Goal: Task Accomplishment & Management: Use online tool/utility

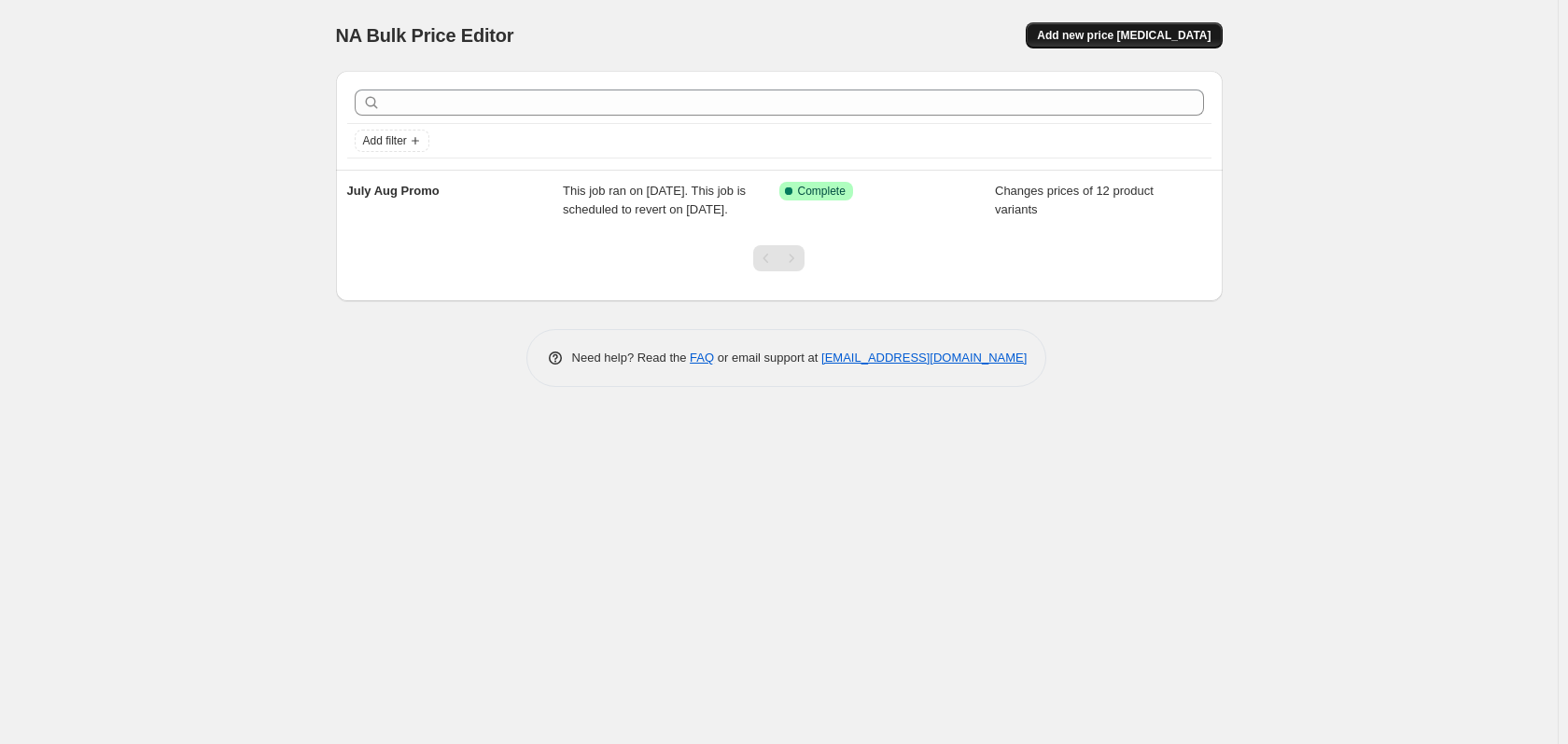
click at [1137, 40] on span "Add new price [MEDICAL_DATA]" at bounding box center [1124, 36] width 174 height 15
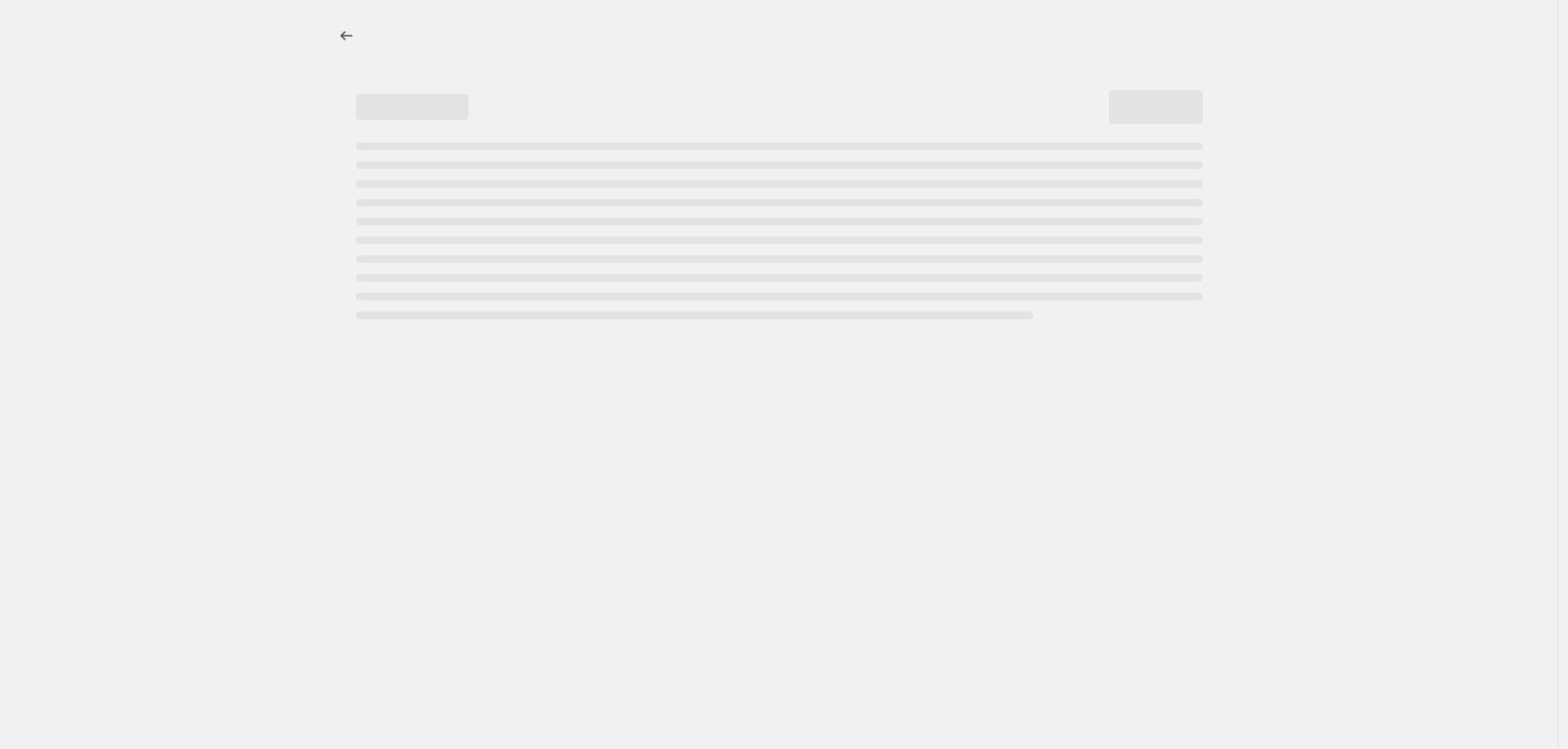
select select "percentage"
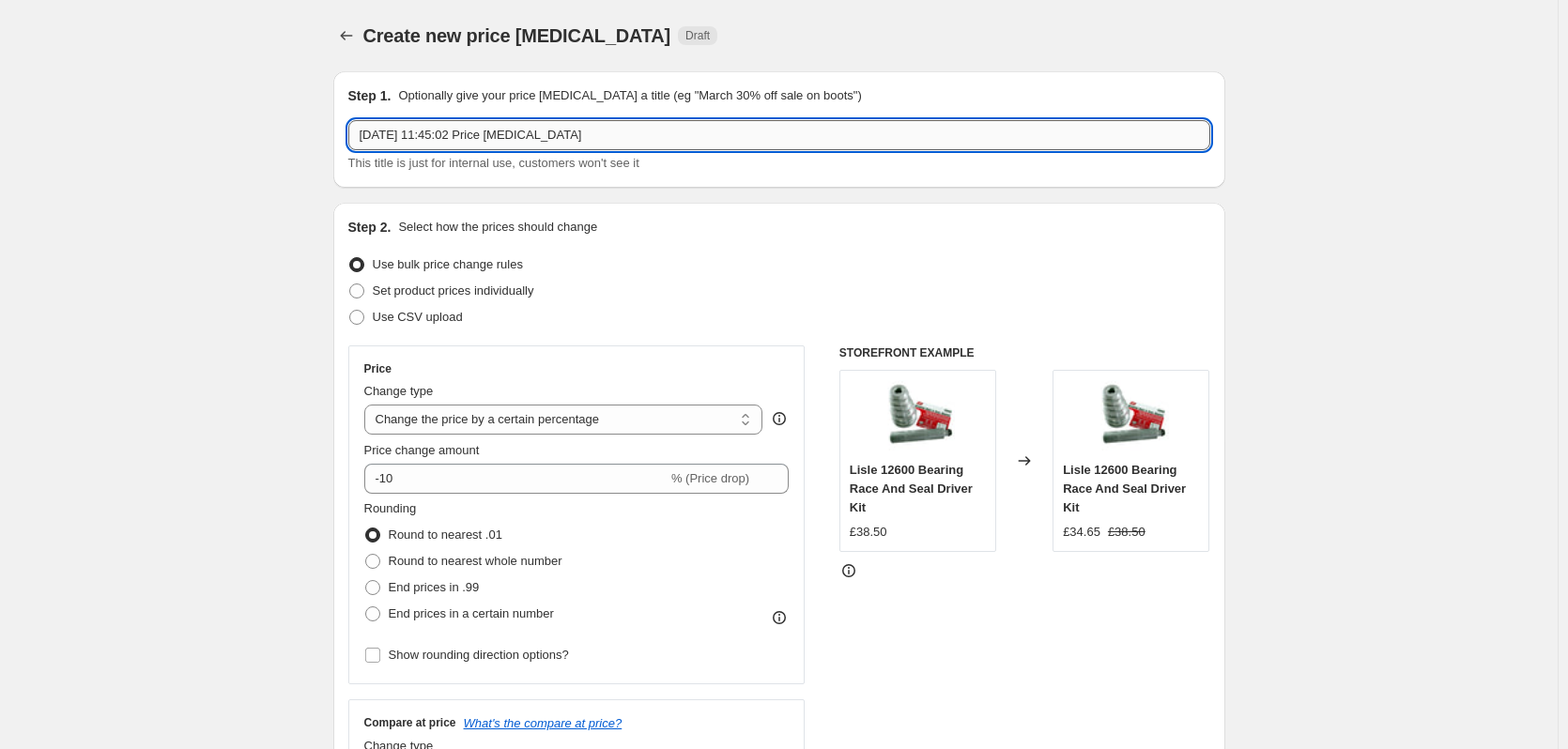
click at [624, 136] on input "[DATE] 11:45:02 Price [MEDICAL_DATA]" at bounding box center [779, 135] width 862 height 30
drag, startPoint x: 625, startPoint y: 135, endPoint x: 123, endPoint y: 142, distance: 502.0
type input "Sept [DATE] Promo"
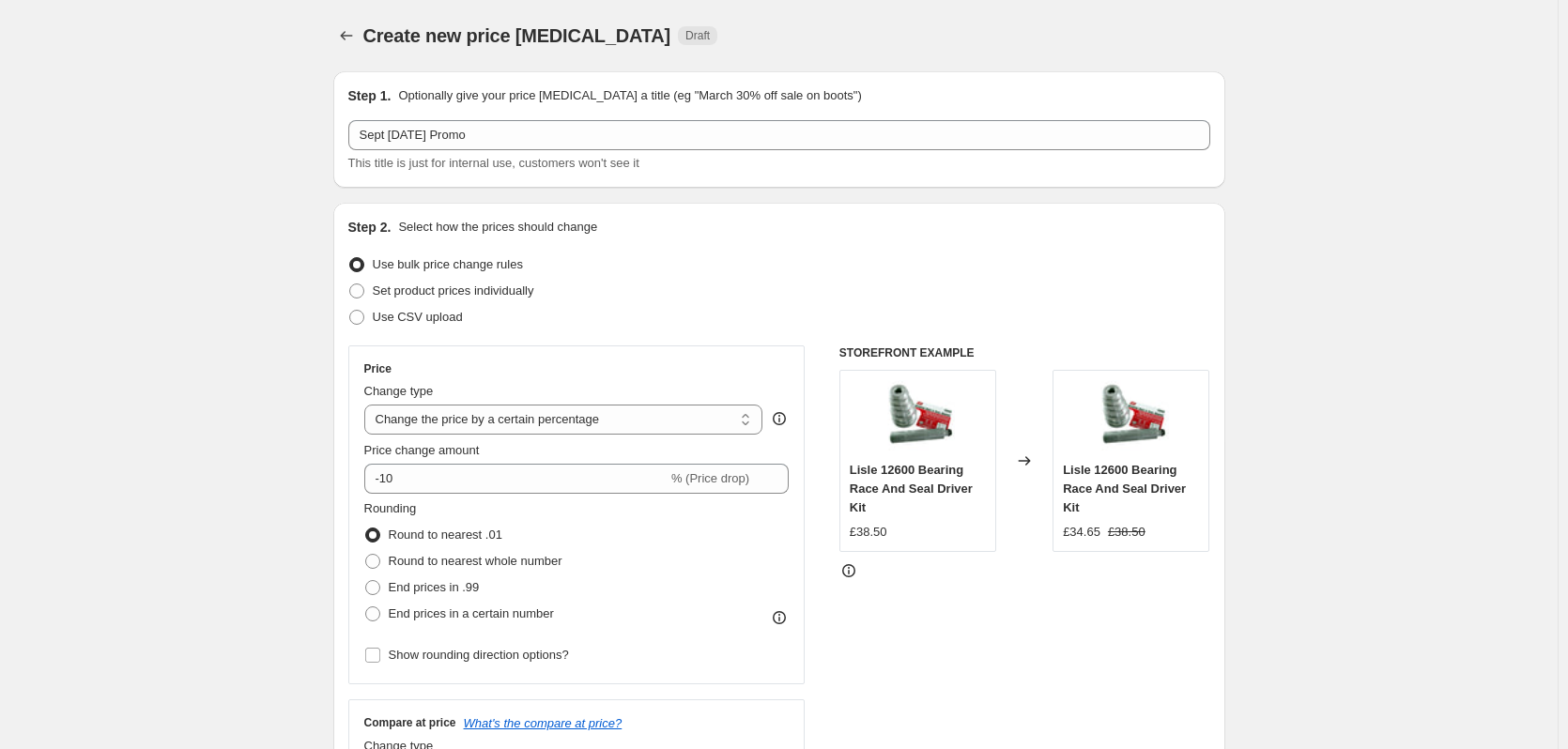
click at [692, 290] on div "Set product prices individually" at bounding box center [779, 291] width 862 height 27
click at [423, 293] on span "Set product prices individually" at bounding box center [453, 290] width 162 height 14
click at [351, 284] on input "Set product prices individually" at bounding box center [350, 283] width 1 height 1
radio input "true"
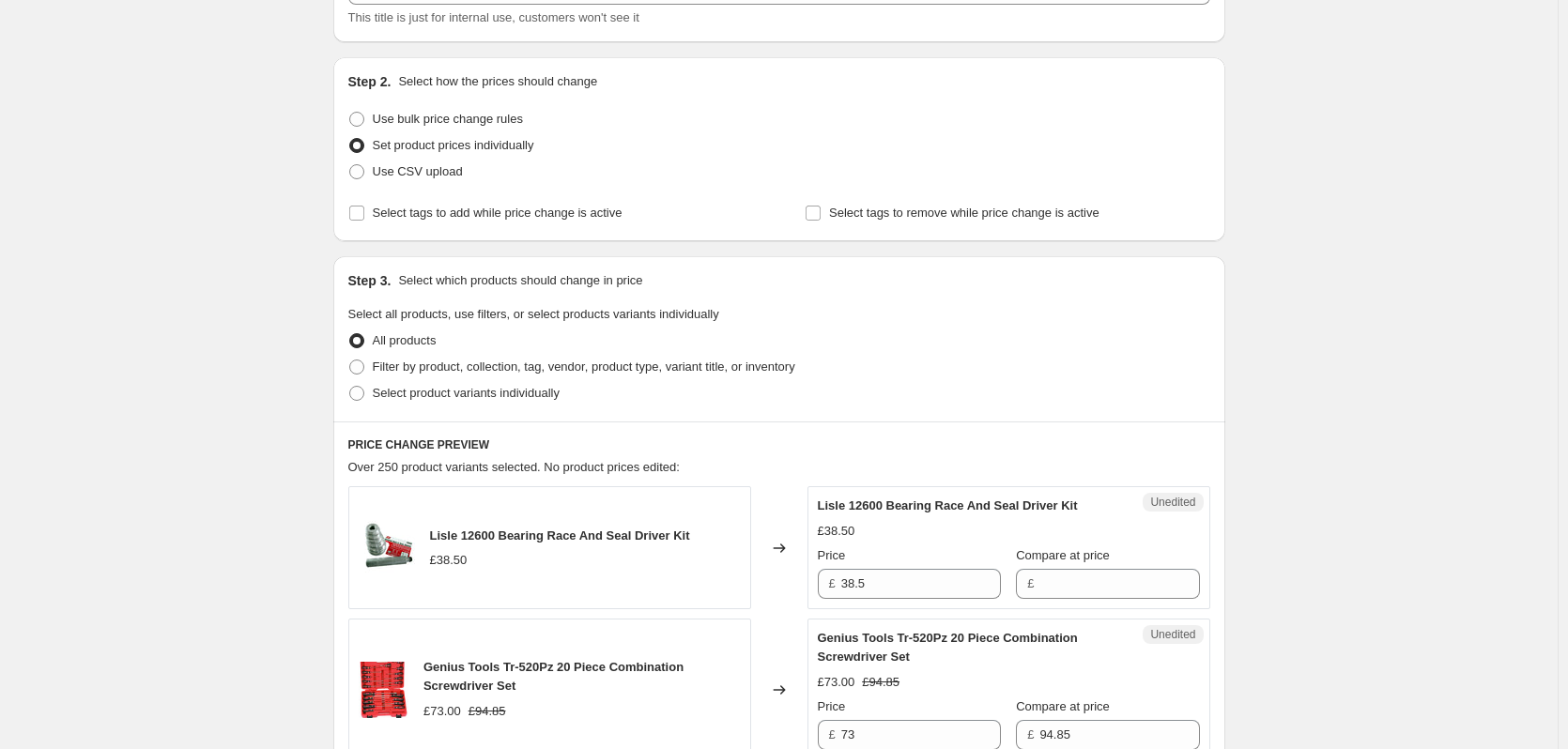
scroll to position [188, 0]
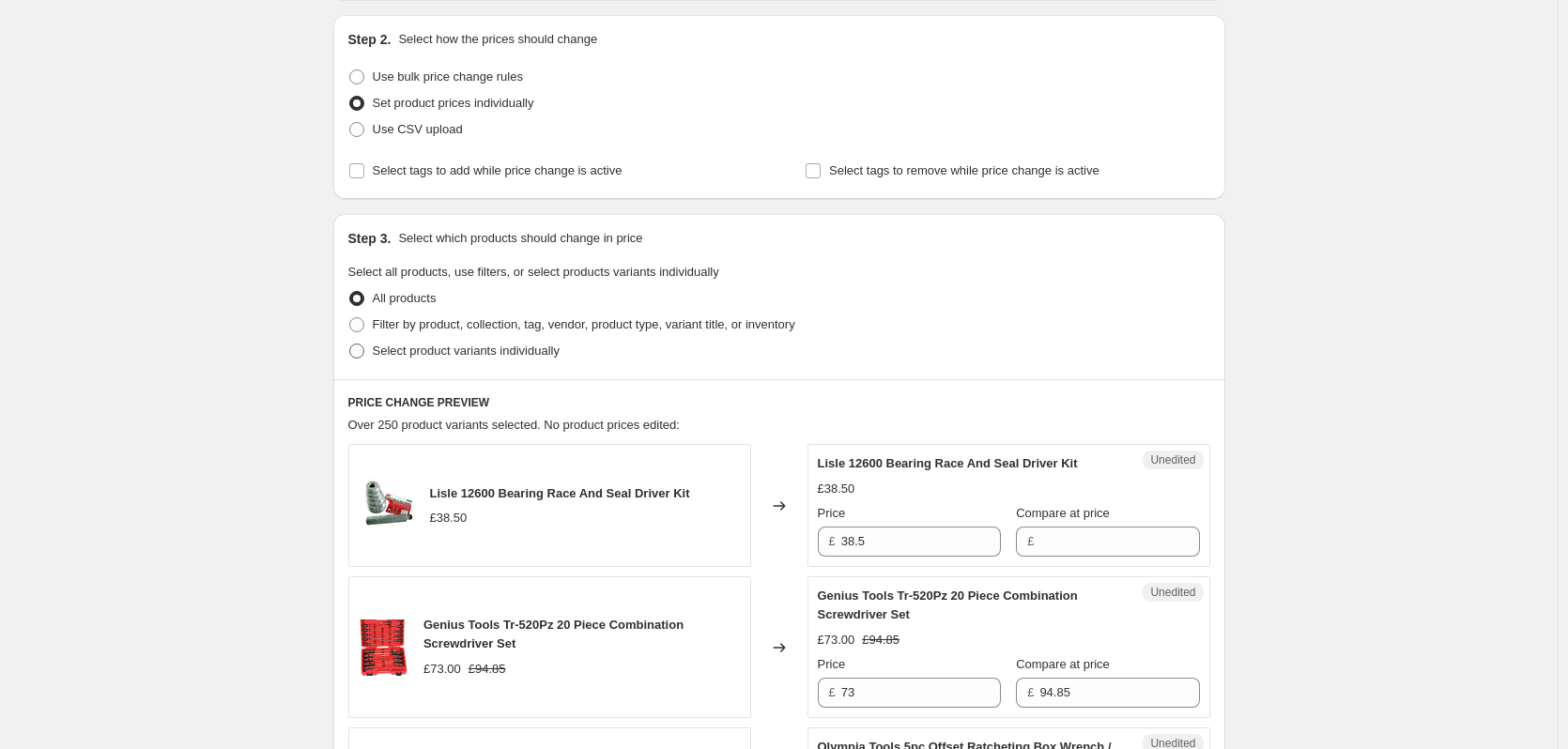
click at [419, 351] on span "Select product variants individually" at bounding box center [466, 351] width 187 height 14
click at [351, 345] on input "Select product variants individually" at bounding box center [350, 344] width 1 height 1
radio input "true"
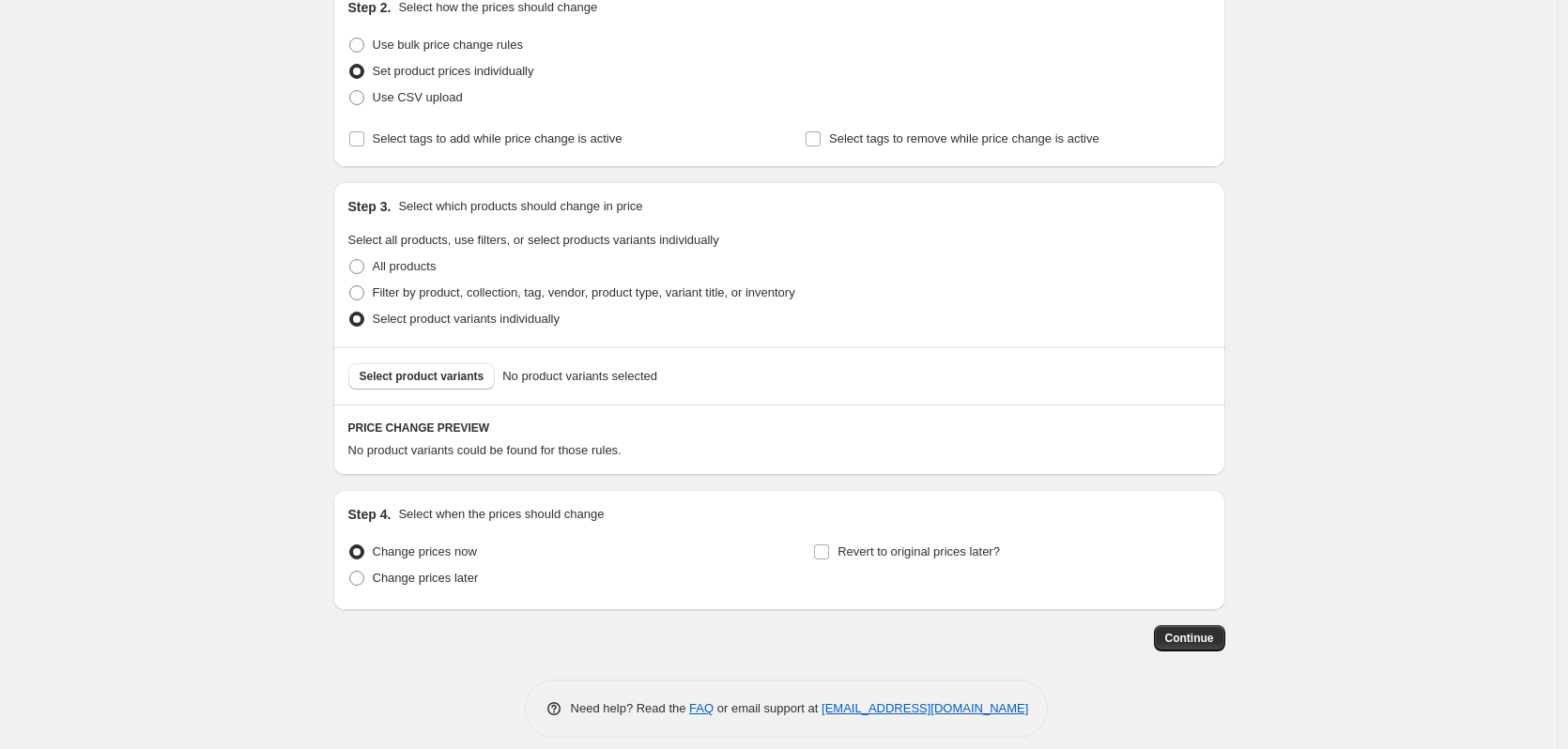
scroll to position [237, 0]
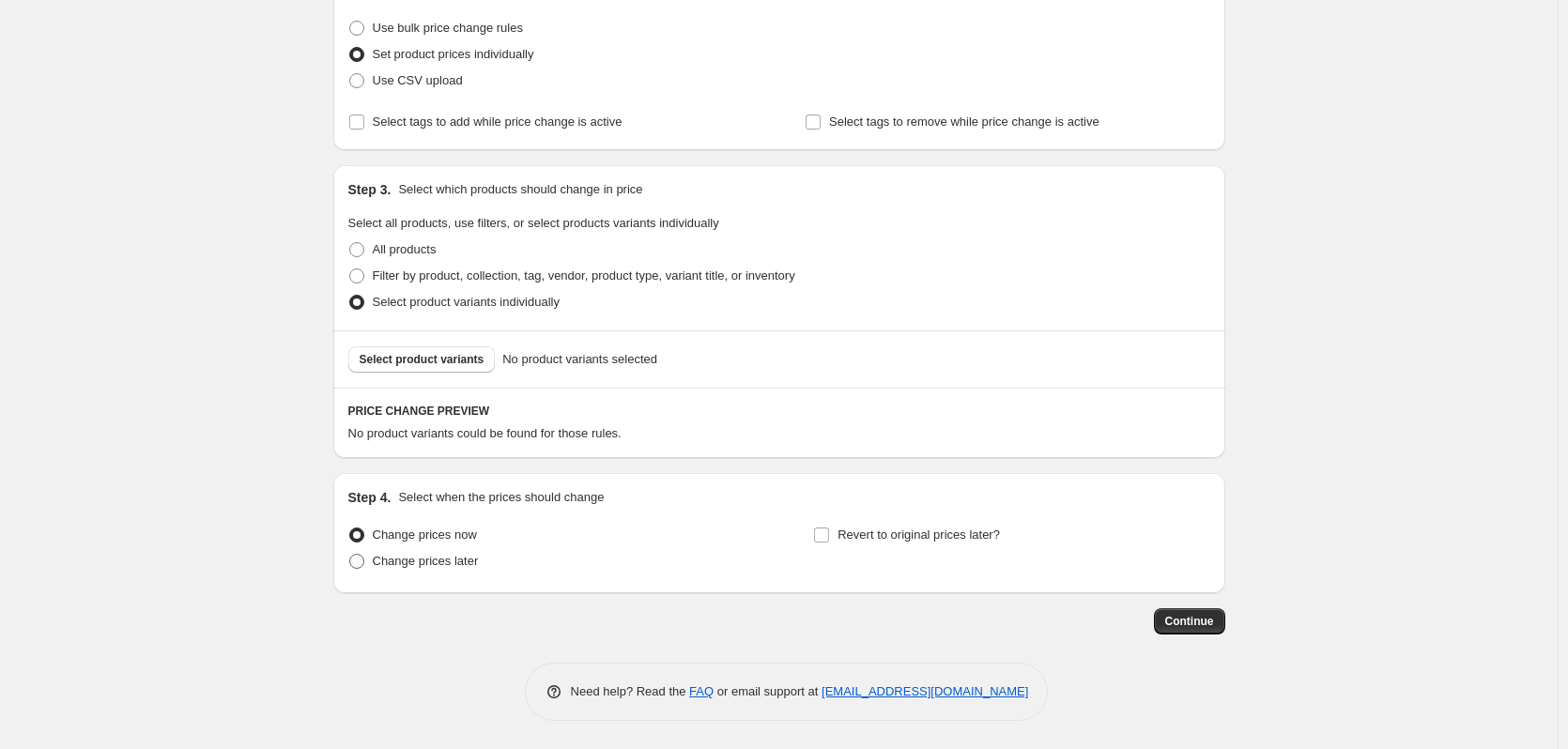
click at [432, 555] on span "Change prices later" at bounding box center [426, 561] width 106 height 14
click at [351, 555] on input "Change prices later" at bounding box center [350, 554] width 1 height 1
radio input "true"
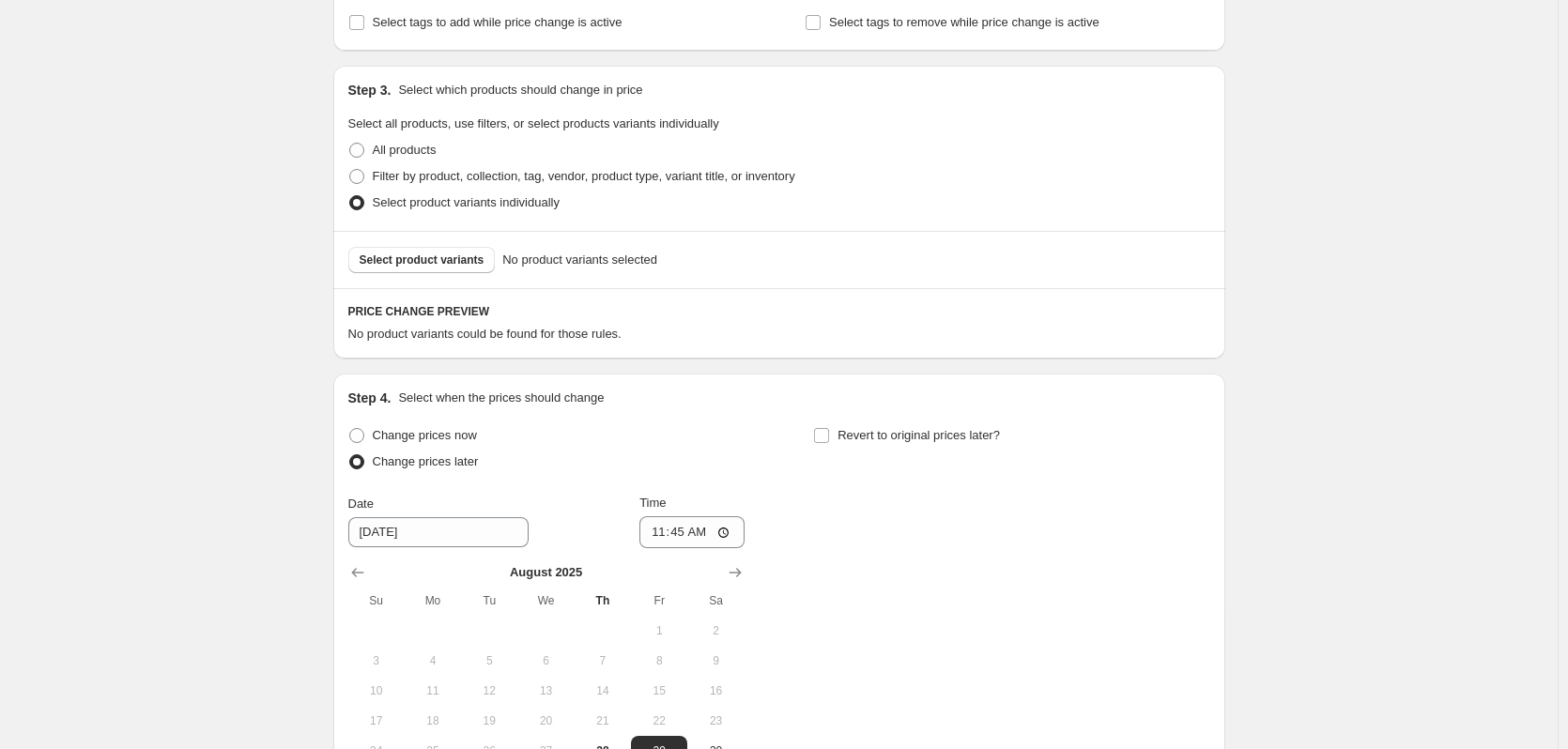
scroll to position [587, 0]
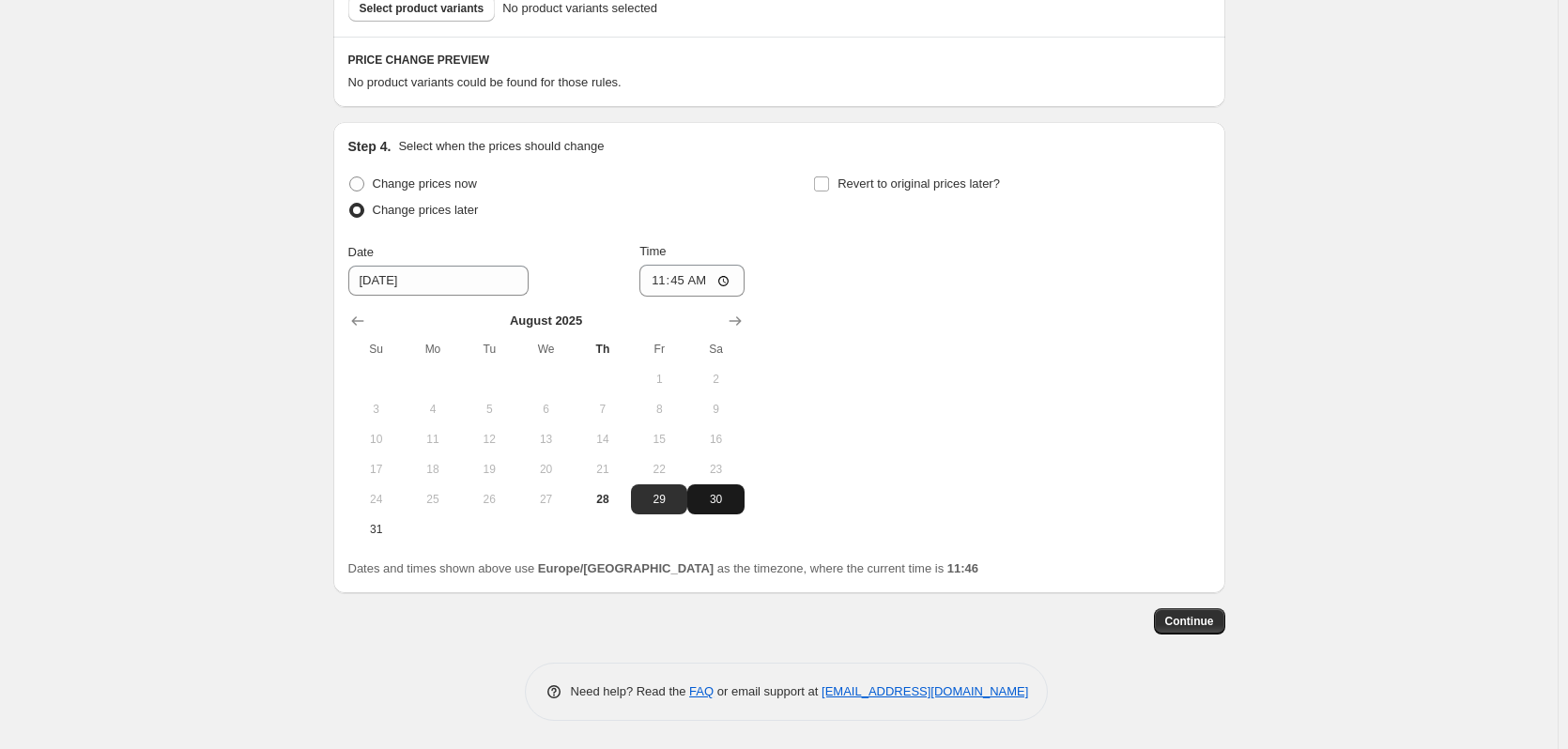
click at [723, 501] on span "30" at bounding box center [715, 500] width 41 height 15
type input "[DATE]"
click at [829, 189] on input "Revert to original prices later?" at bounding box center [822, 184] width 15 height 15
checkbox input "true"
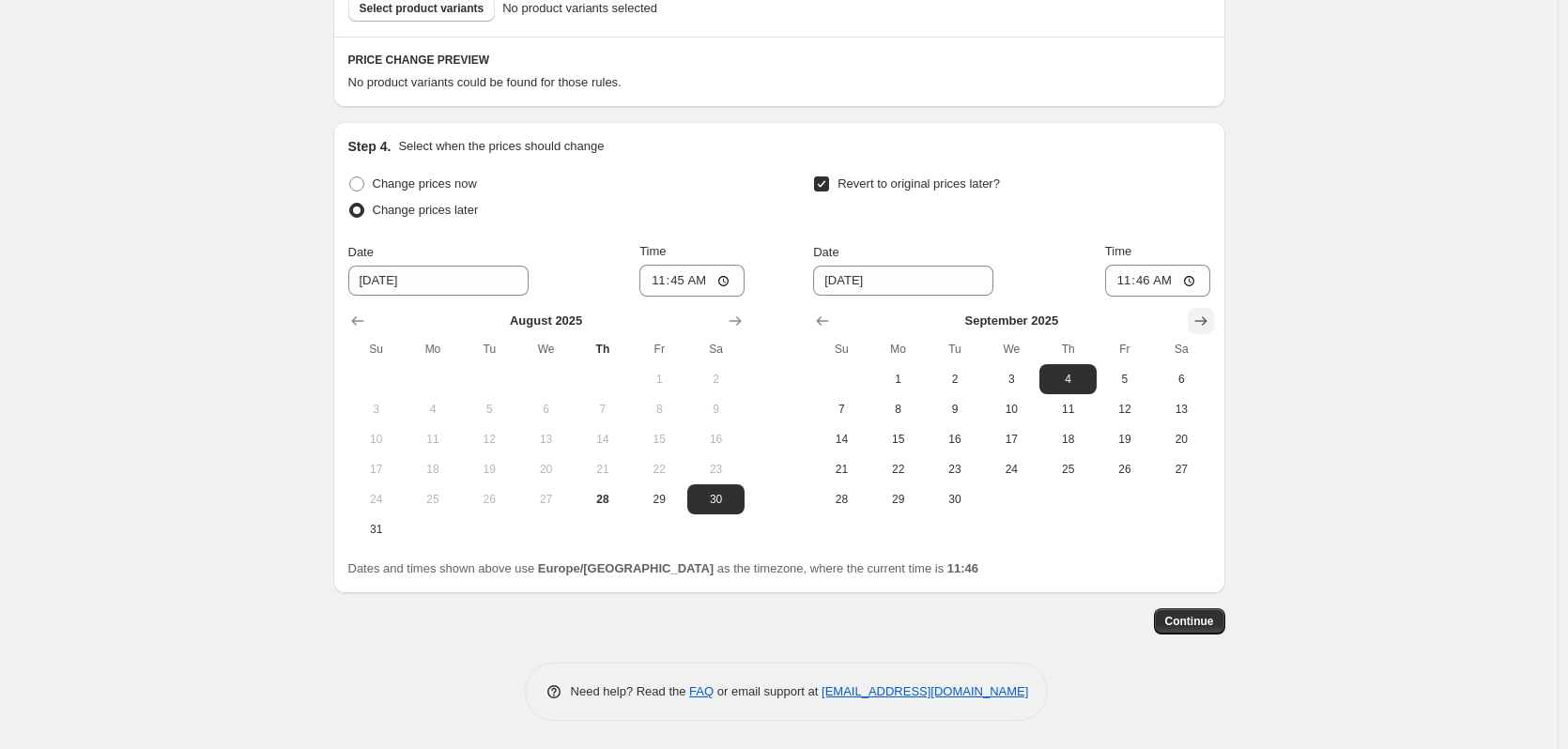
click at [1201, 324] on icon "Show next month, October 2025" at bounding box center [1201, 321] width 19 height 19
click at [1137, 507] on span "31" at bounding box center [1124, 500] width 41 height 15
type input "[DATE]"
click at [1198, 280] on input "11:46" at bounding box center [1157, 281] width 105 height 32
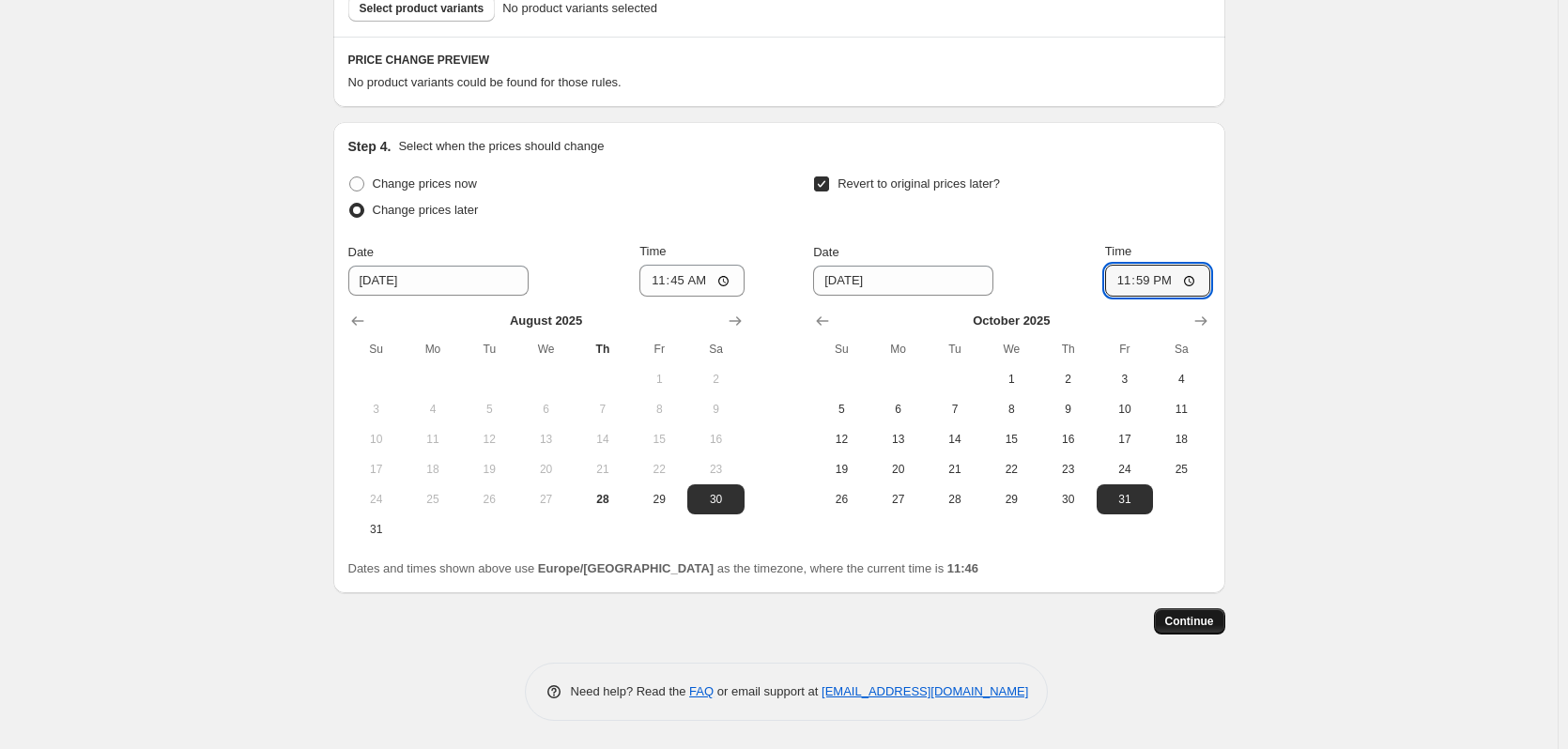
type input "23:59"
click at [1205, 622] on span "Continue" at bounding box center [1189, 622] width 48 height 15
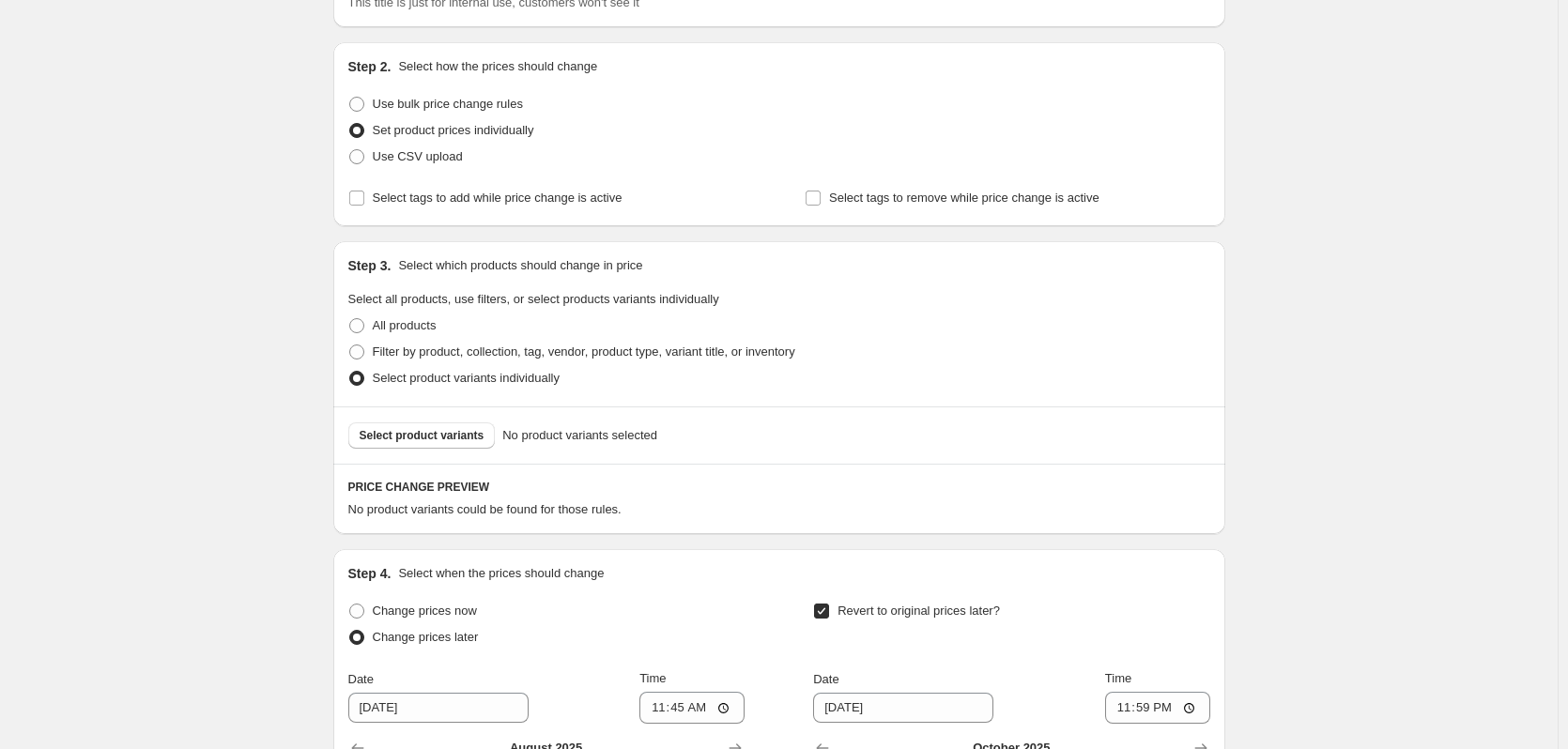
scroll to position [129, 0]
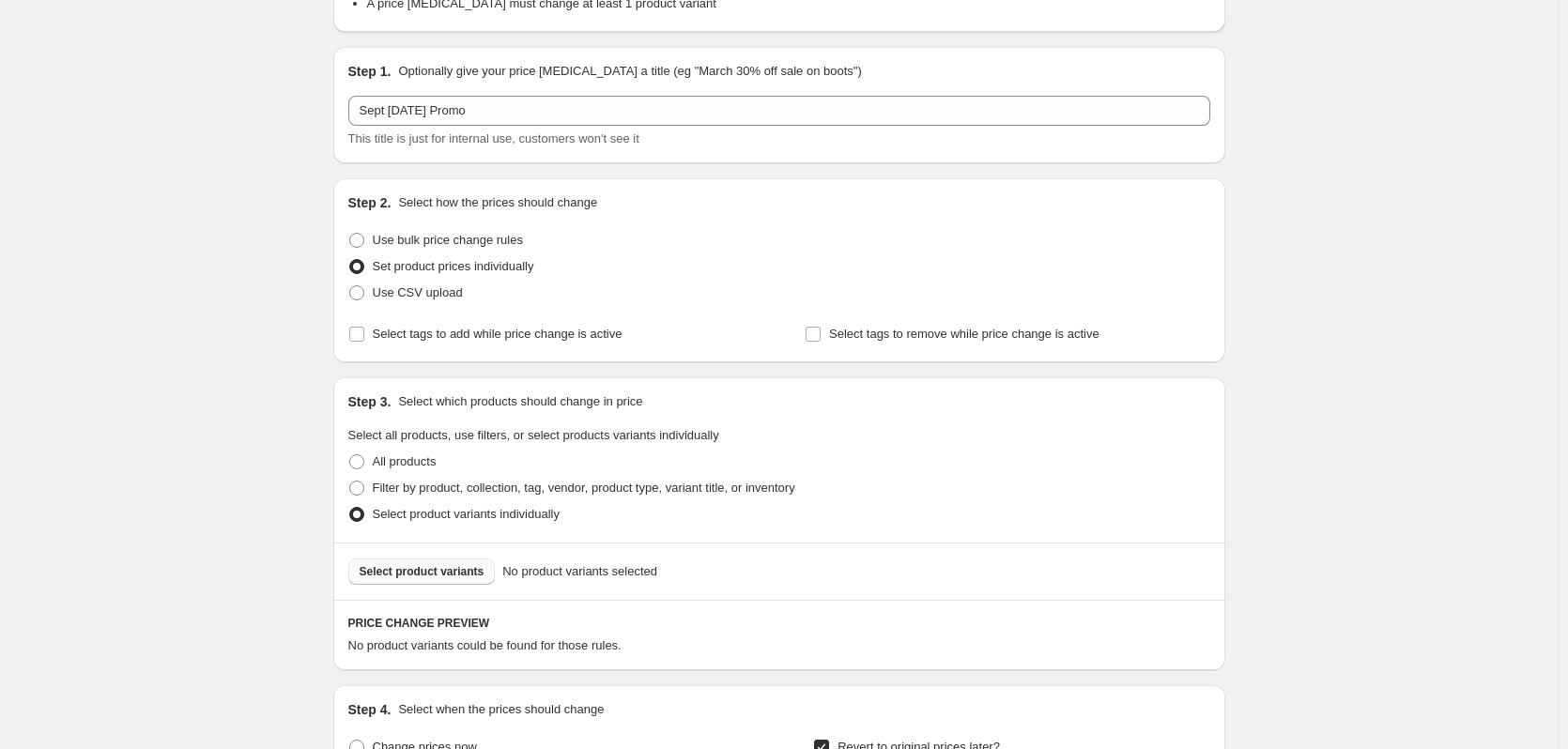
click at [429, 572] on span "Select product variants" at bounding box center [421, 572] width 124 height 15
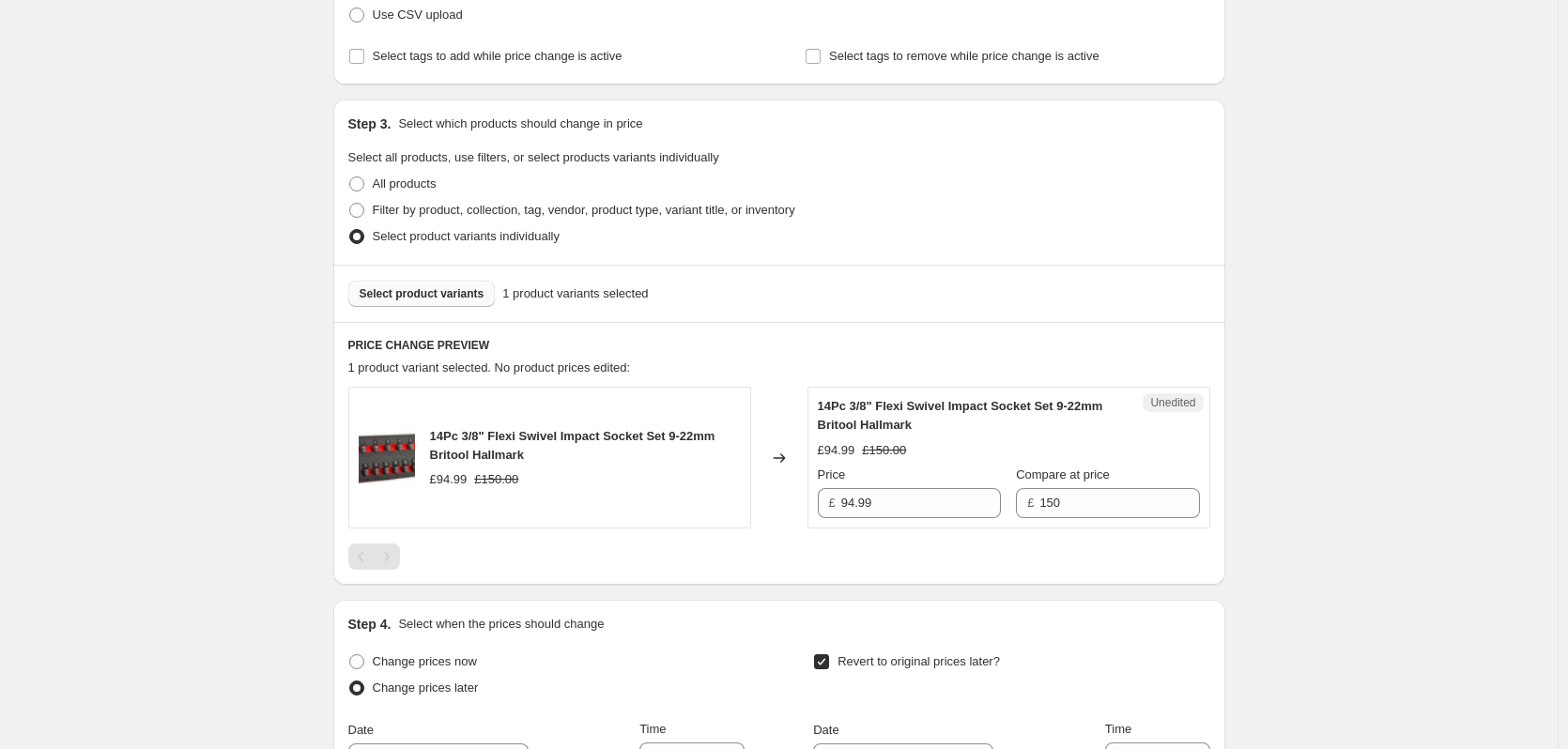
scroll to position [306, 0]
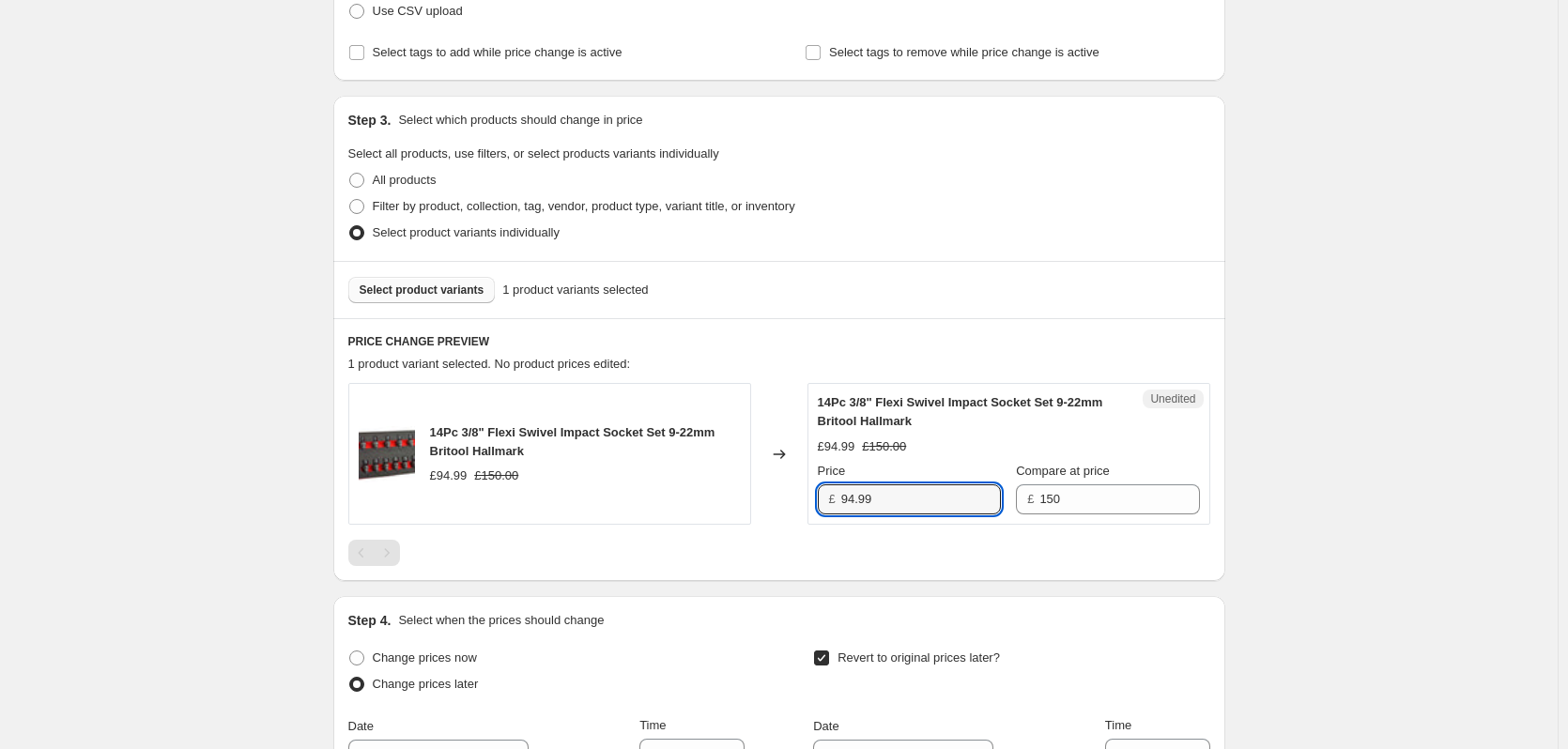
drag, startPoint x: 922, startPoint y: 502, endPoint x: 813, endPoint y: 502, distance: 109.0
click at [813, 502] on div "Unedited 14Pc 3/8" Flexi Swivel Impact Socket Set 9-22mm Britool Hallmark £94.9…" at bounding box center [1009, 453] width 403 height 142
type input "87.00"
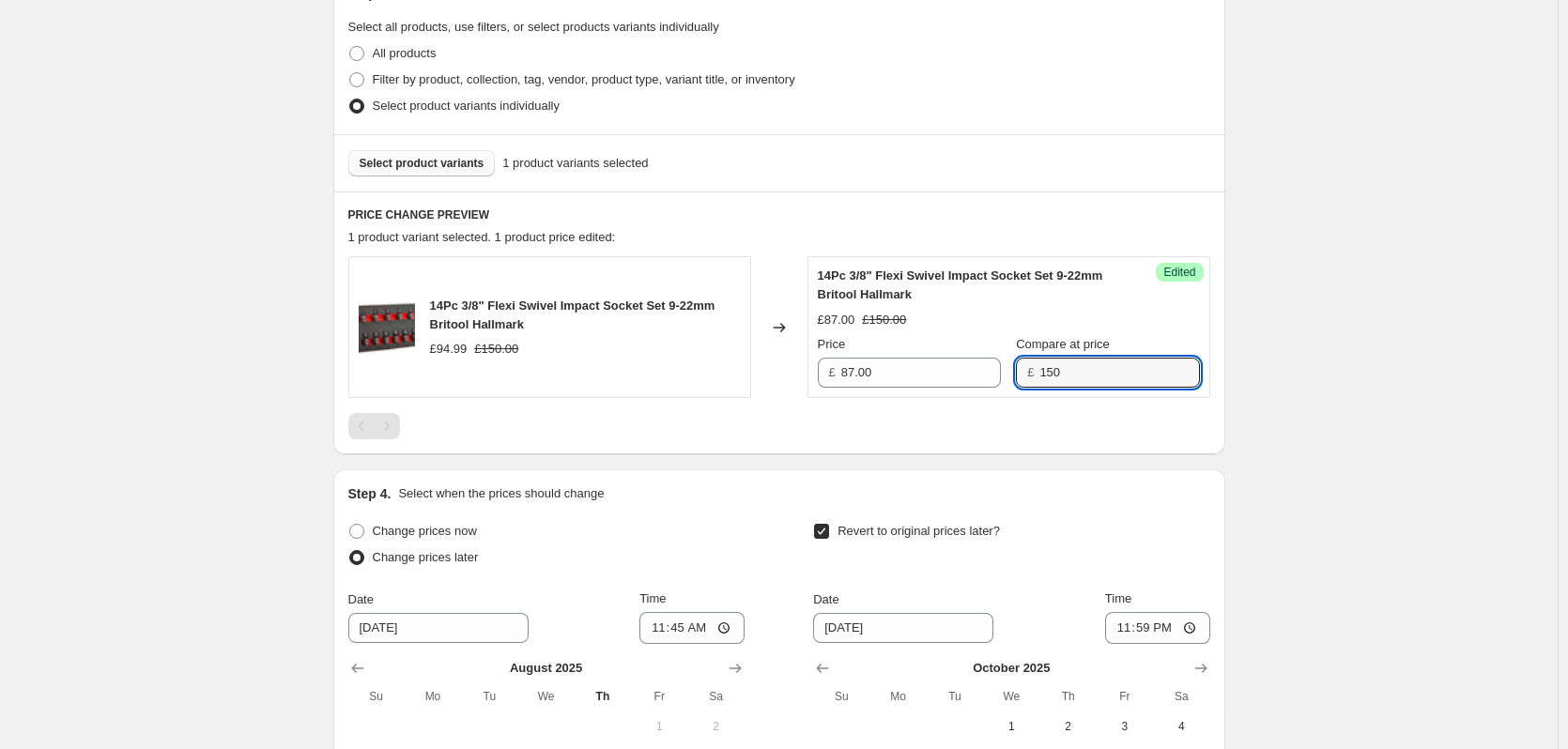
scroll to position [400, 0]
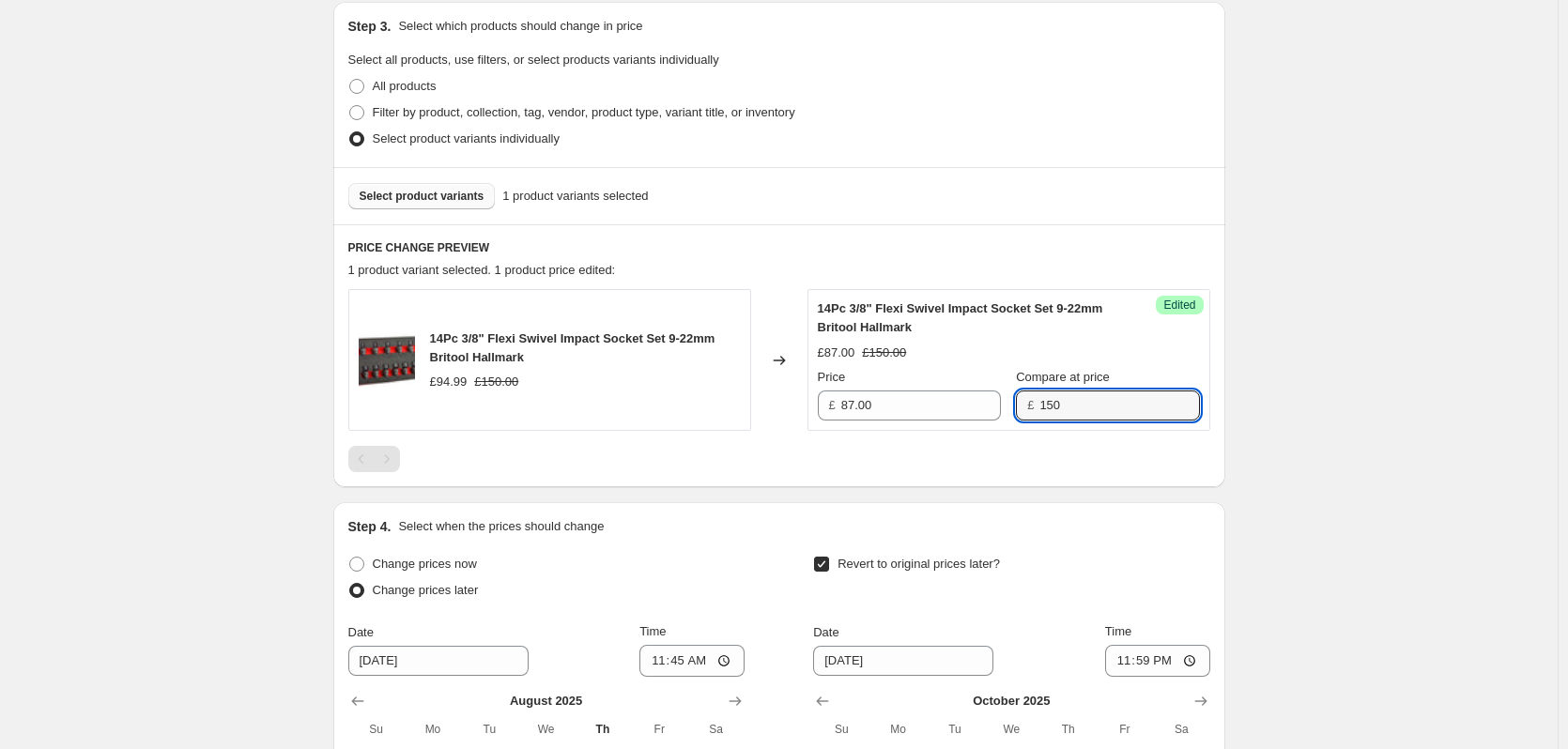
click at [441, 193] on span "Select product variants" at bounding box center [421, 197] width 124 height 15
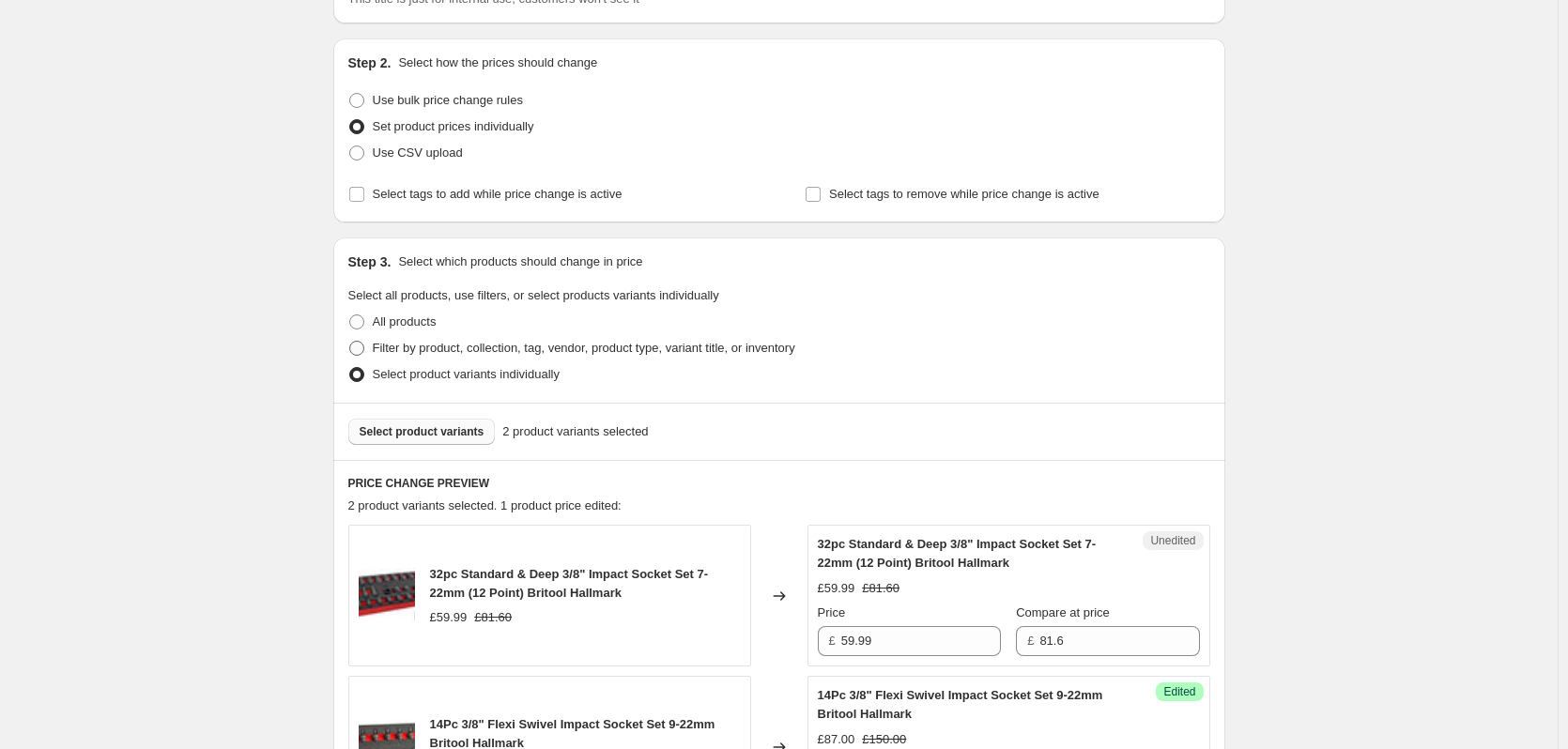
scroll to position [470, 0]
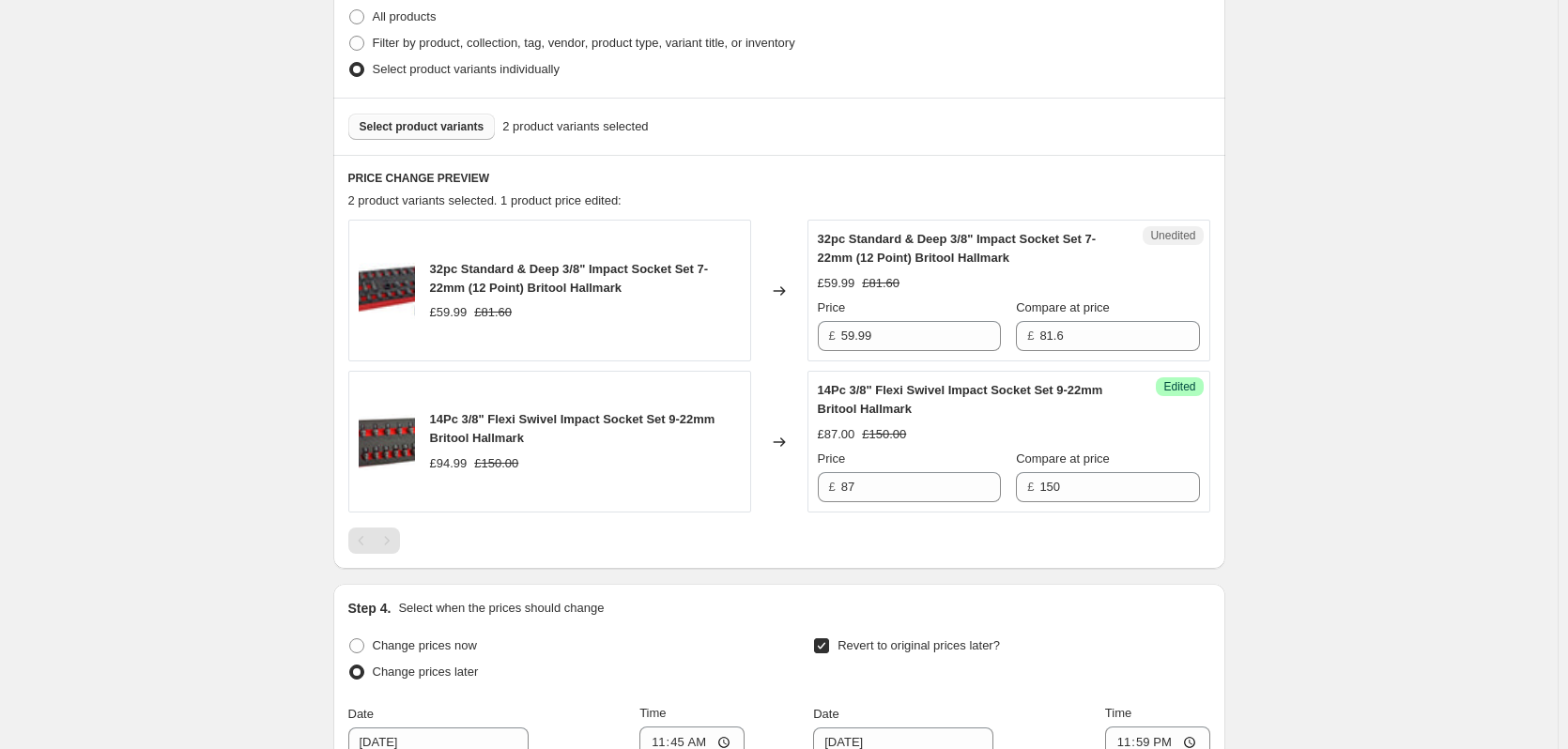
click at [435, 130] on span "Select product variants" at bounding box center [421, 126] width 124 height 15
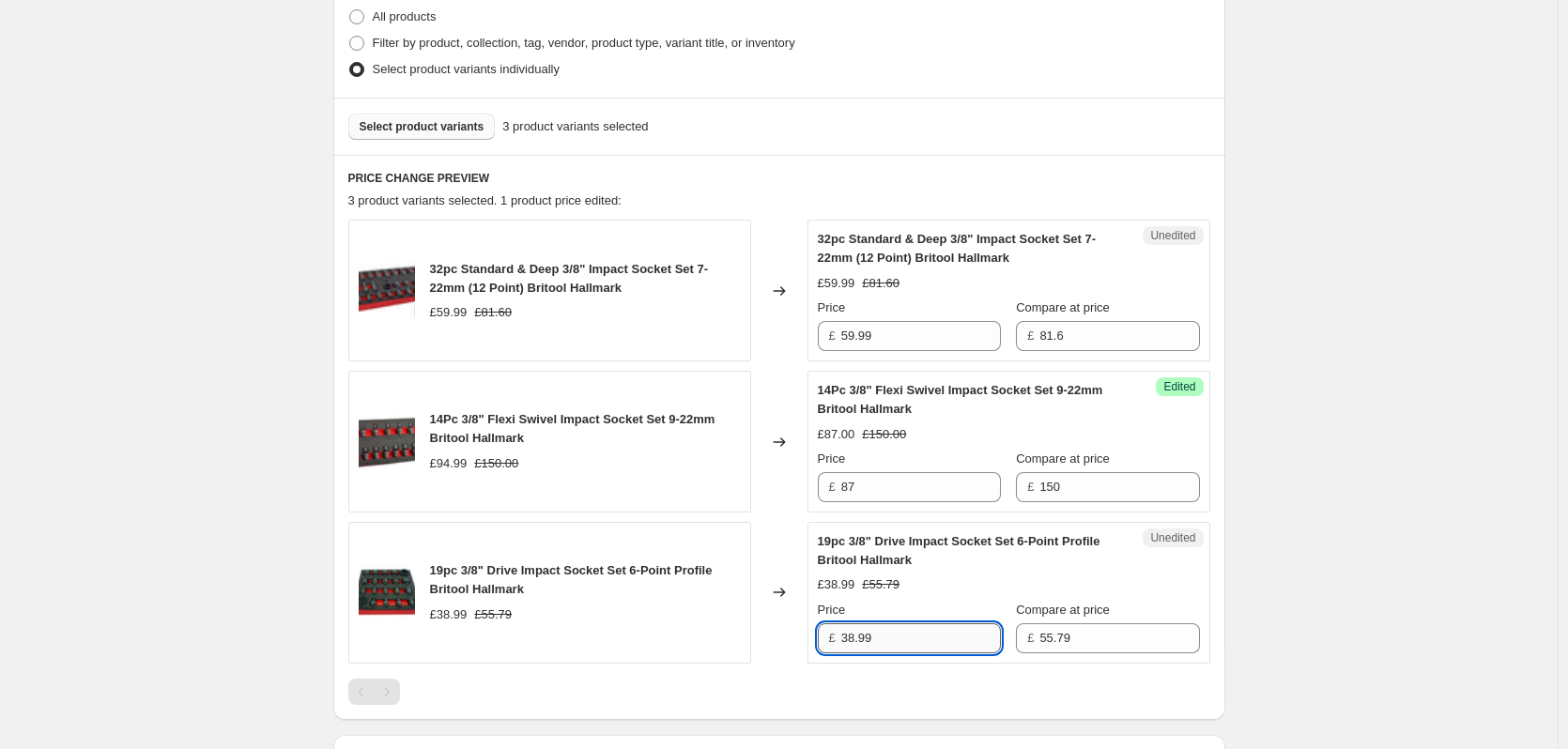
click at [904, 634] on input "38.99" at bounding box center [921, 639] width 160 height 30
drag, startPoint x: 891, startPoint y: 634, endPoint x: 804, endPoint y: 636, distance: 87.0
click at [804, 636] on div "19pc 3/8" Drive Impact Socket Set 6-Point Profile Britool Hallmark £38.99 £55.7…" at bounding box center [779, 592] width 862 height 142
type input "37.00"
click at [457, 122] on span "Select product variants" at bounding box center [421, 126] width 124 height 15
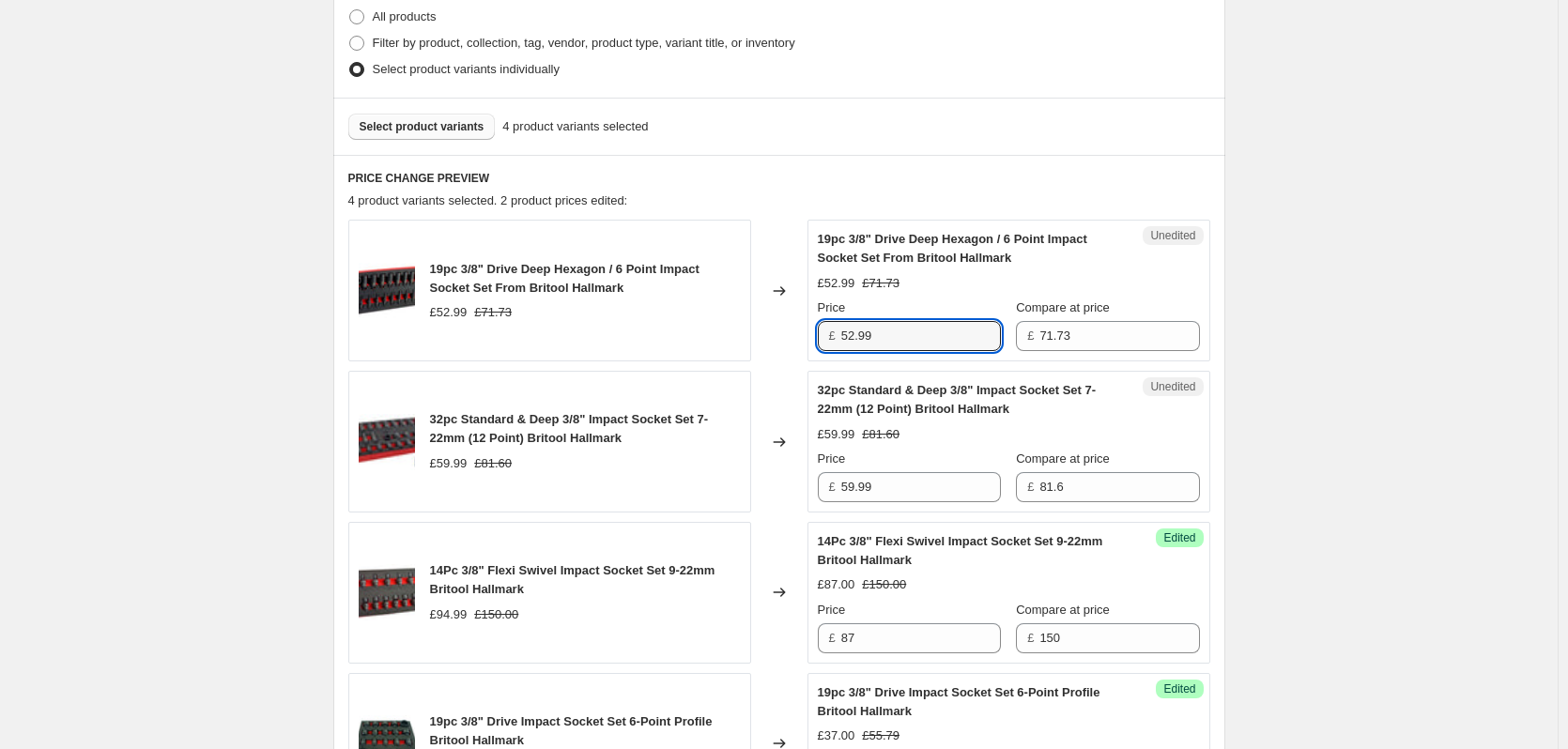
drag, startPoint x: 936, startPoint y: 330, endPoint x: 758, endPoint y: 332, distance: 178.0
click at [758, 332] on div "19pc 3/8" Drive Deep Hexagon / 6 Point Impact Socket Set From Britool Hallmark …" at bounding box center [779, 290] width 862 height 142
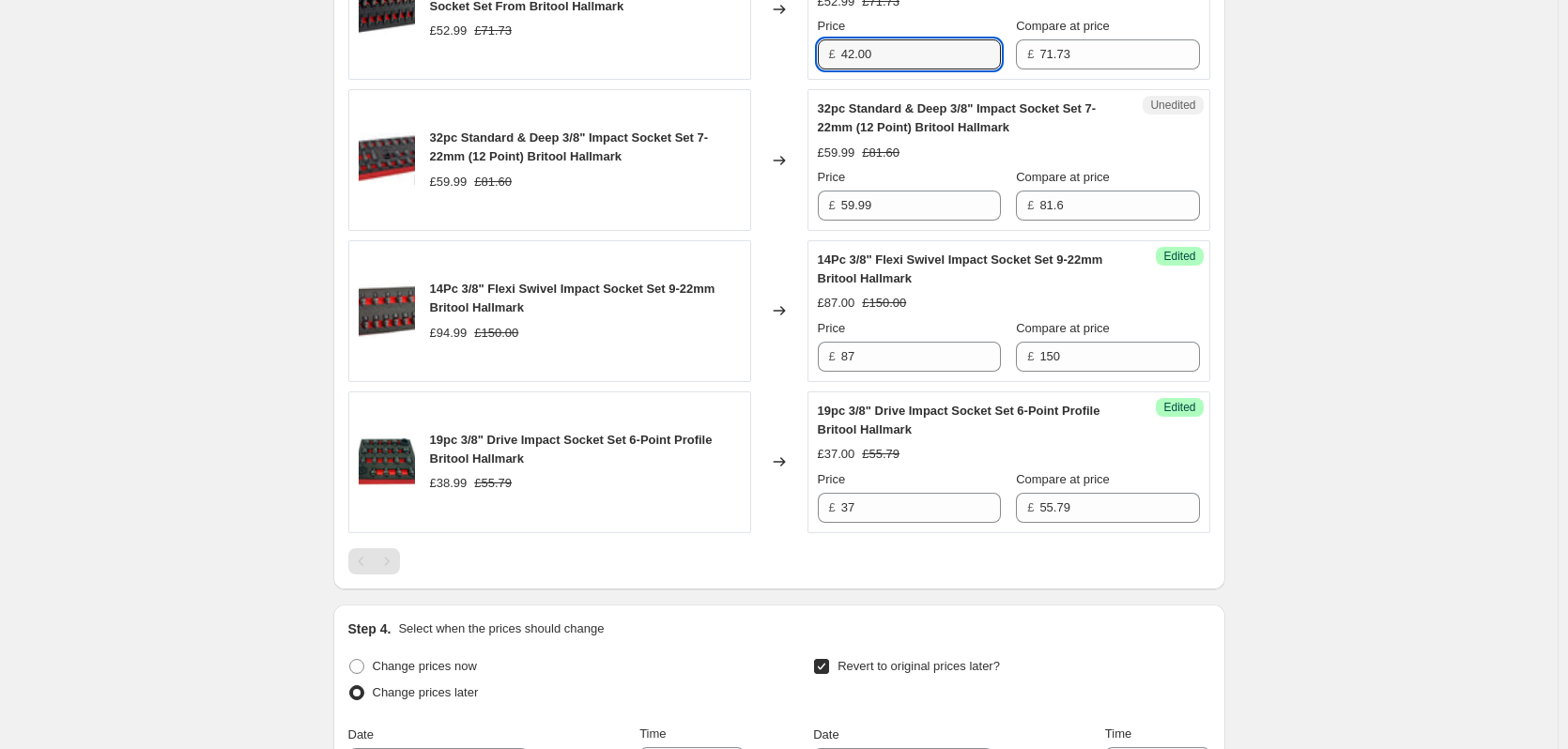
scroll to position [375, 0]
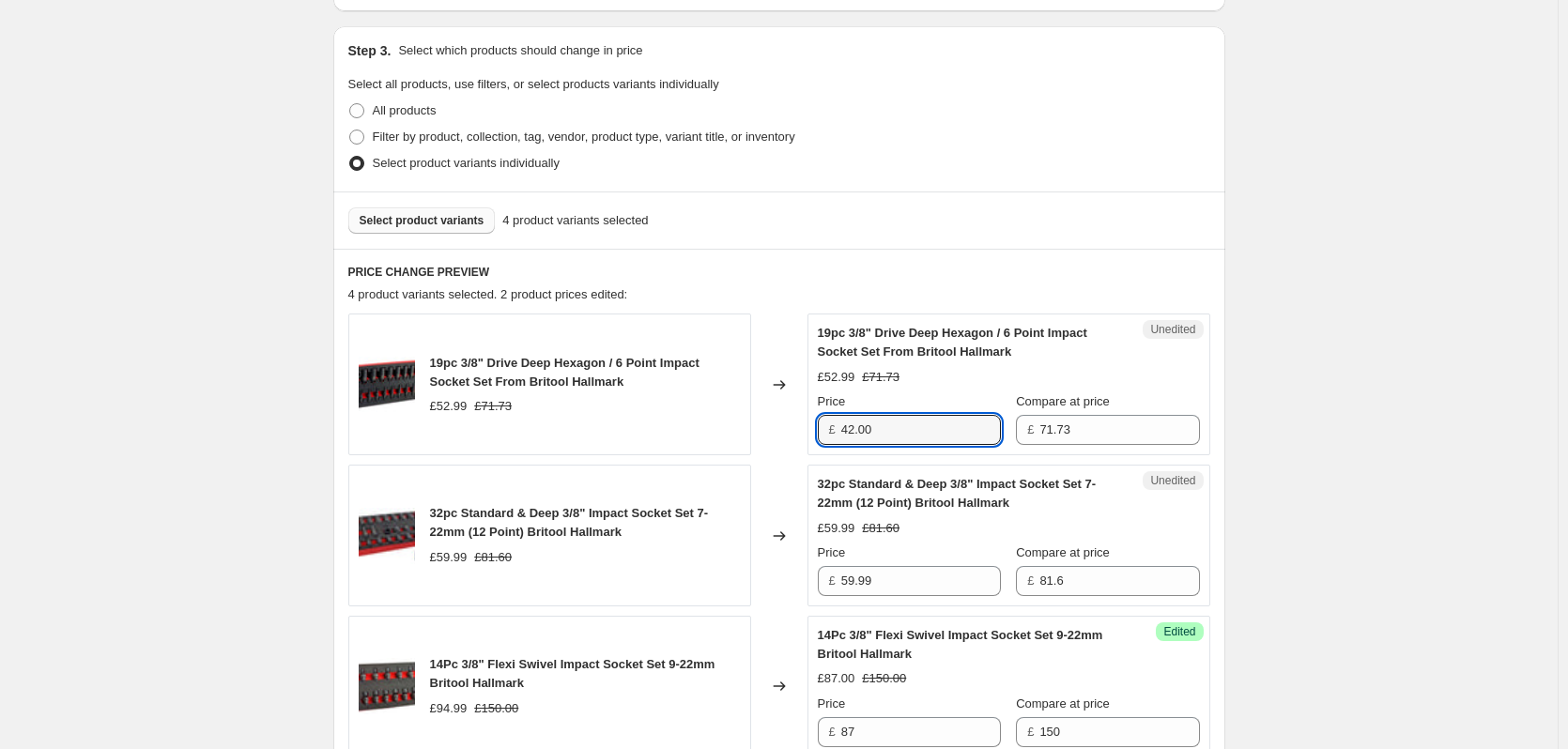
type input "42.00"
click at [416, 216] on span "Select product variants" at bounding box center [421, 221] width 124 height 15
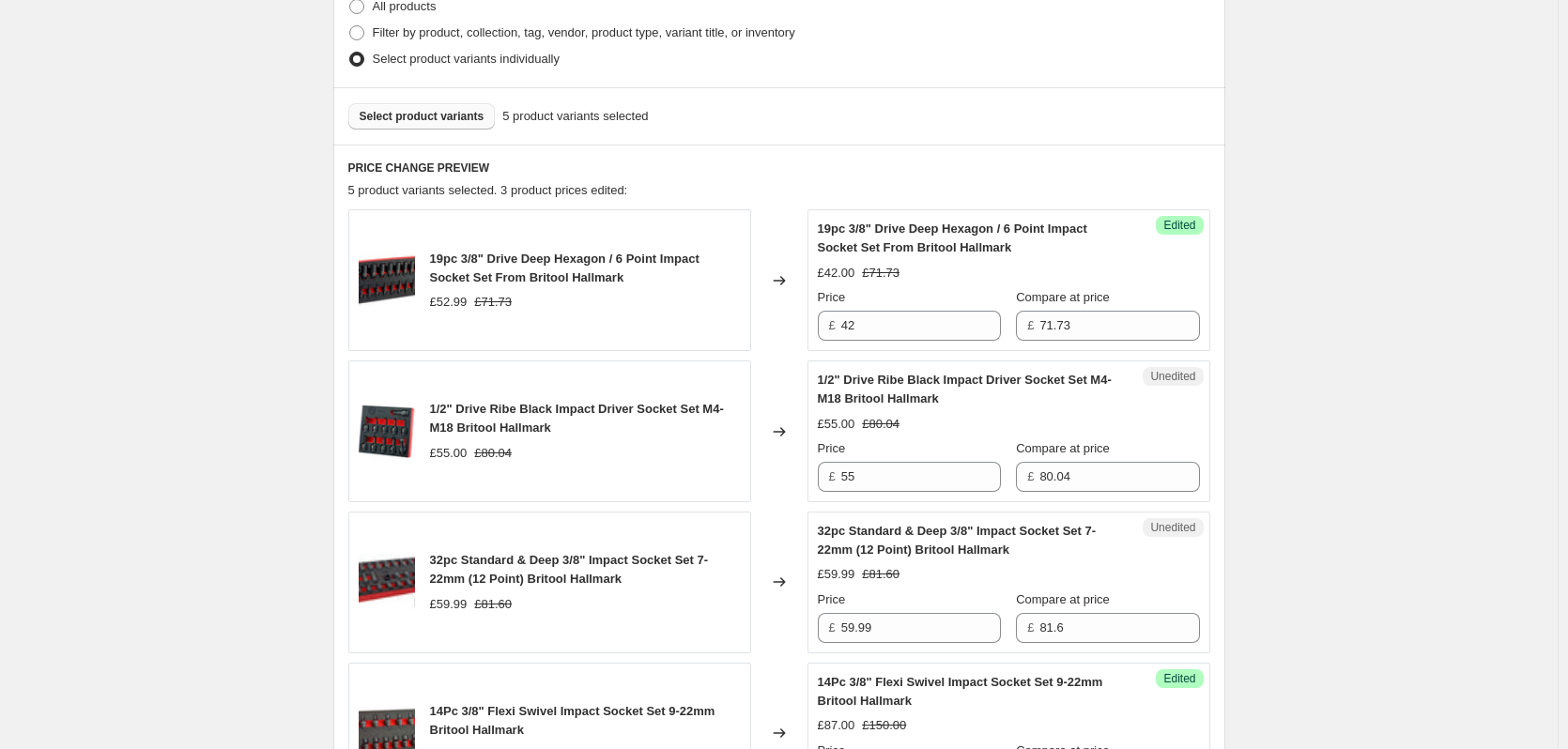
scroll to position [564, 0]
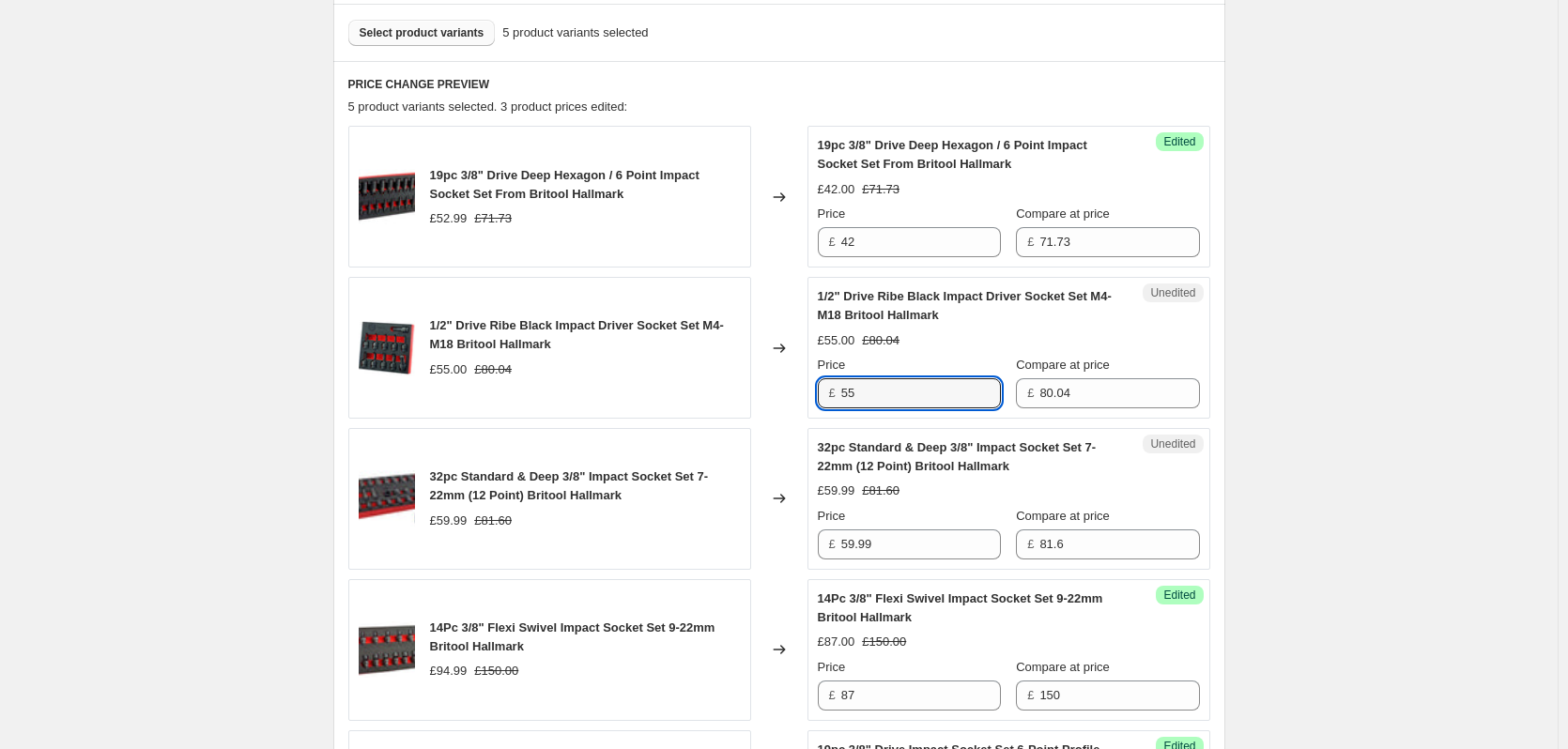
drag, startPoint x: 864, startPoint y: 393, endPoint x: 811, endPoint y: 393, distance: 53.0
click at [811, 393] on div "1/2" Drive Ribe Black Impact Driver Socket Set M4-M18 Britool Hallmark £55.00 £…" at bounding box center [779, 347] width 862 height 142
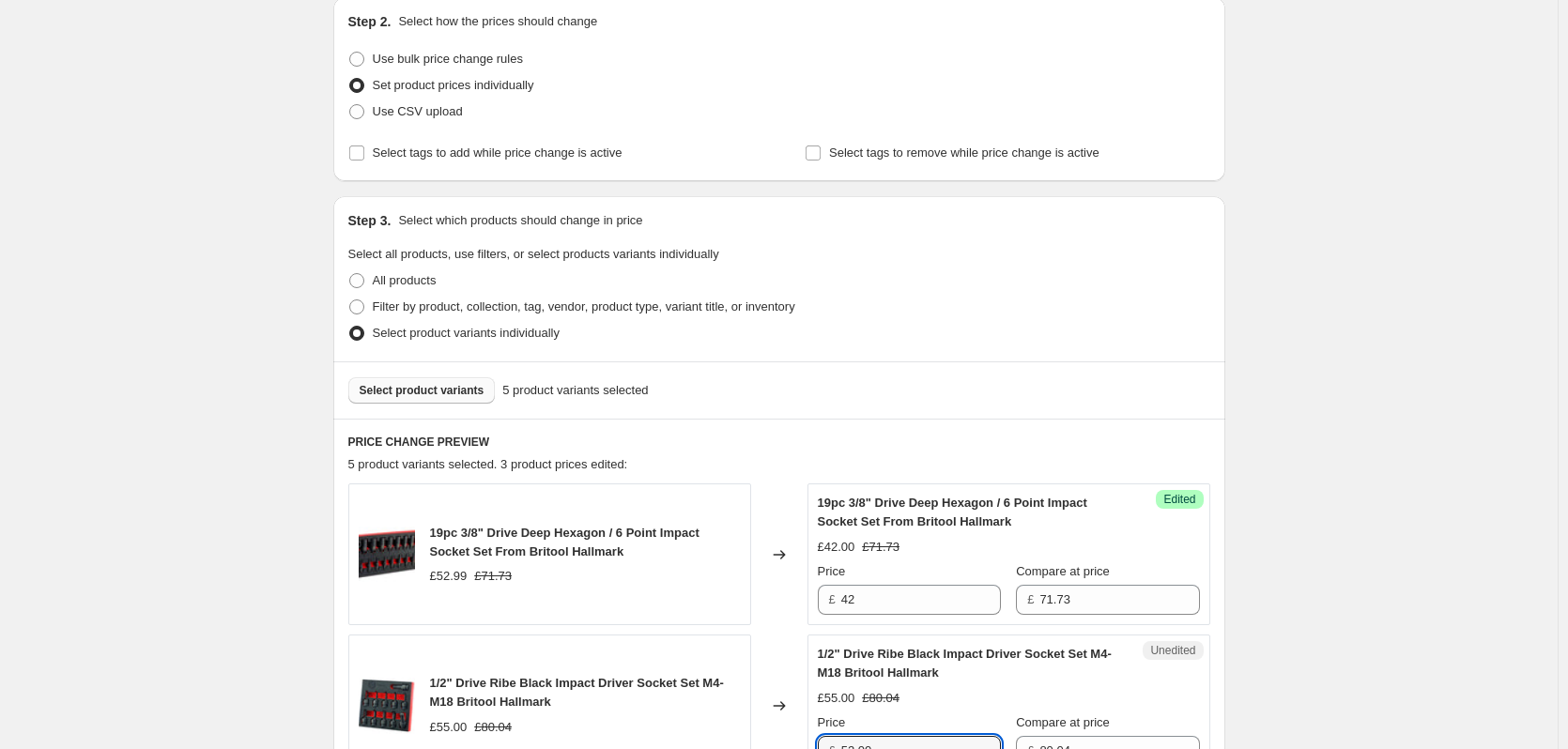
scroll to position [375, 0]
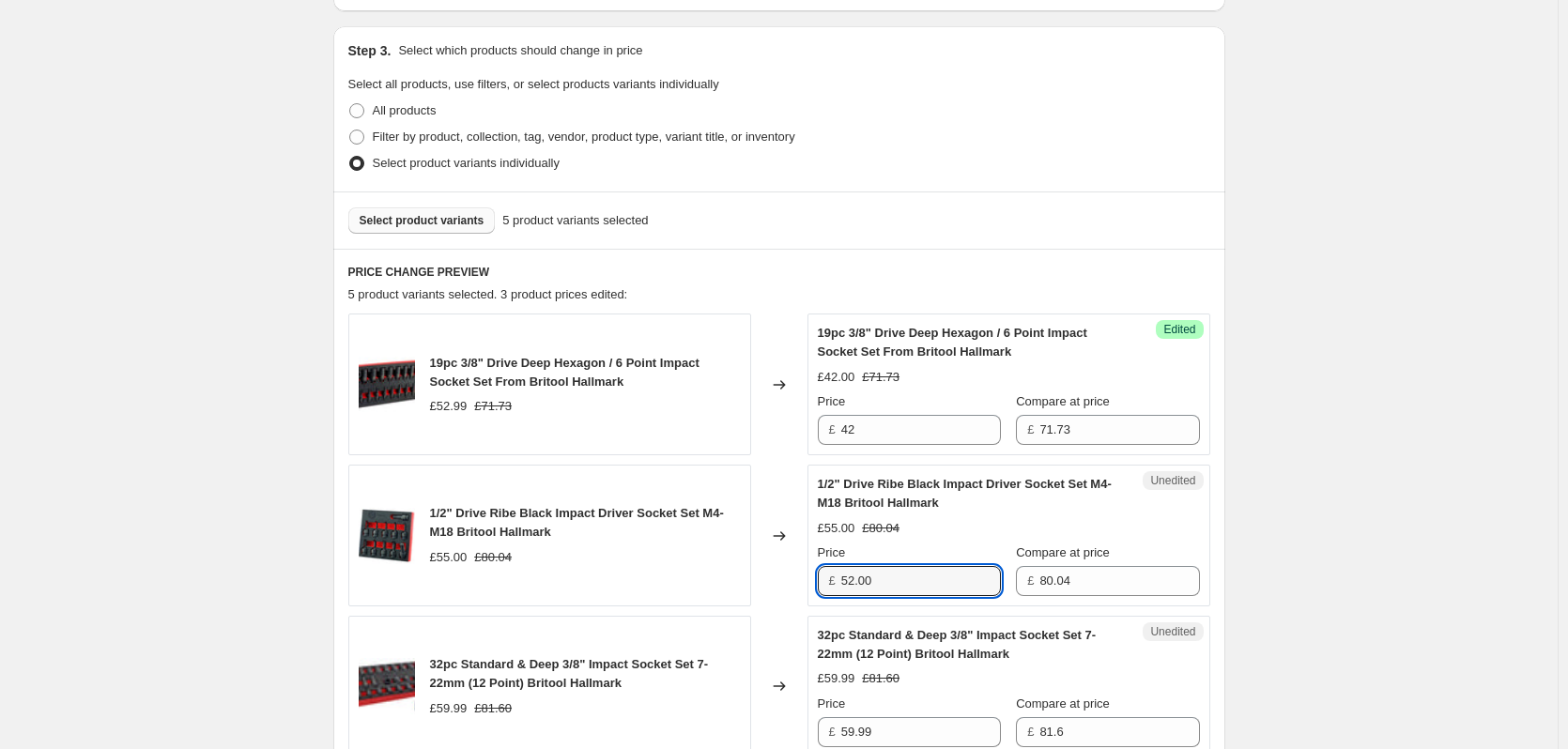
type input "52.00"
click at [433, 217] on span "Select product variants" at bounding box center [421, 221] width 124 height 15
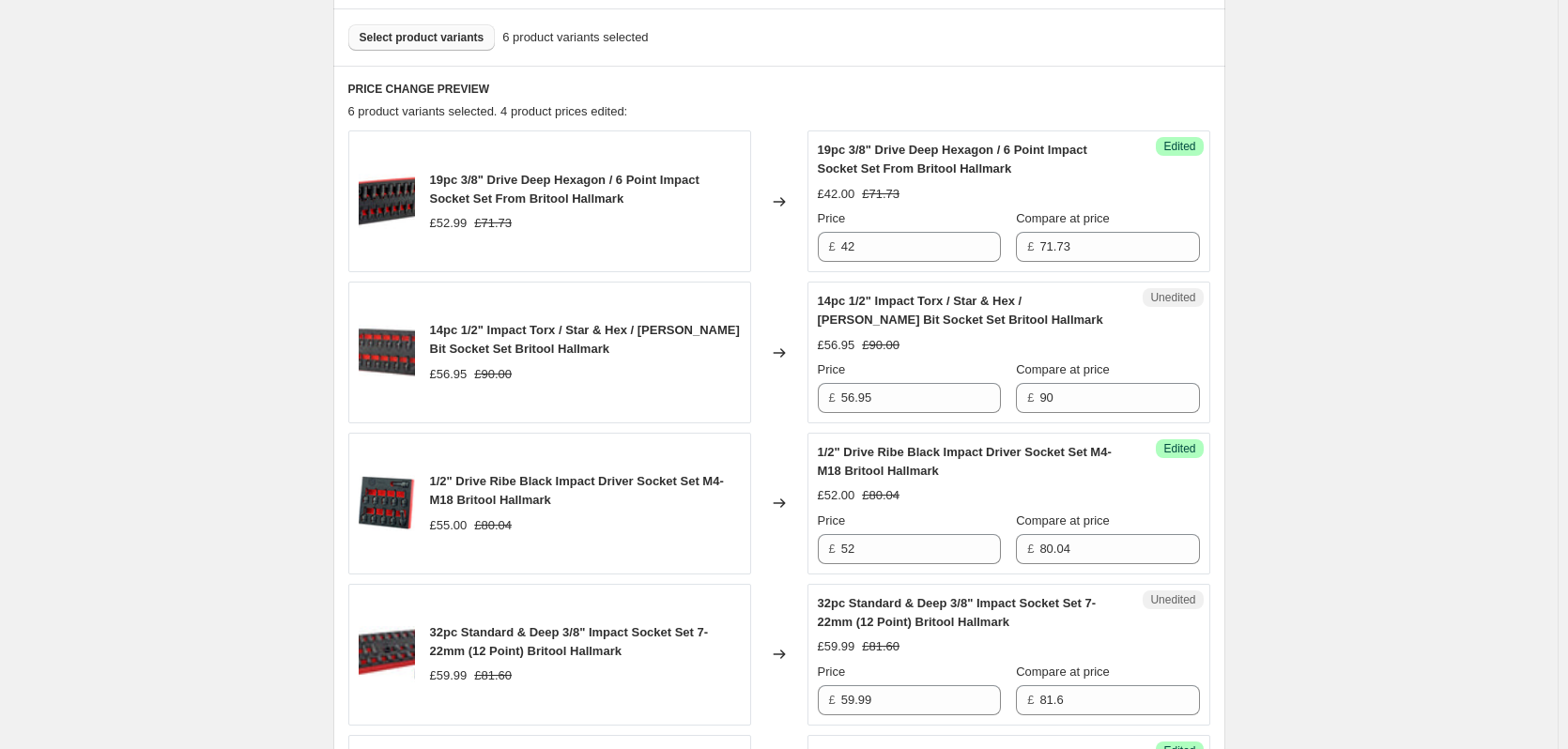
scroll to position [564, 0]
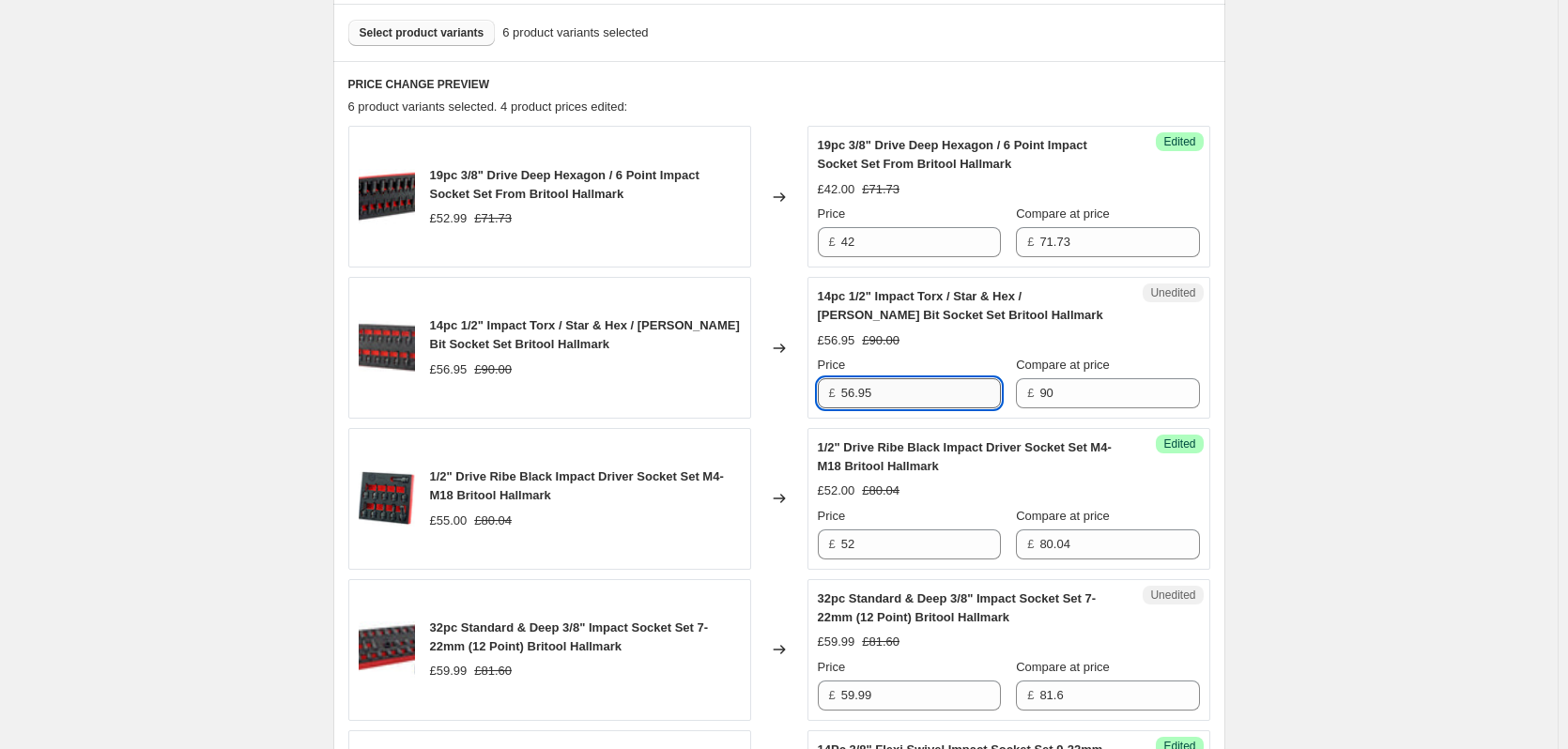
click at [890, 395] on input "56.95" at bounding box center [921, 394] width 160 height 30
drag, startPoint x: 890, startPoint y: 395, endPoint x: 792, endPoint y: 394, distance: 98.0
click at [792, 394] on div "14pc 1/2" Impact Torx / Star & Hex / [PERSON_NAME] Bit Socket Set Britool Hallm…" at bounding box center [779, 347] width 862 height 142
type input "55.99"
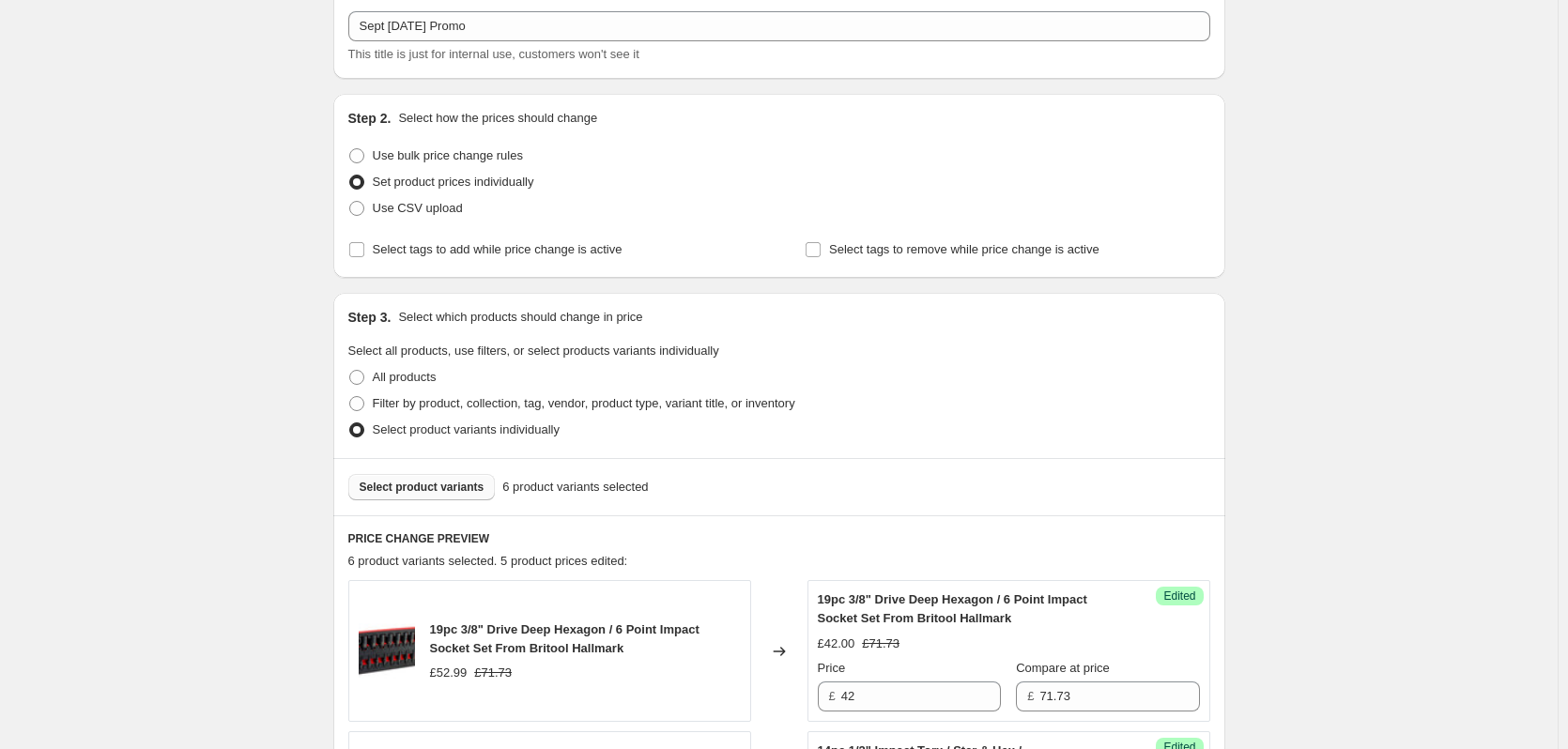
scroll to position [375, 0]
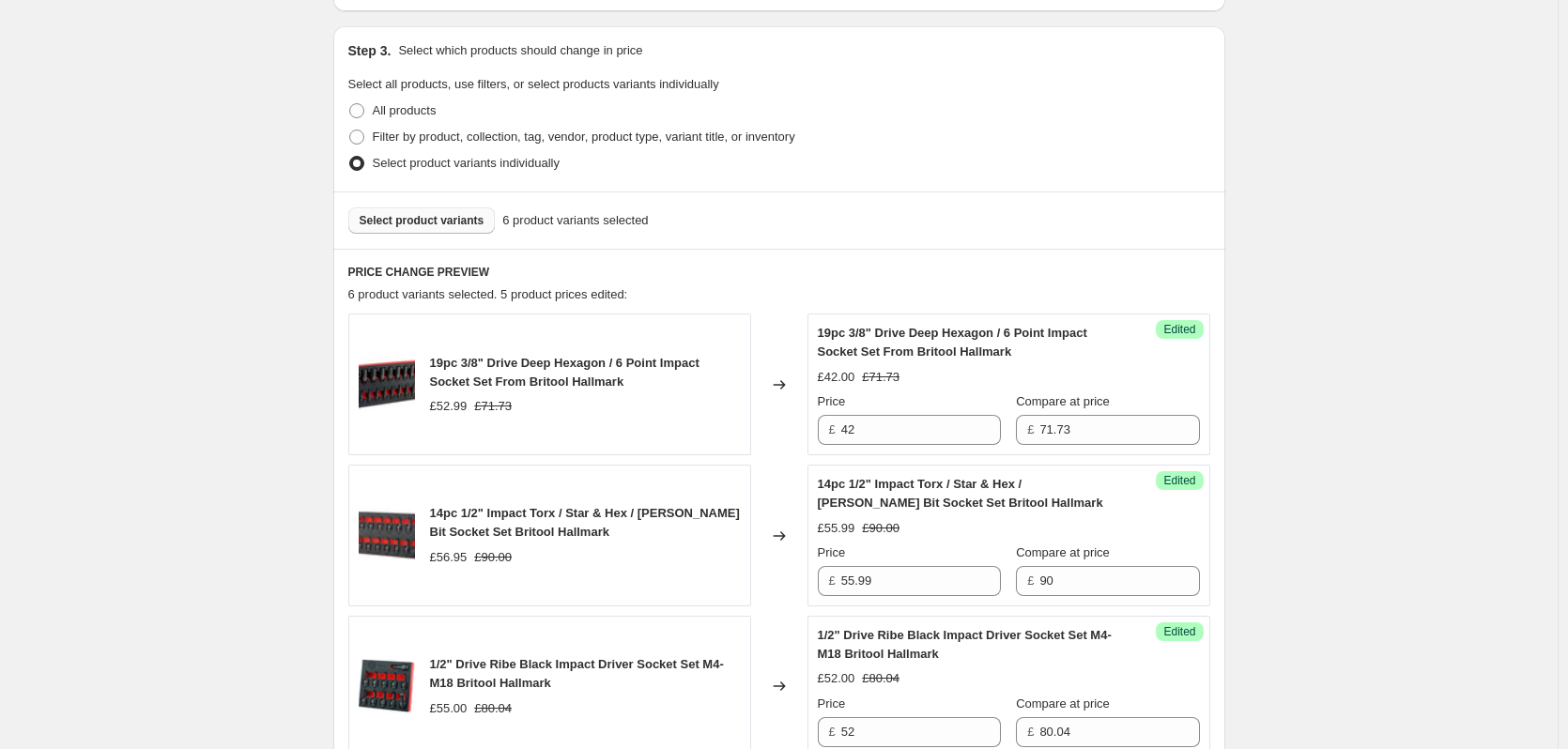
click at [448, 221] on span "Select product variants" at bounding box center [421, 221] width 124 height 15
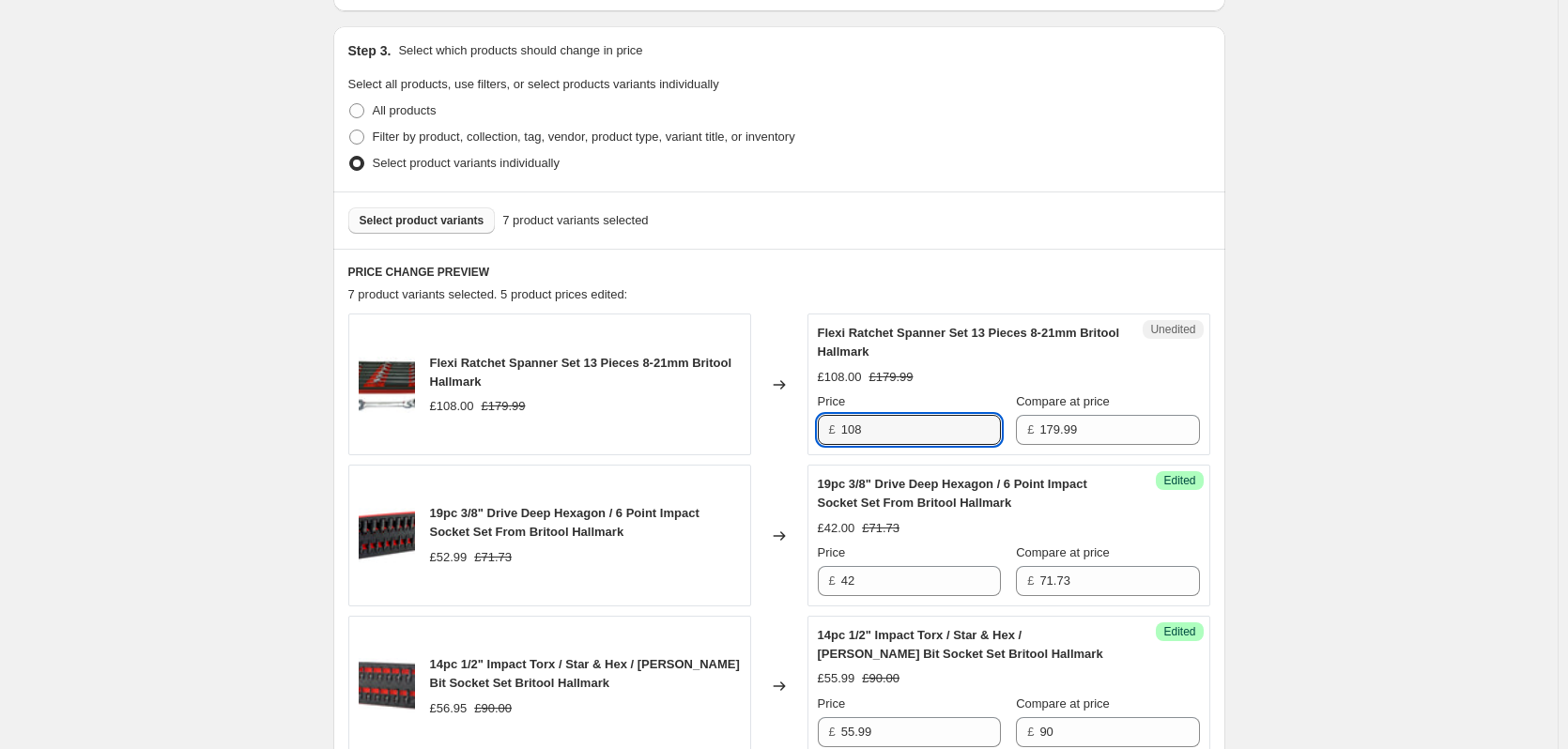
drag, startPoint x: 903, startPoint y: 420, endPoint x: 823, endPoint y: 420, distance: 80.0
click at [825, 420] on div "£ 108" at bounding box center [908, 431] width 183 height 30
type input "97.99"
click at [397, 218] on span "Select product variants" at bounding box center [421, 221] width 124 height 15
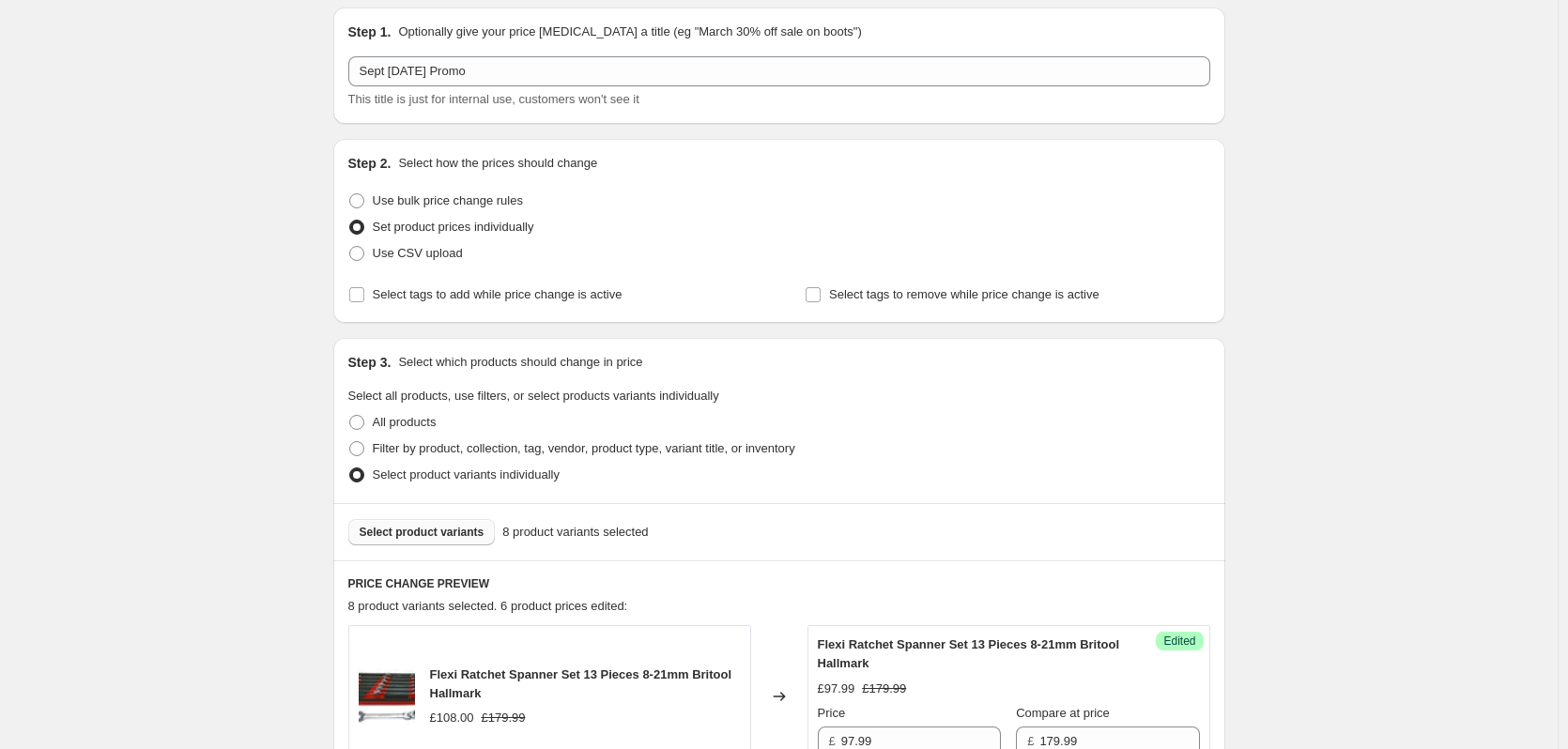
scroll to position [188, 0]
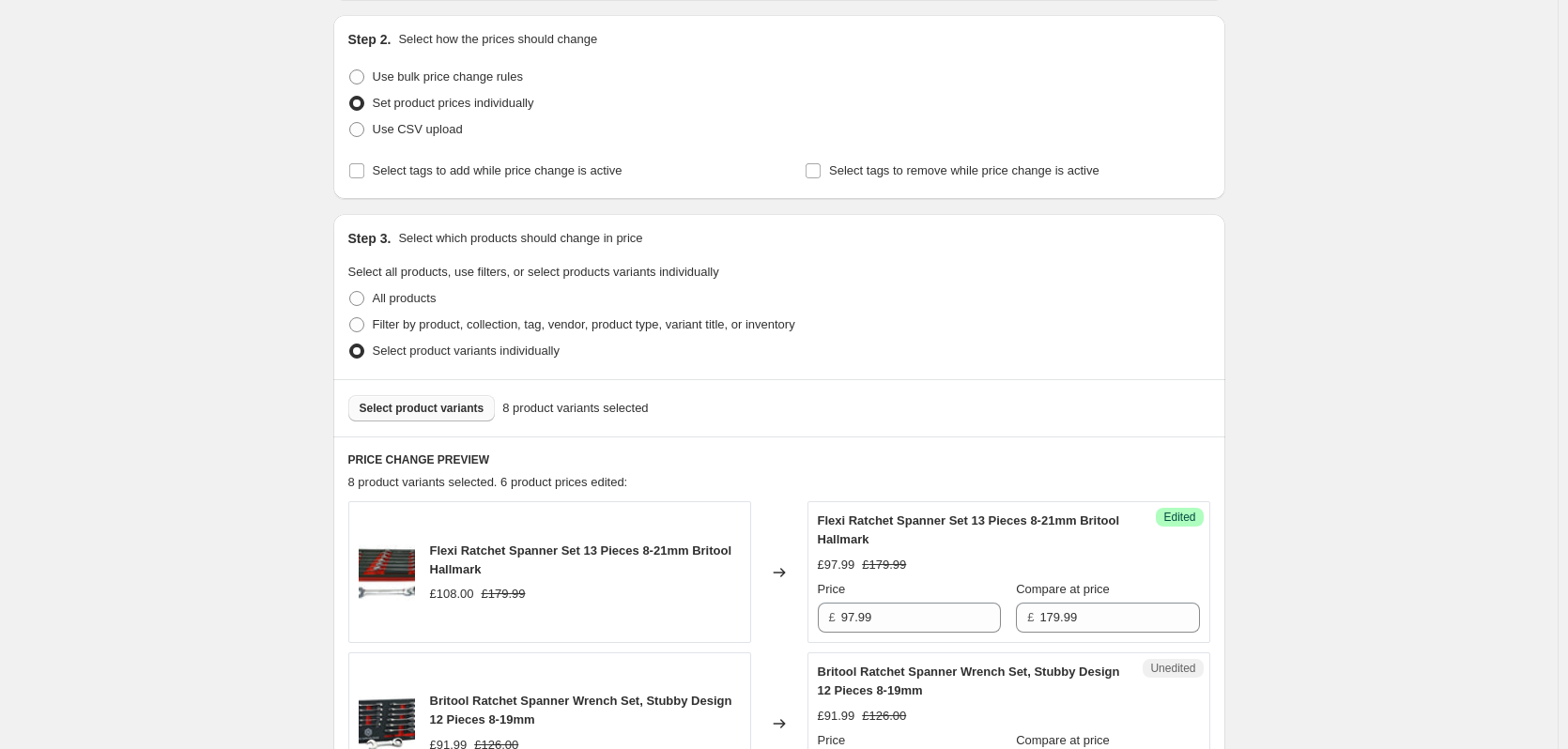
click at [437, 400] on button "Select product variants" at bounding box center [422, 409] width 147 height 27
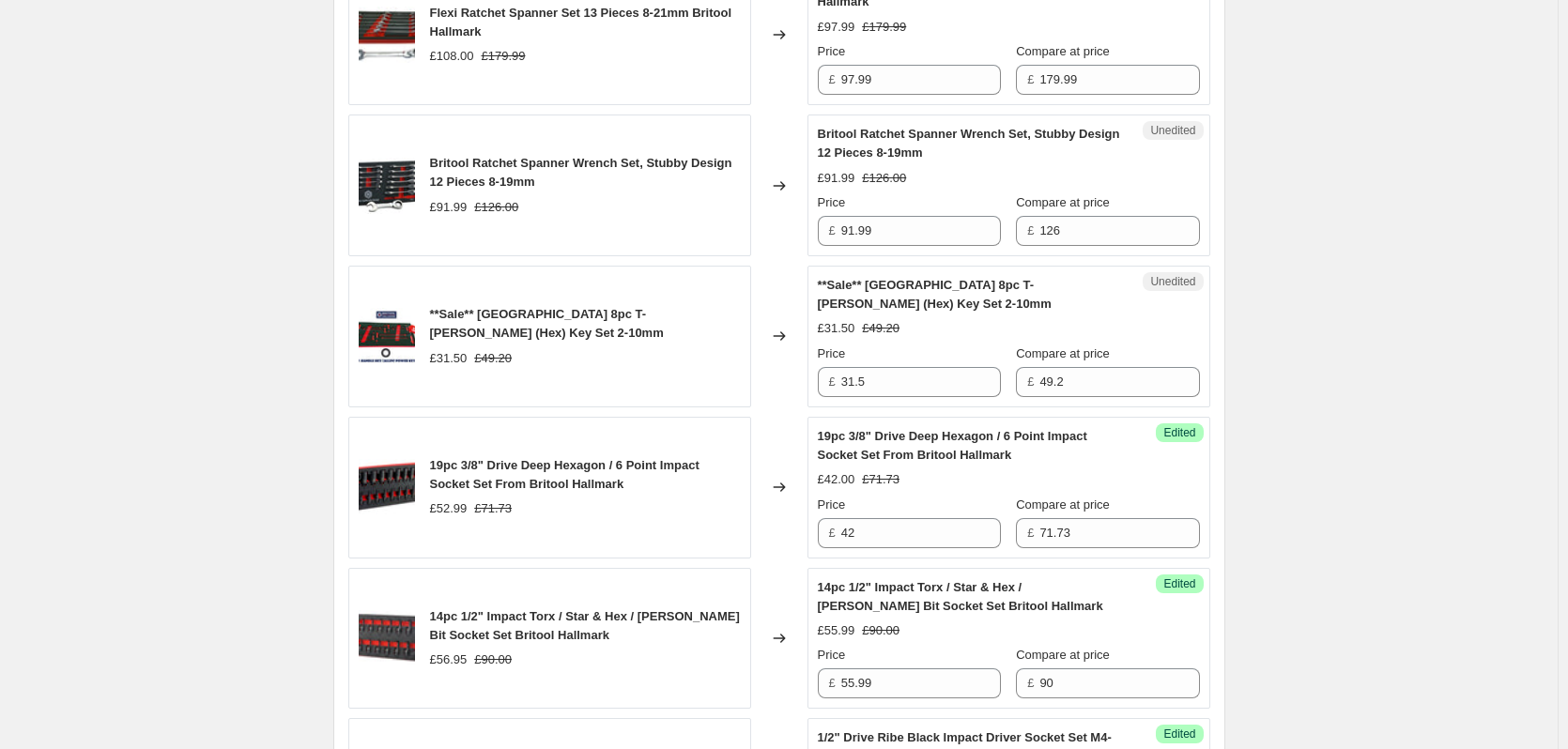
scroll to position [751, 0]
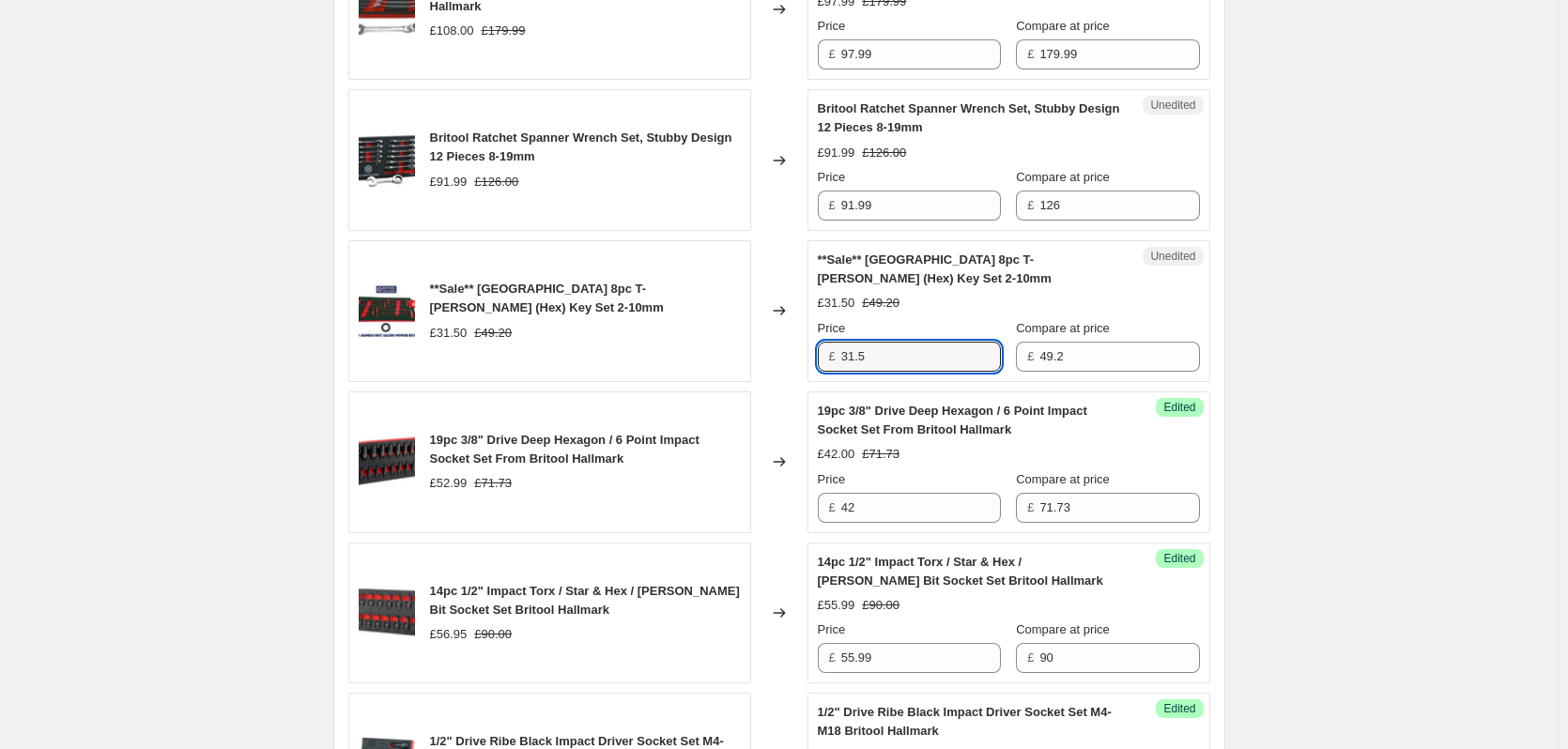
drag, startPoint x: 895, startPoint y: 362, endPoint x: 800, endPoint y: 360, distance: 95.0
click at [800, 360] on div "**Sale** [GEOGRAPHIC_DATA] 8pc T-[PERSON_NAME] (Hex) Key Set 2-10mm £31.50 £49.…" at bounding box center [779, 311] width 862 height 142
type input "28.00"
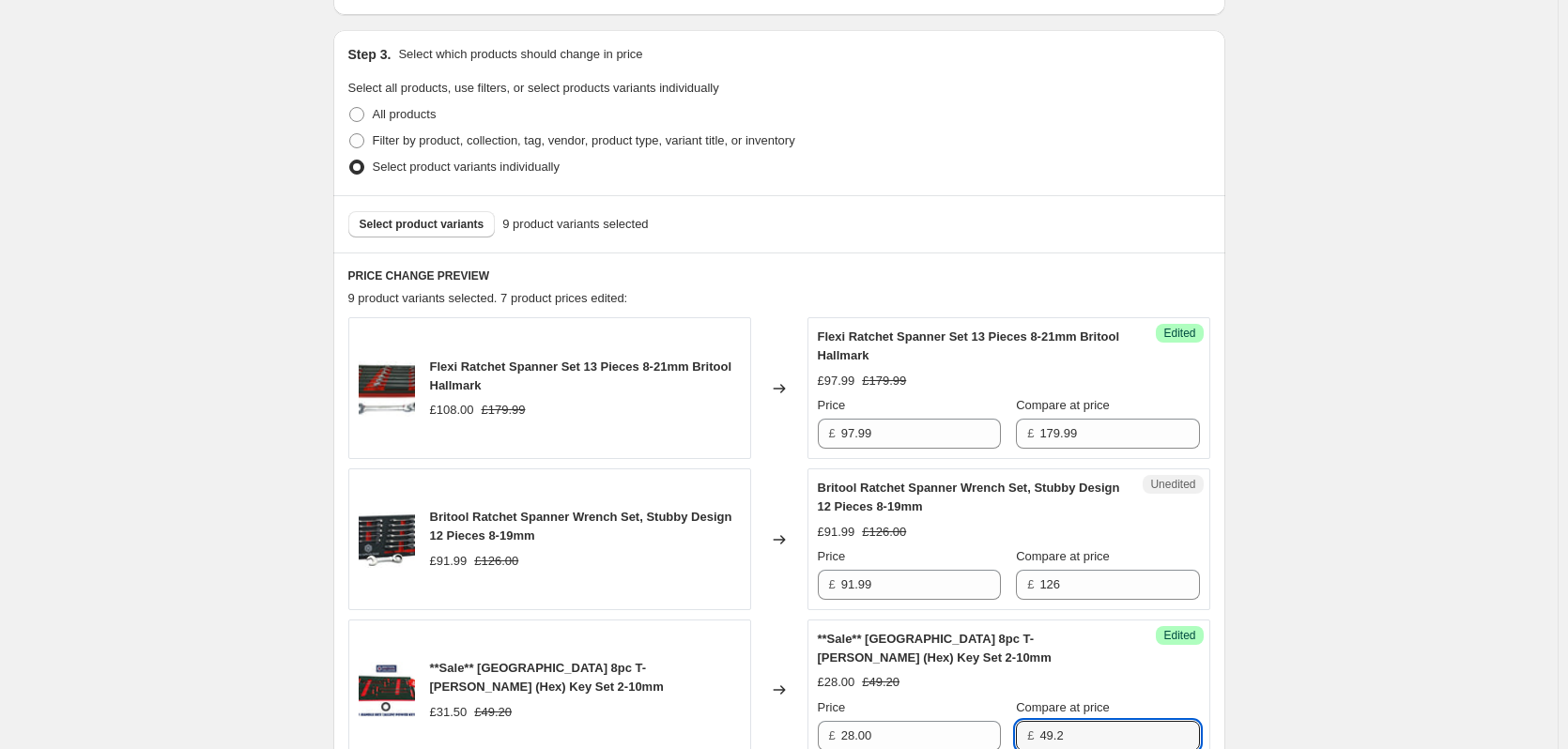
scroll to position [281, 0]
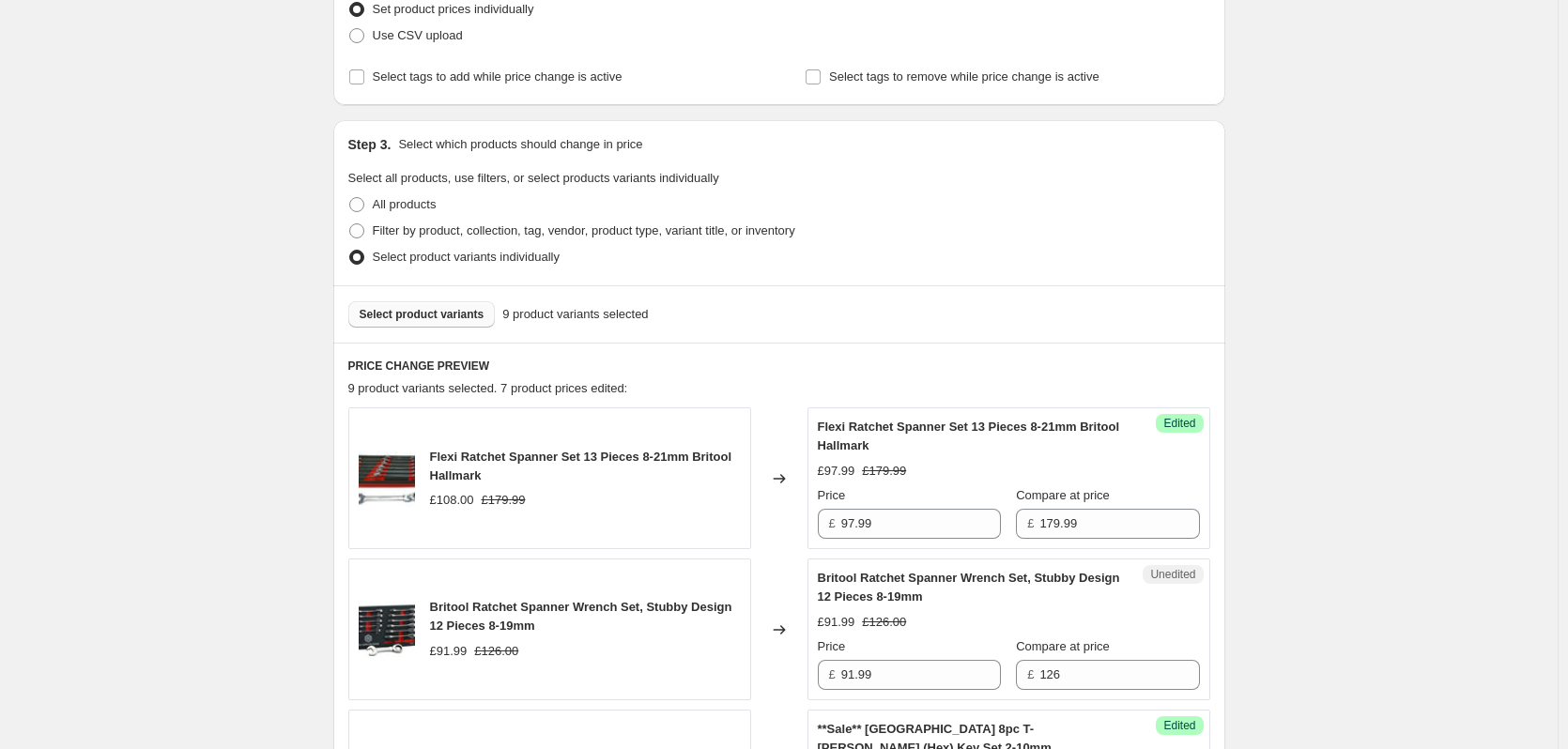
click at [423, 319] on span "Select product variants" at bounding box center [421, 315] width 124 height 15
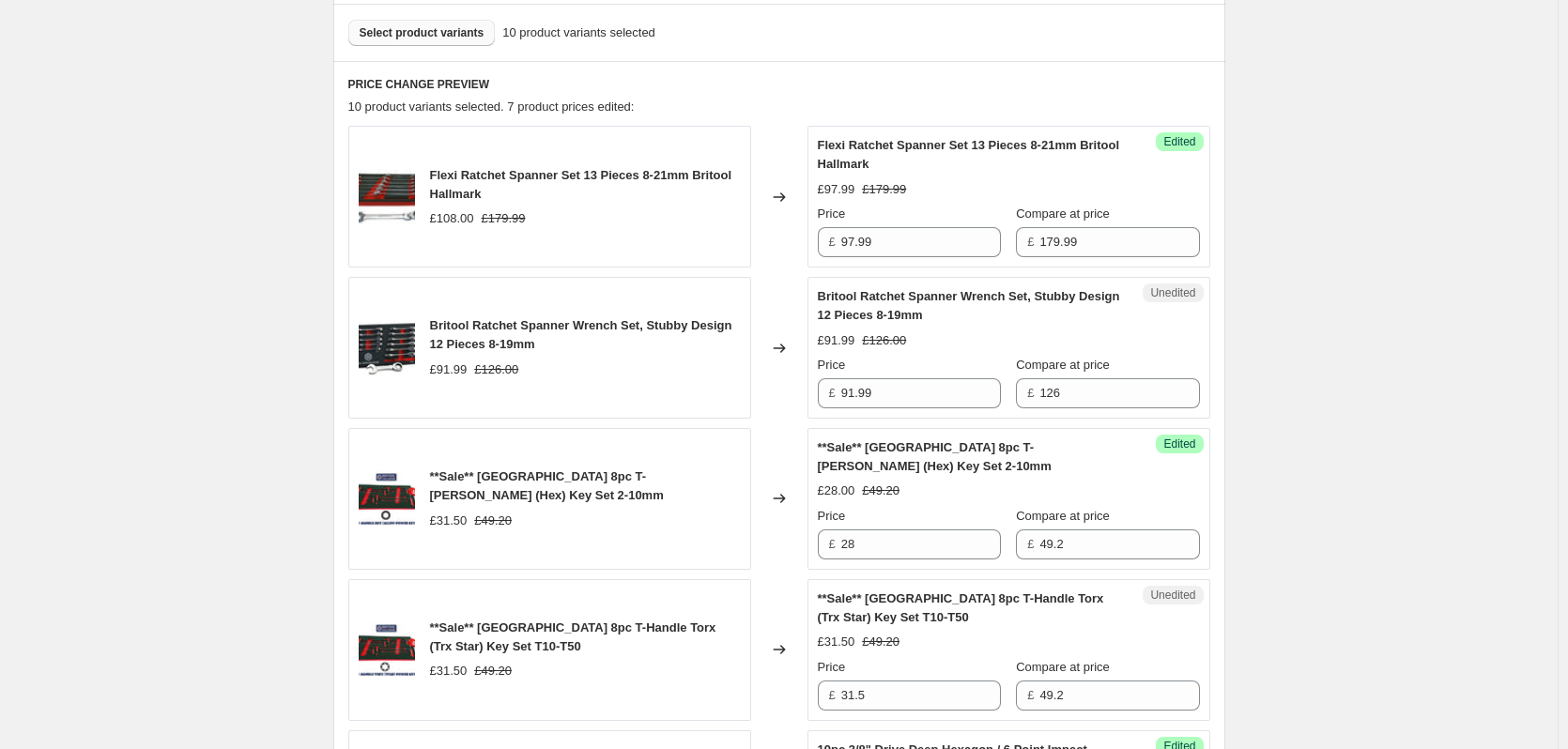
scroll to position [658, 0]
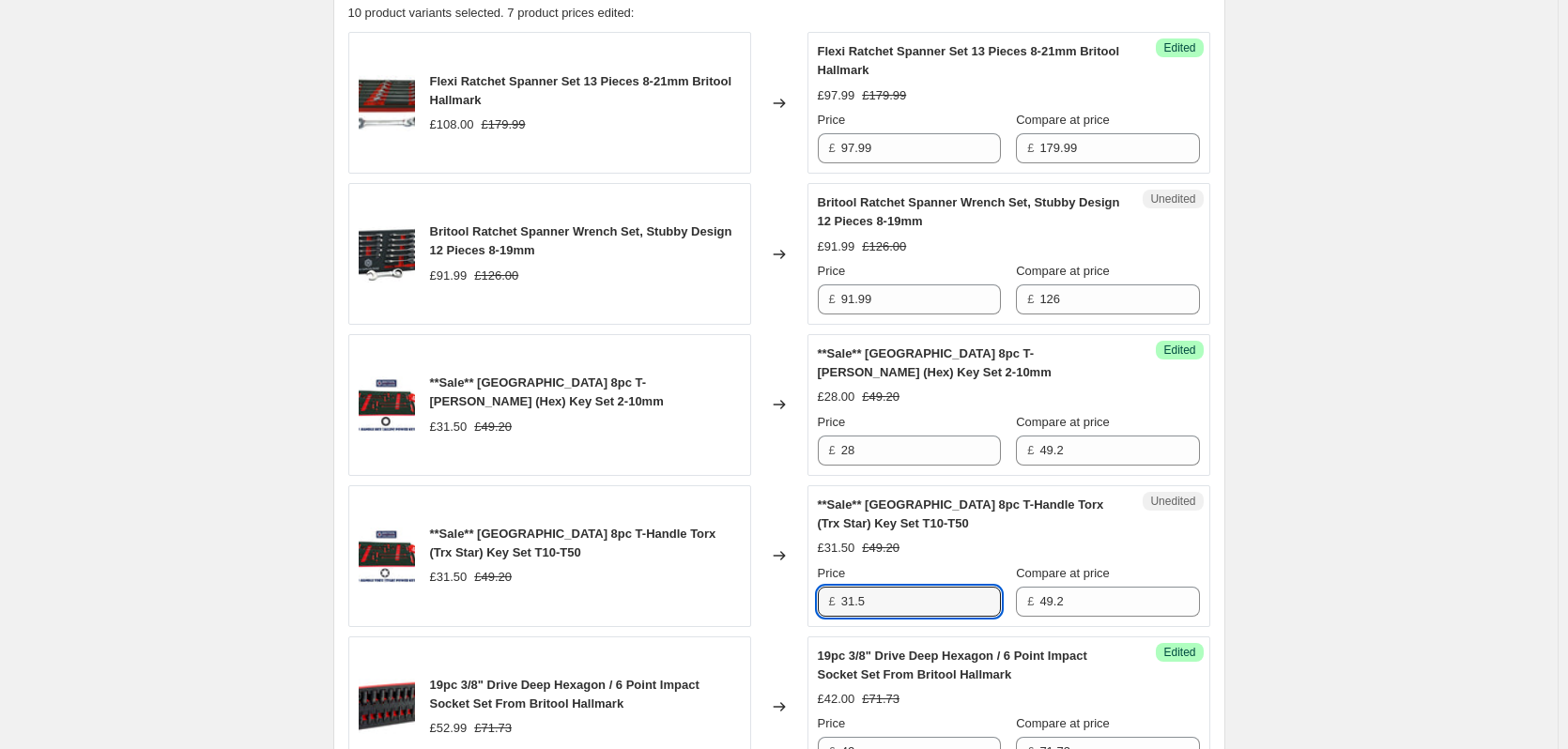
drag, startPoint x: 897, startPoint y: 605, endPoint x: 763, endPoint y: 605, distance: 134.0
click at [763, 605] on div "**Sale** Britool Hallmark 8pc T-Handle Torx (Trx Star) Key Set T10-T50 £31.50 £…" at bounding box center [779, 556] width 862 height 142
type input "28.00"
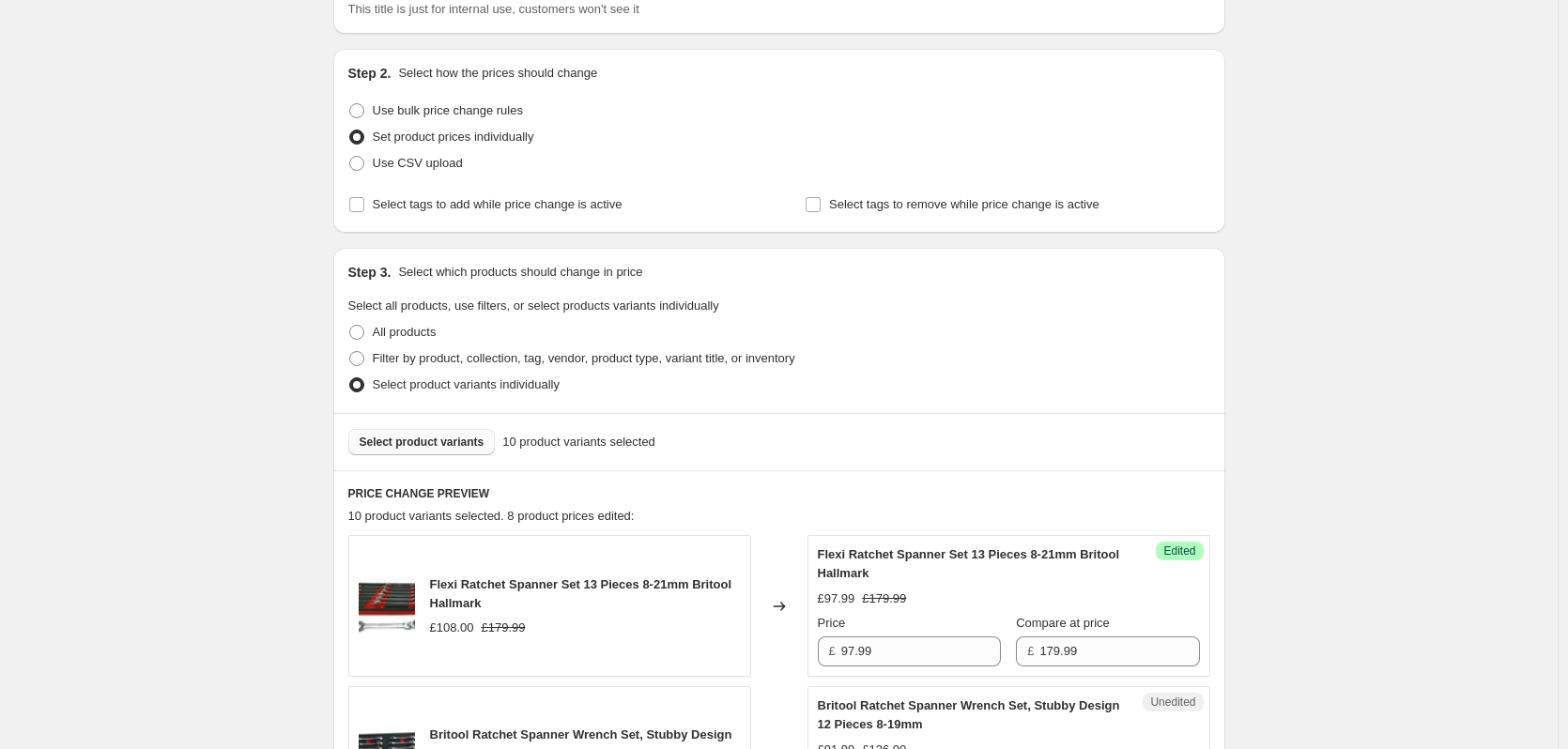
scroll to position [281, 0]
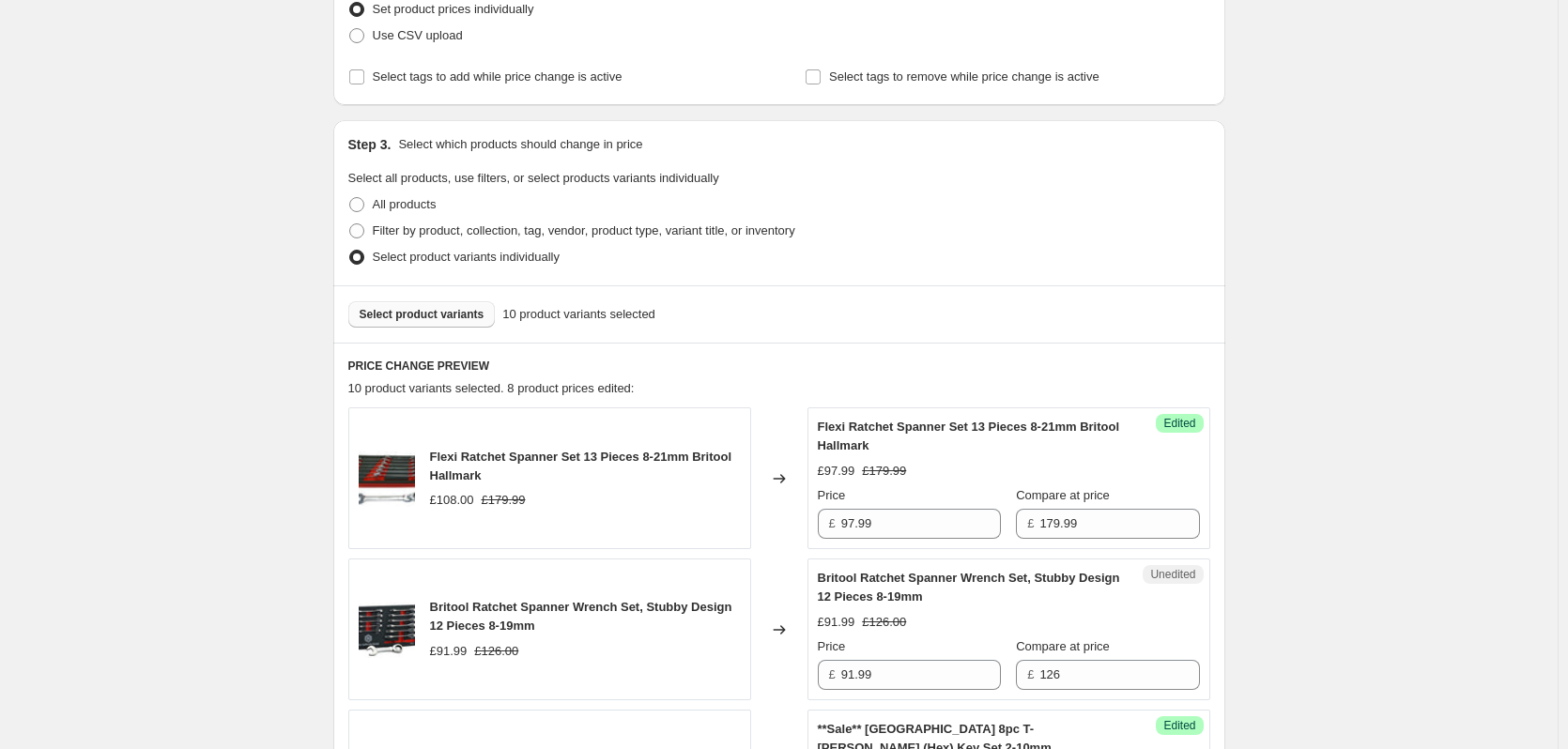
click at [423, 316] on span "Select product variants" at bounding box center [421, 315] width 124 height 15
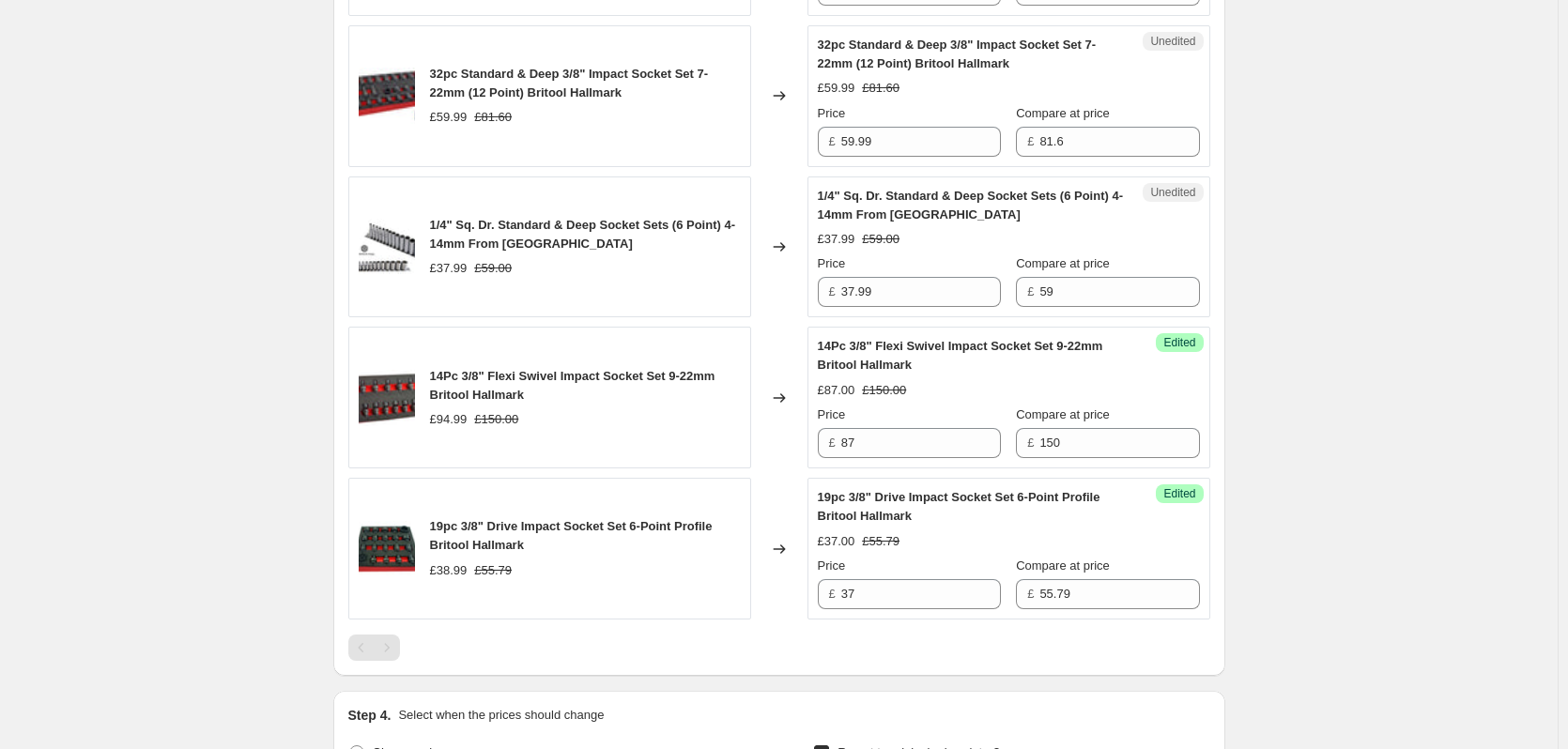
scroll to position [1690, 0]
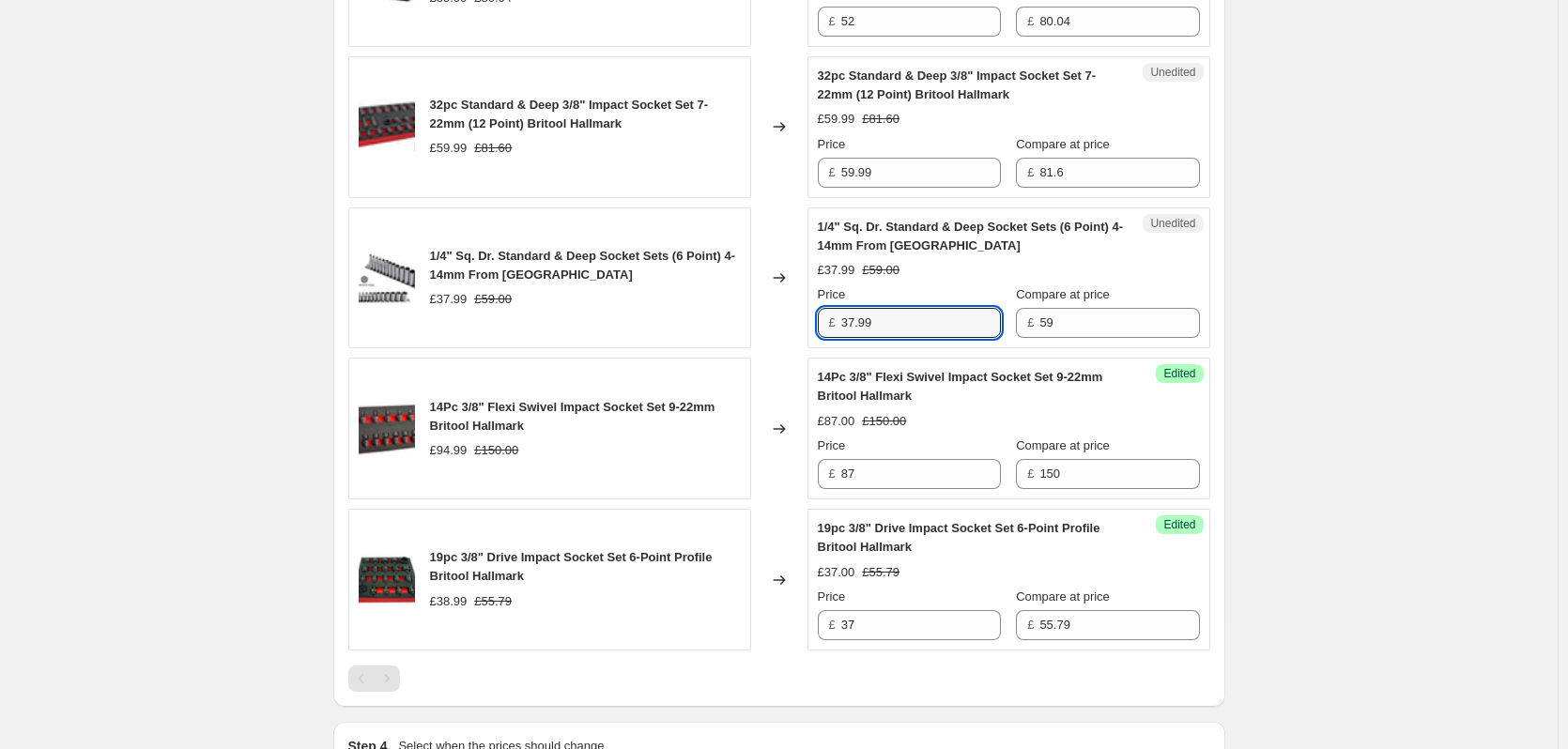
drag, startPoint x: 895, startPoint y: 319, endPoint x: 828, endPoint y: 314, distance: 67.2
click at [831, 316] on div "£ 37.99" at bounding box center [908, 323] width 183 height 30
type input "34.99"
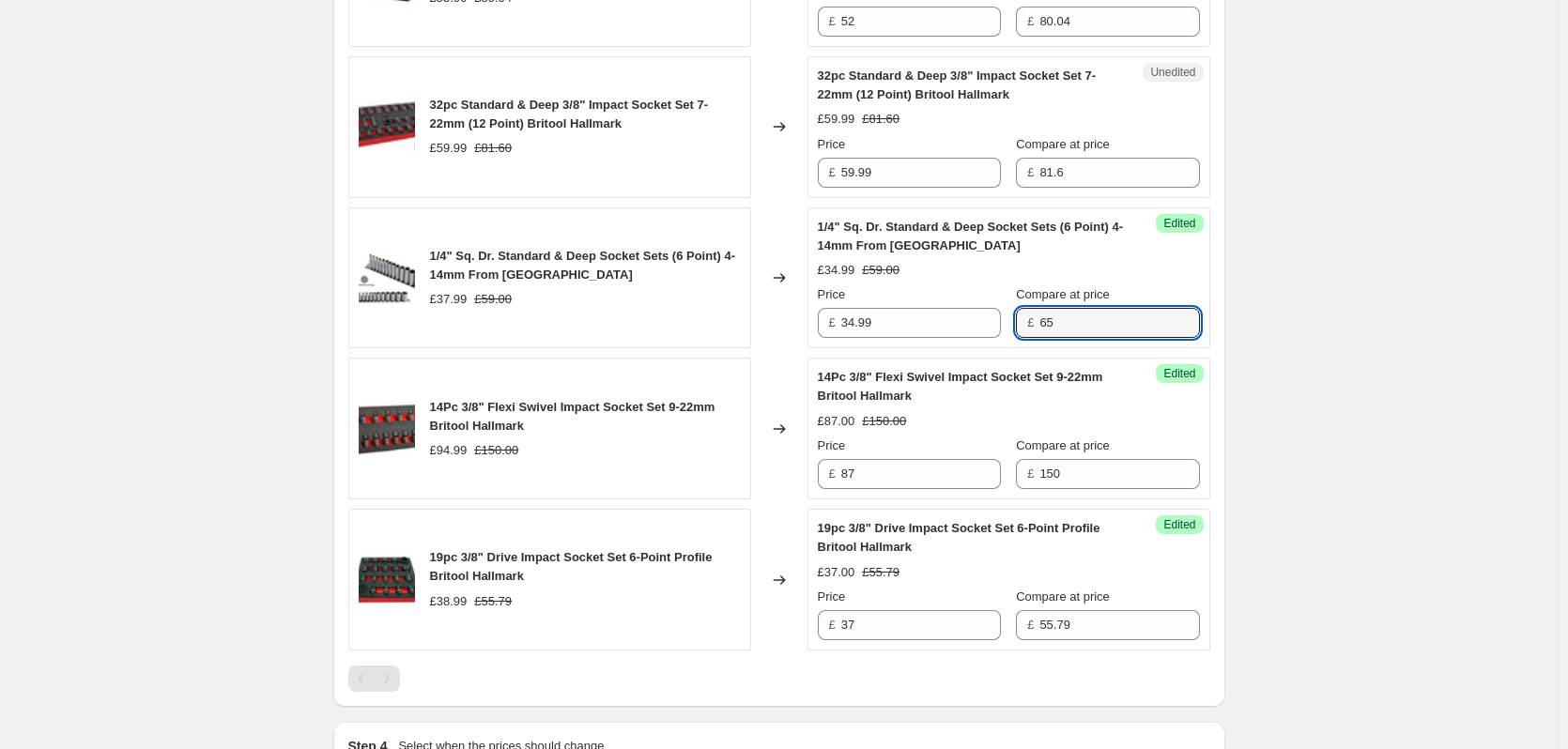
type input "65"
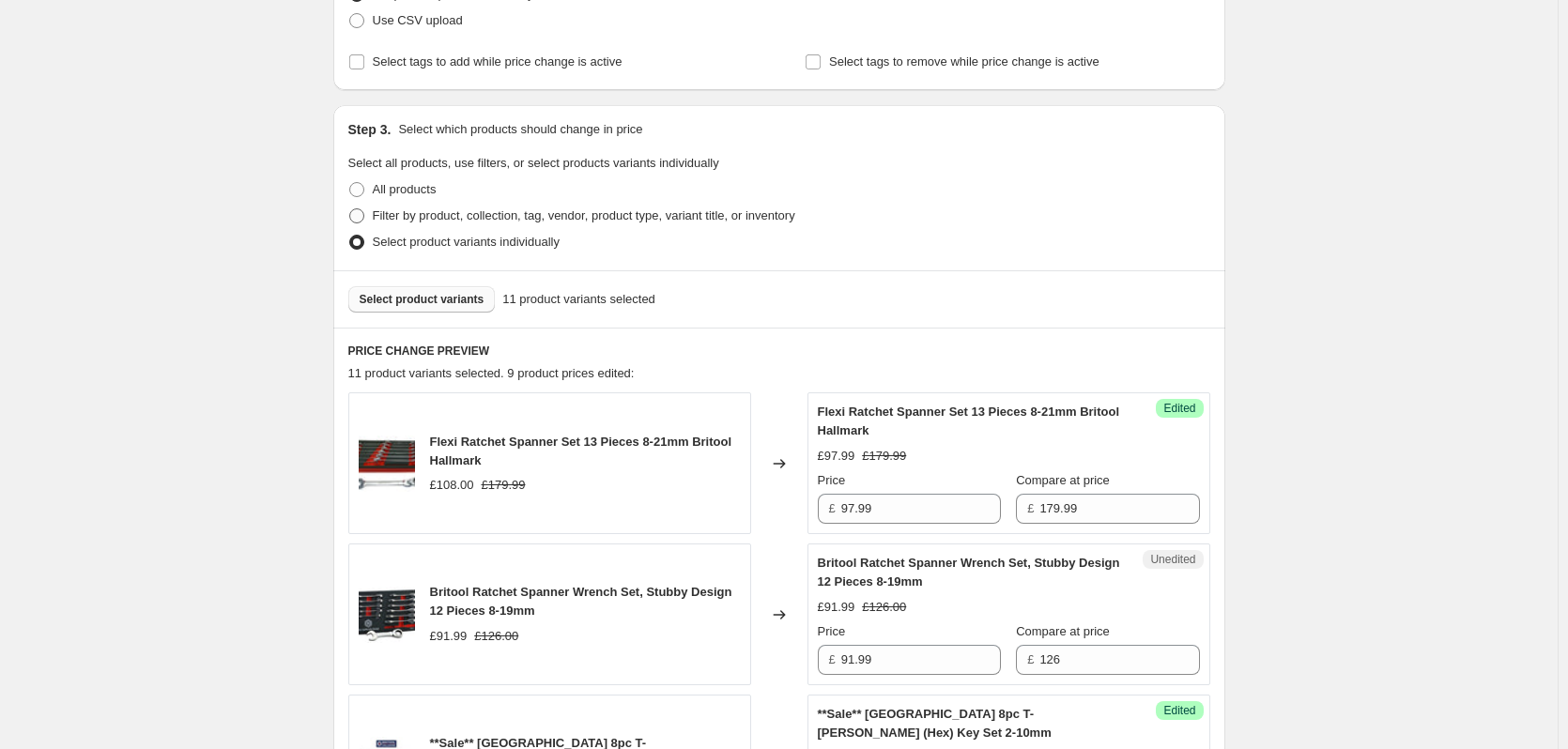
scroll to position [188, 0]
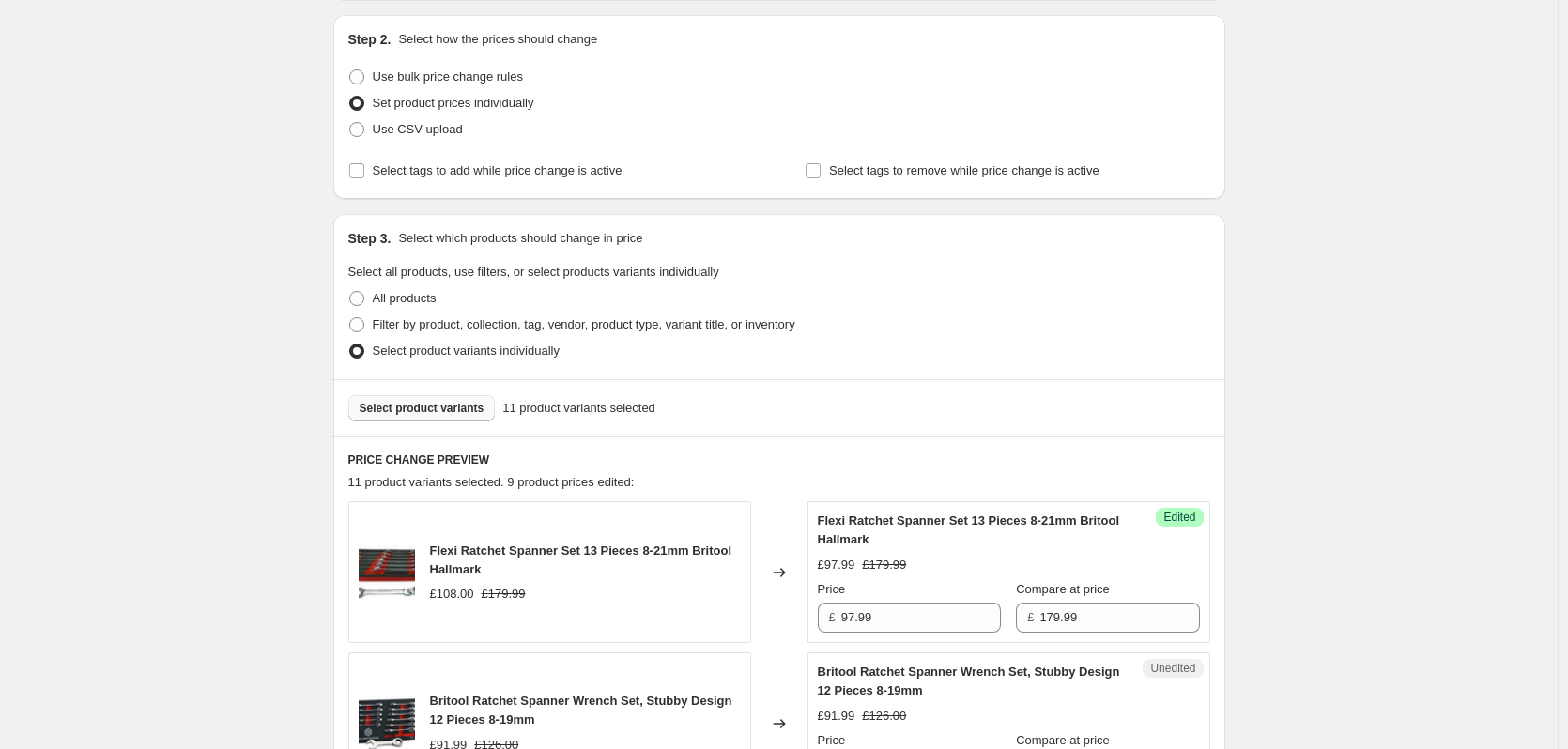
click at [429, 413] on span "Select product variants" at bounding box center [421, 409] width 124 height 15
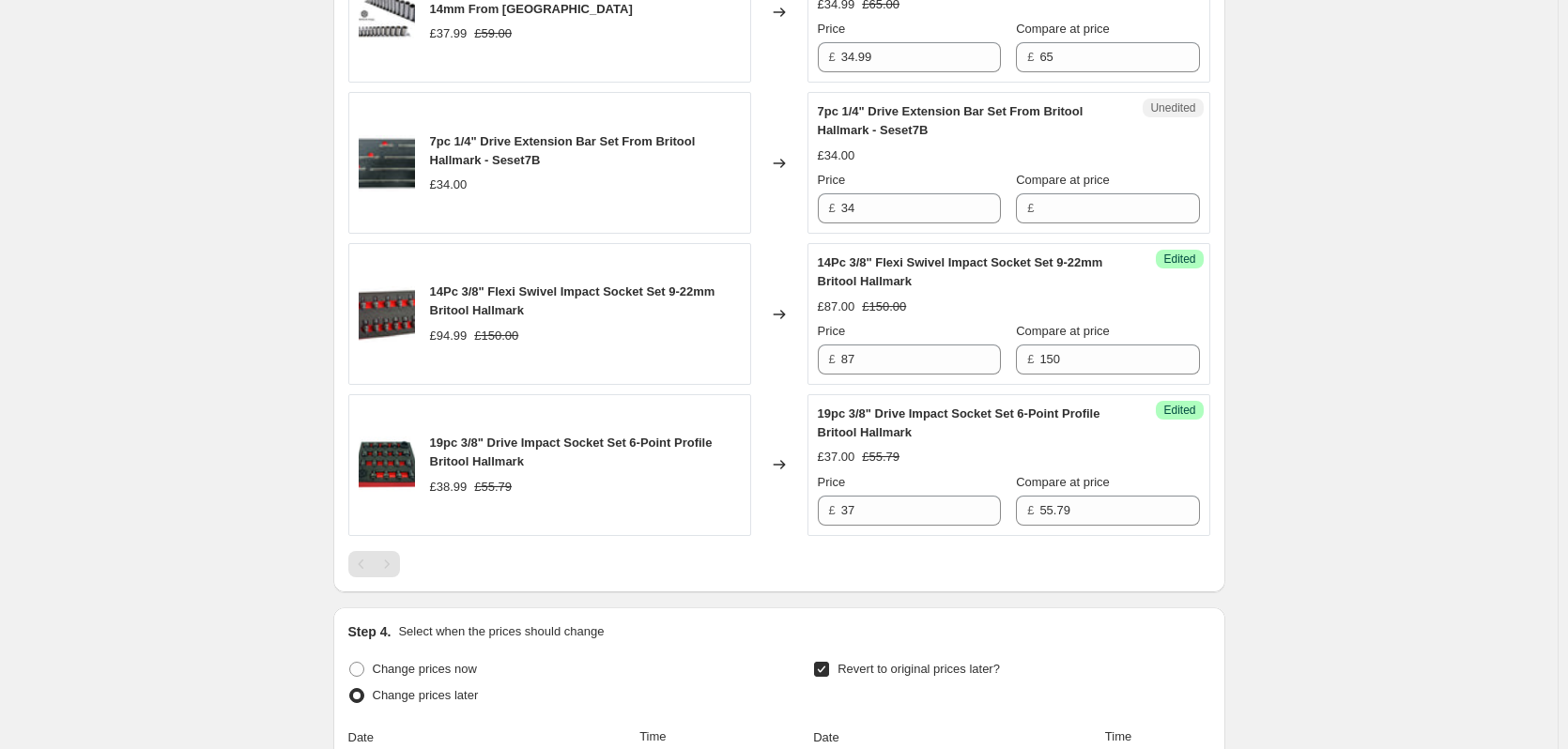
scroll to position [1784, 0]
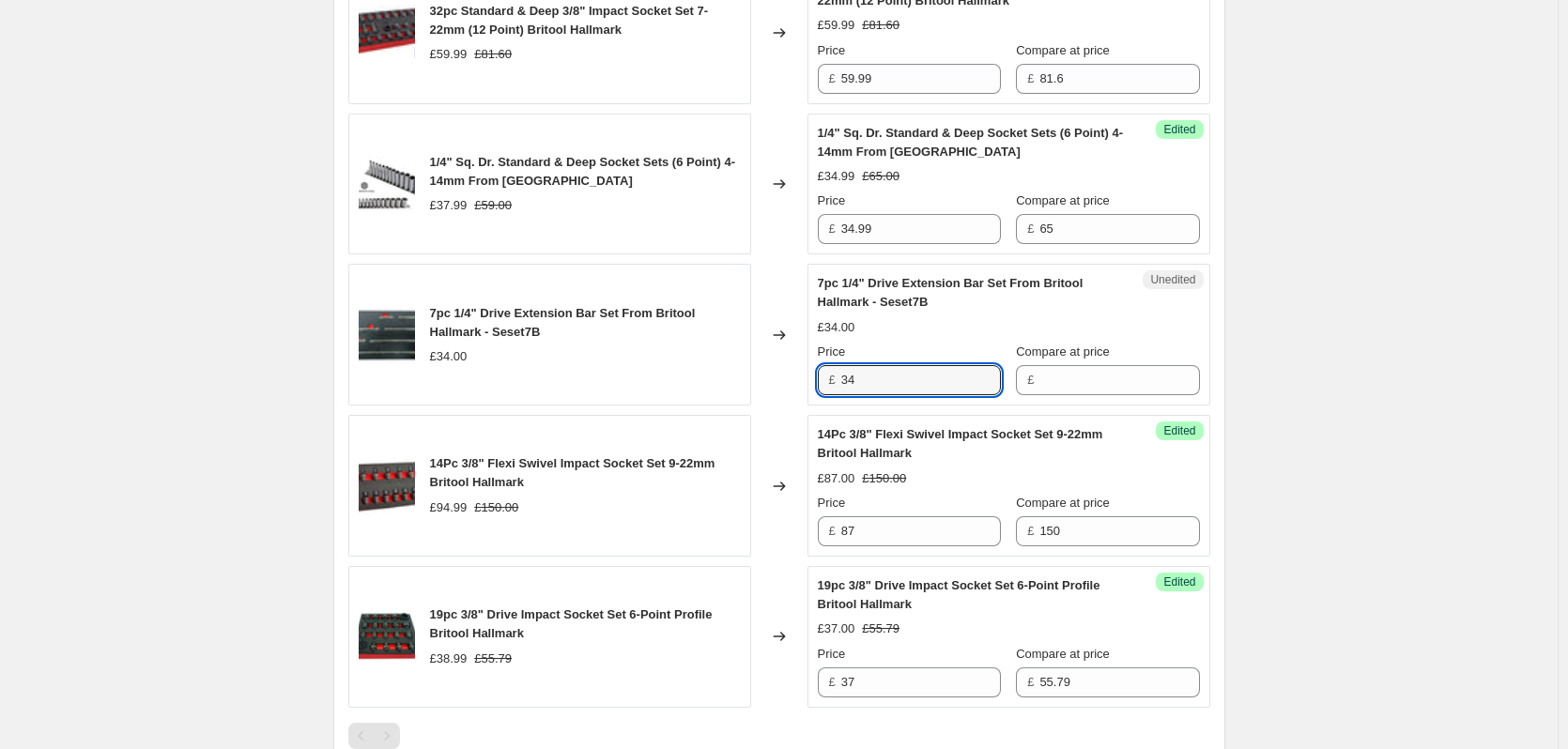
drag, startPoint x: 901, startPoint y: 371, endPoint x: 787, endPoint y: 374, distance: 114.0
click at [787, 374] on div "7pc 1/4" Drive Extension Bar Set From Britool Hallmark - Seset7B £34.00 Changed…" at bounding box center [779, 335] width 862 height 142
type input "25.99"
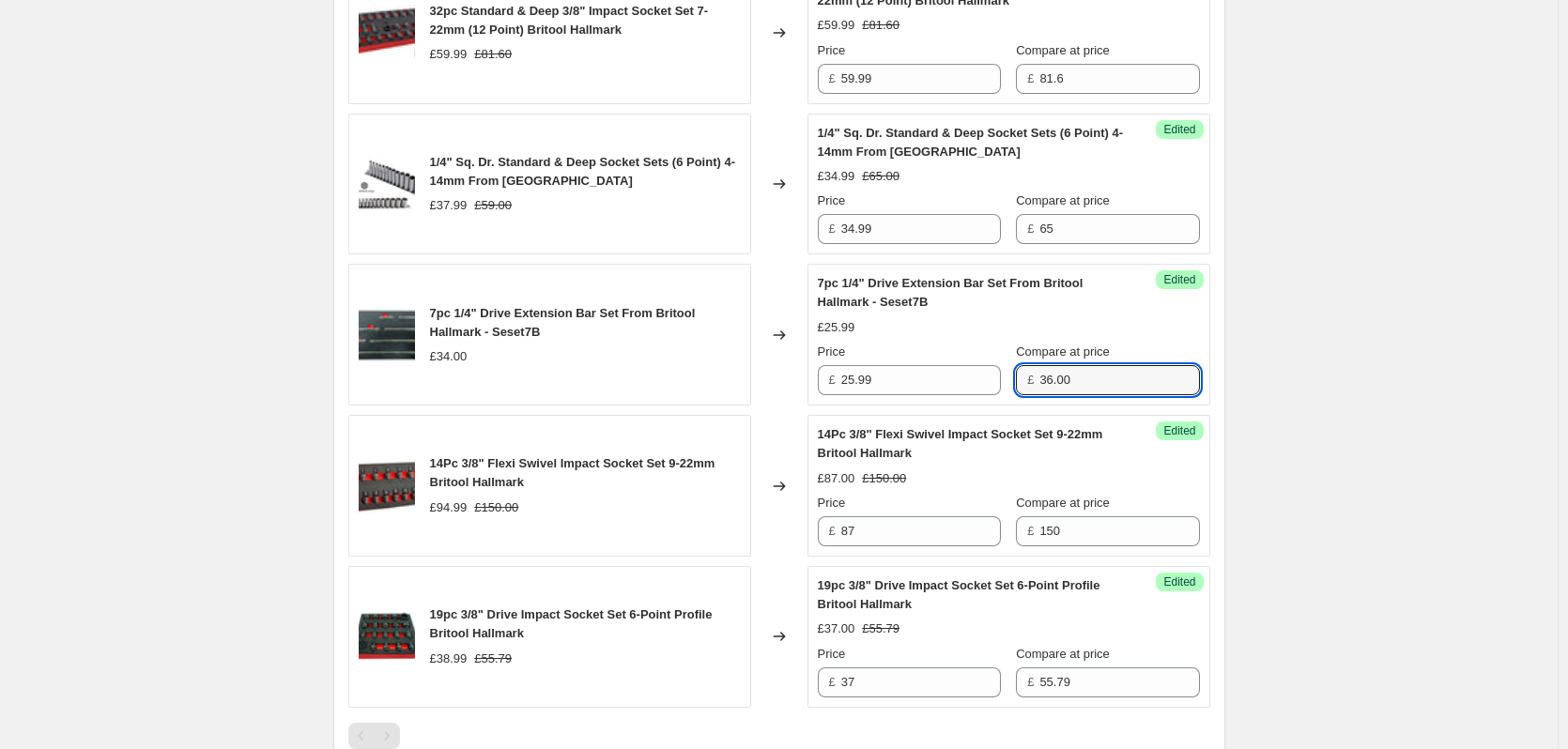
type input "36.00"
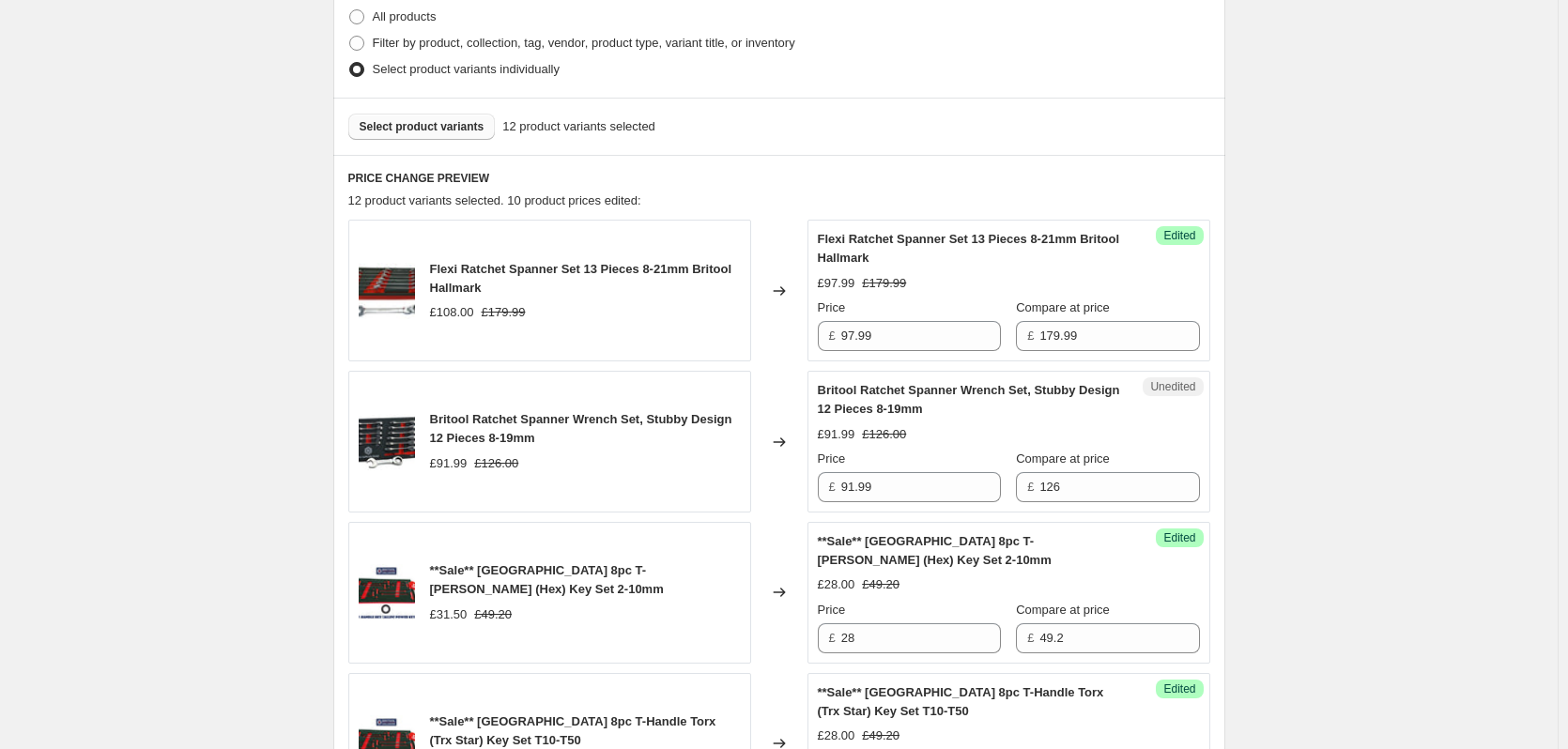
scroll to position [281, 0]
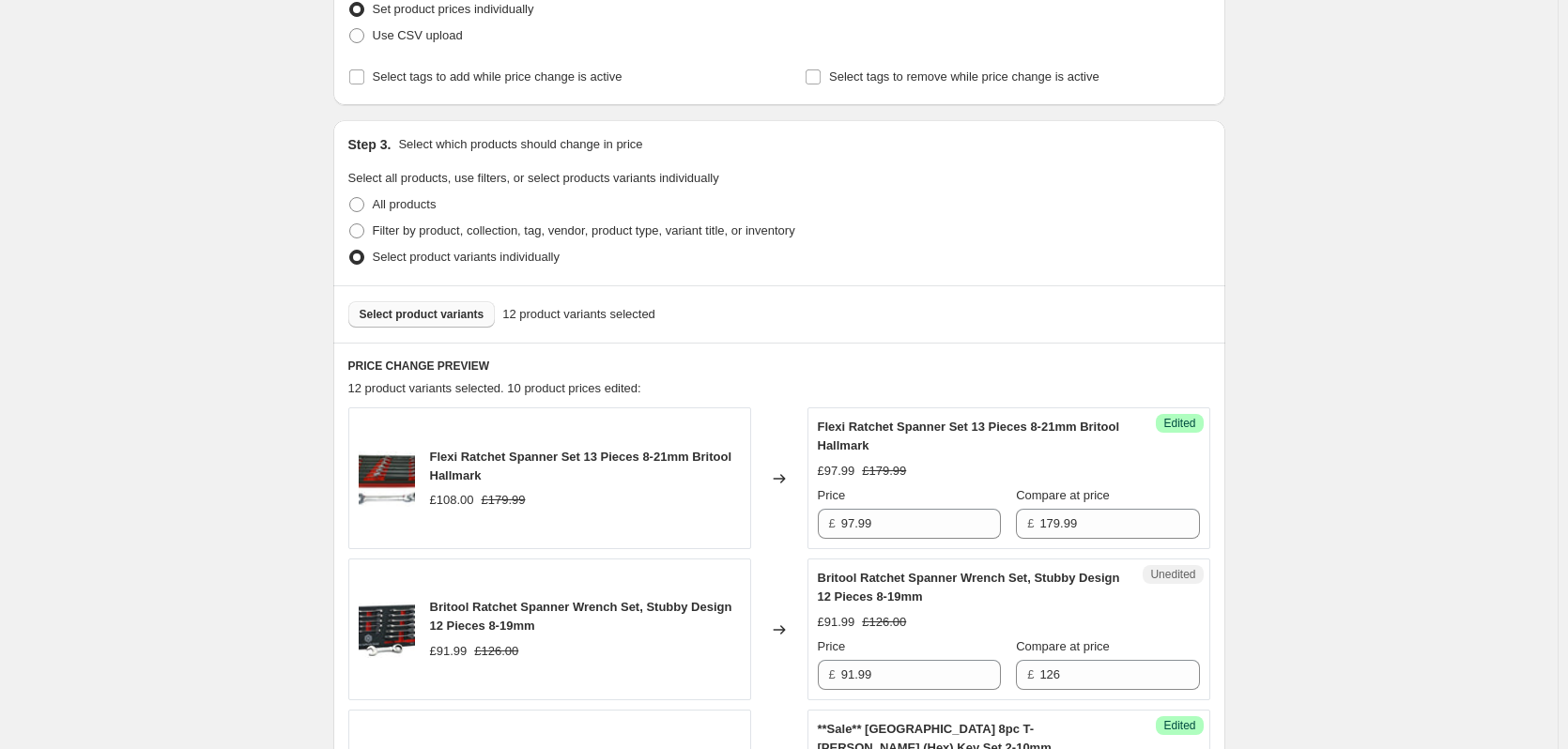
click at [423, 317] on span "Select product variants" at bounding box center [421, 315] width 124 height 15
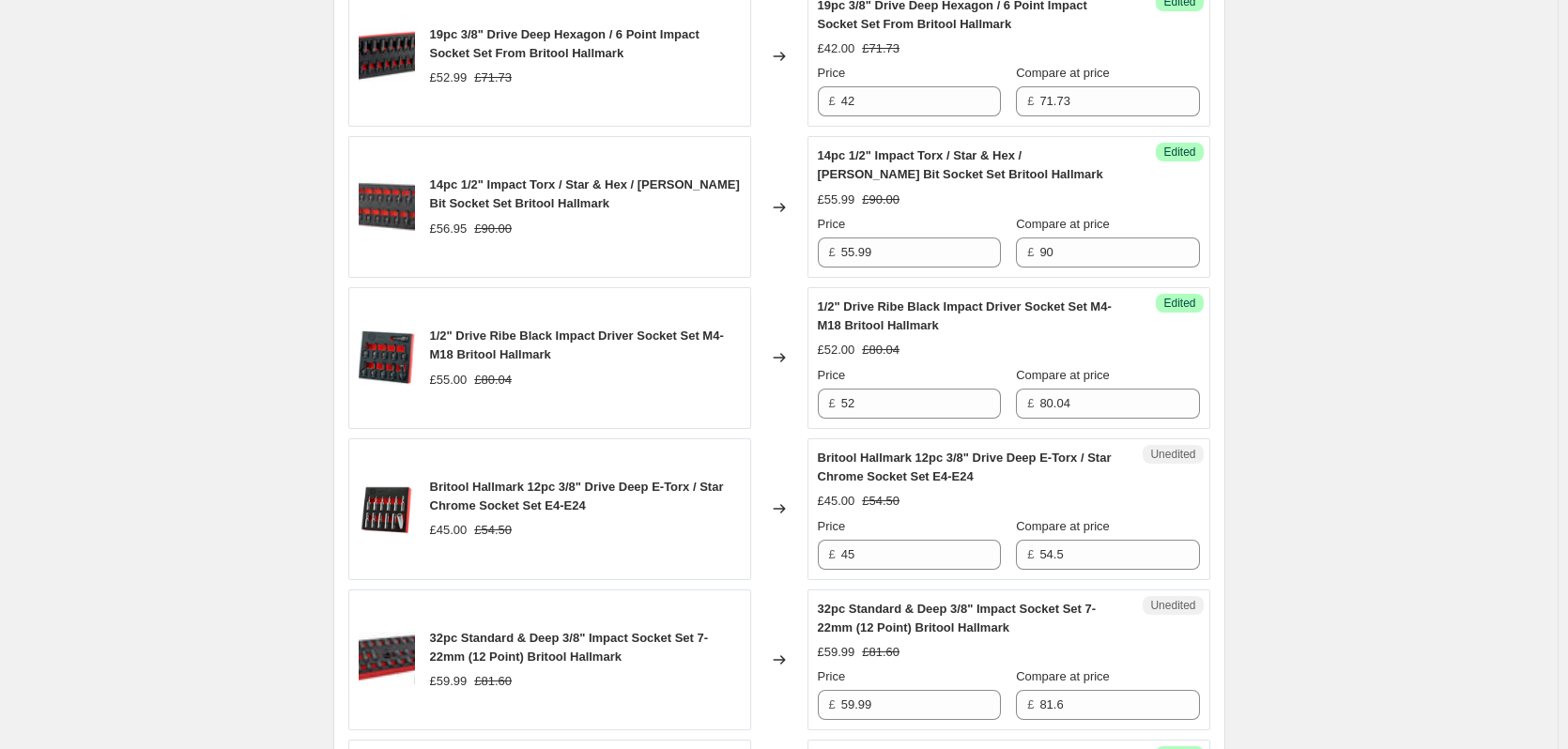
scroll to position [1503, 0]
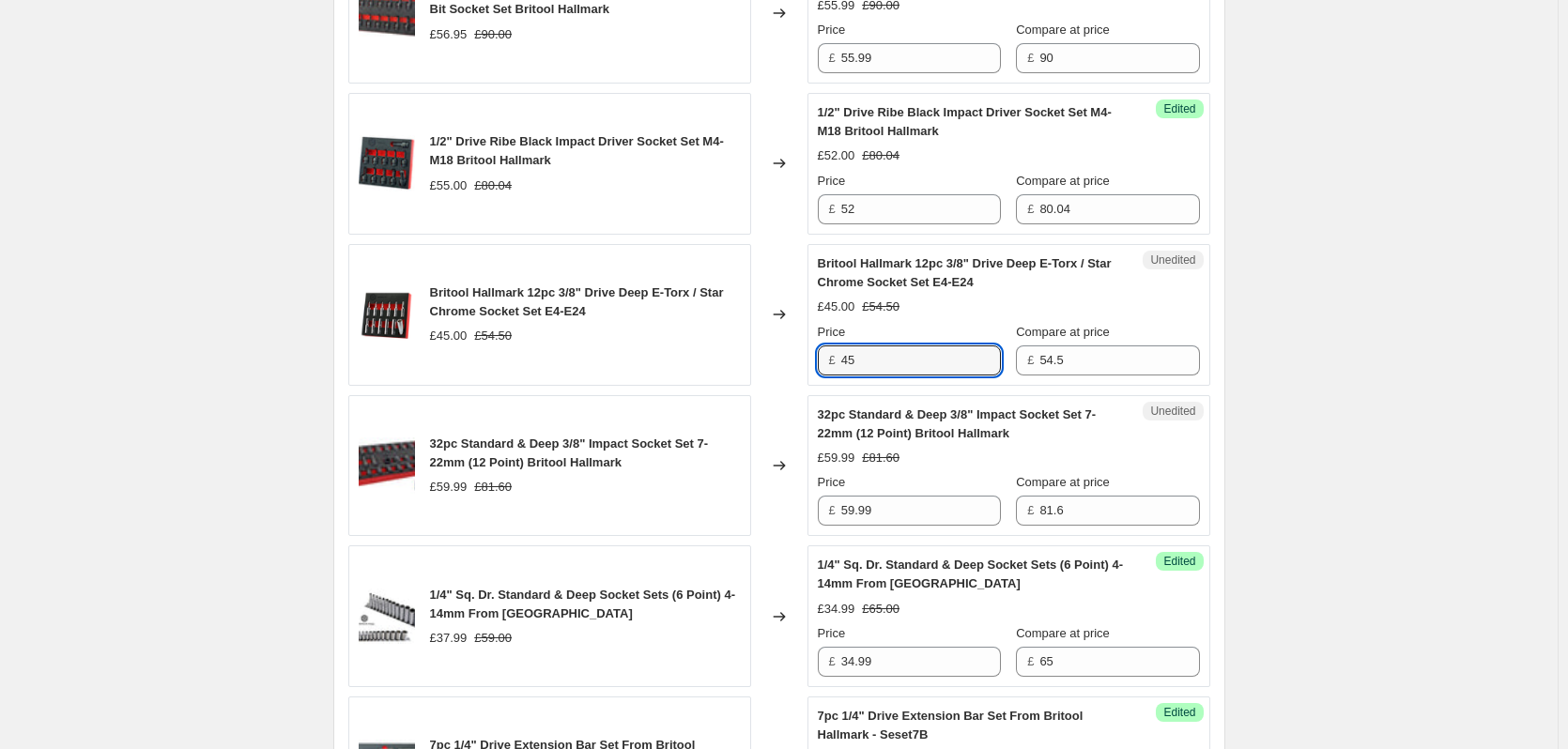
drag, startPoint x: 909, startPoint y: 371, endPoint x: 772, endPoint y: 368, distance: 137.0
click at [772, 368] on div "Britool Hallmark 12pc 3/8" Drive Deep E-Torx / Star Chrome Socket Set E4-E24 £4…" at bounding box center [779, 315] width 862 height 142
type input "38.00"
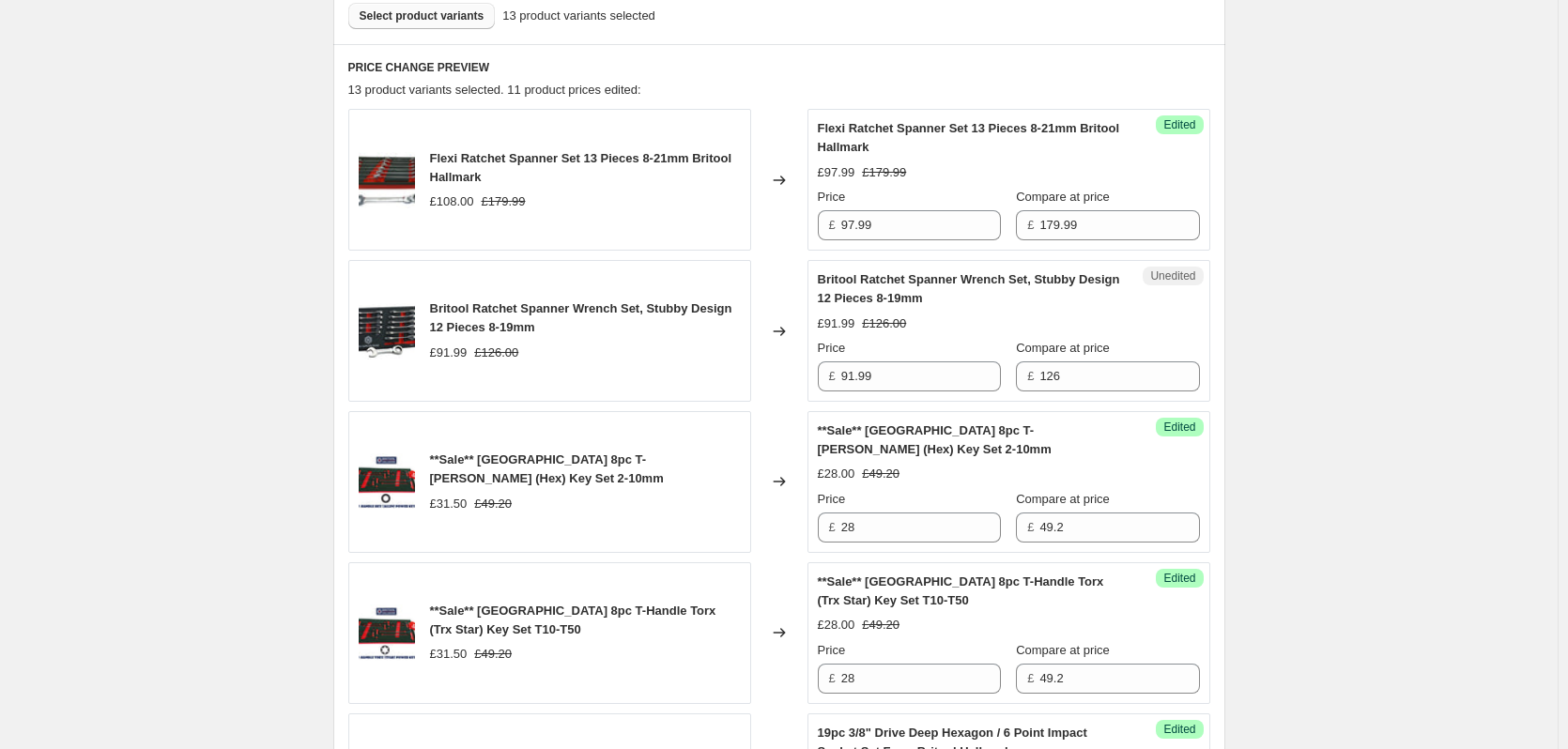
scroll to position [375, 0]
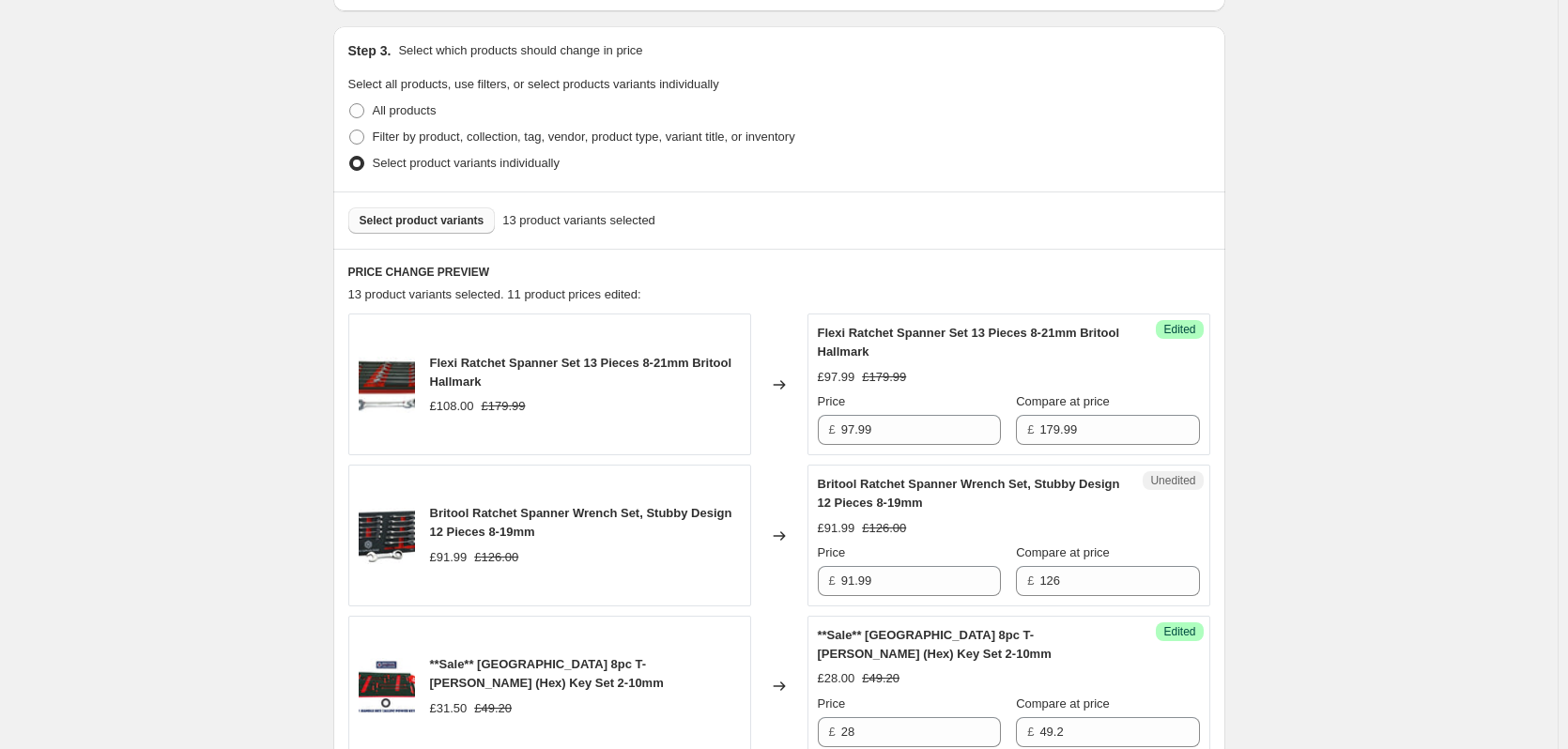
click at [429, 224] on span "Select product variants" at bounding box center [421, 221] width 124 height 15
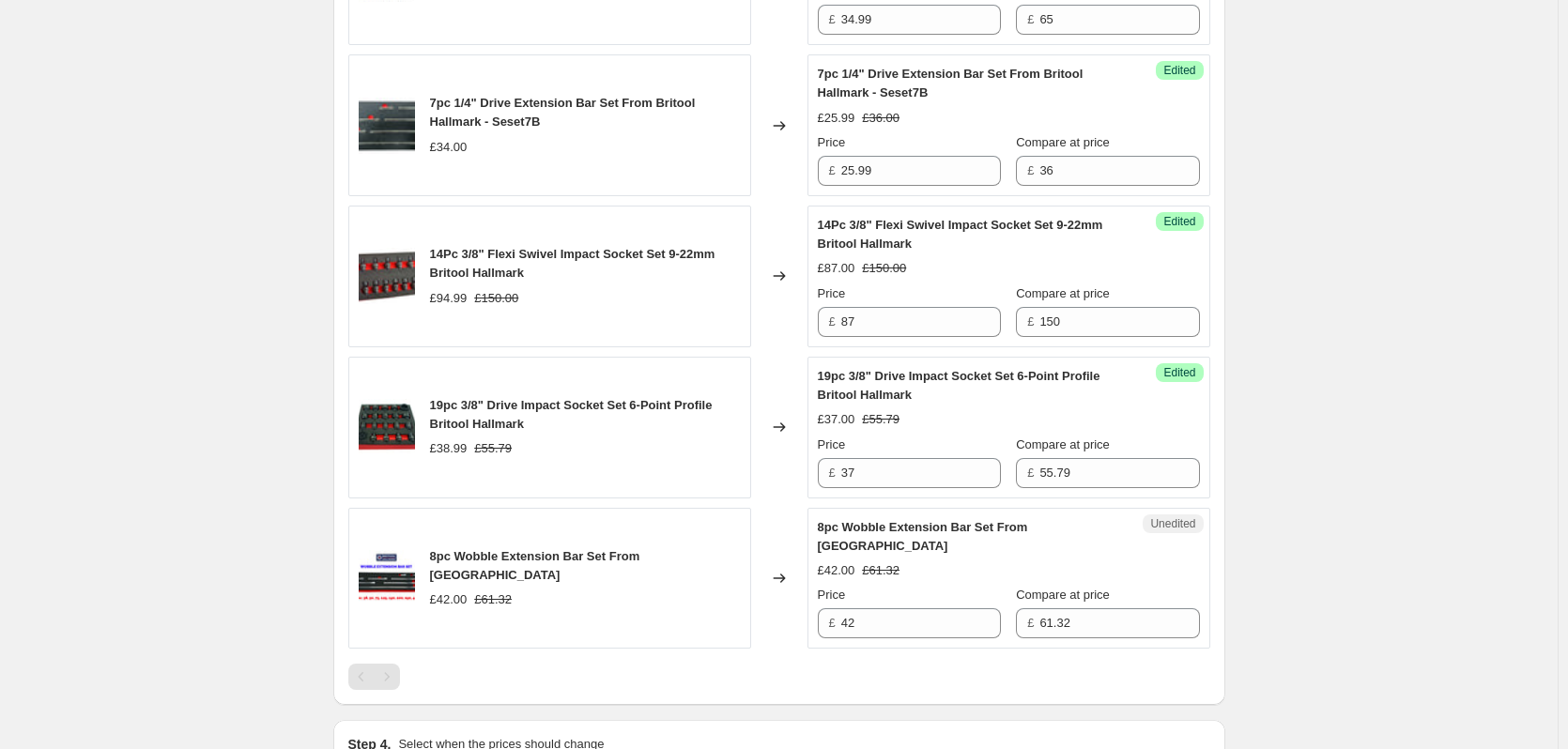
scroll to position [2254, 0]
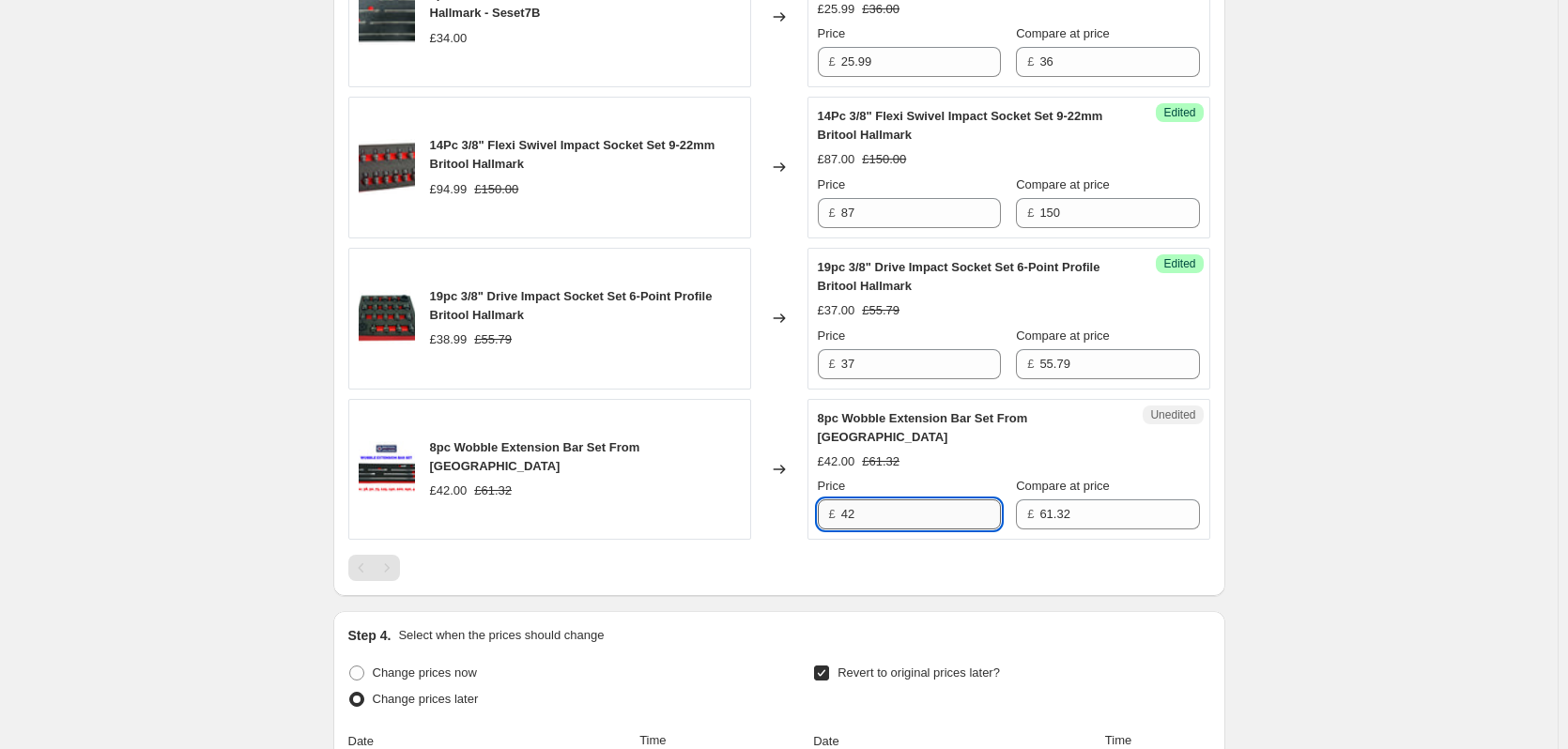
click at [892, 509] on input "42" at bounding box center [921, 515] width 160 height 30
click at [1099, 511] on input "61.32" at bounding box center [1119, 515] width 160 height 30
drag, startPoint x: 1099, startPoint y: 511, endPoint x: 959, endPoint y: 510, distance: 140.0
click at [959, 510] on div "Price £ 42 Compare at price £ 61.32" at bounding box center [1008, 503] width 382 height 52
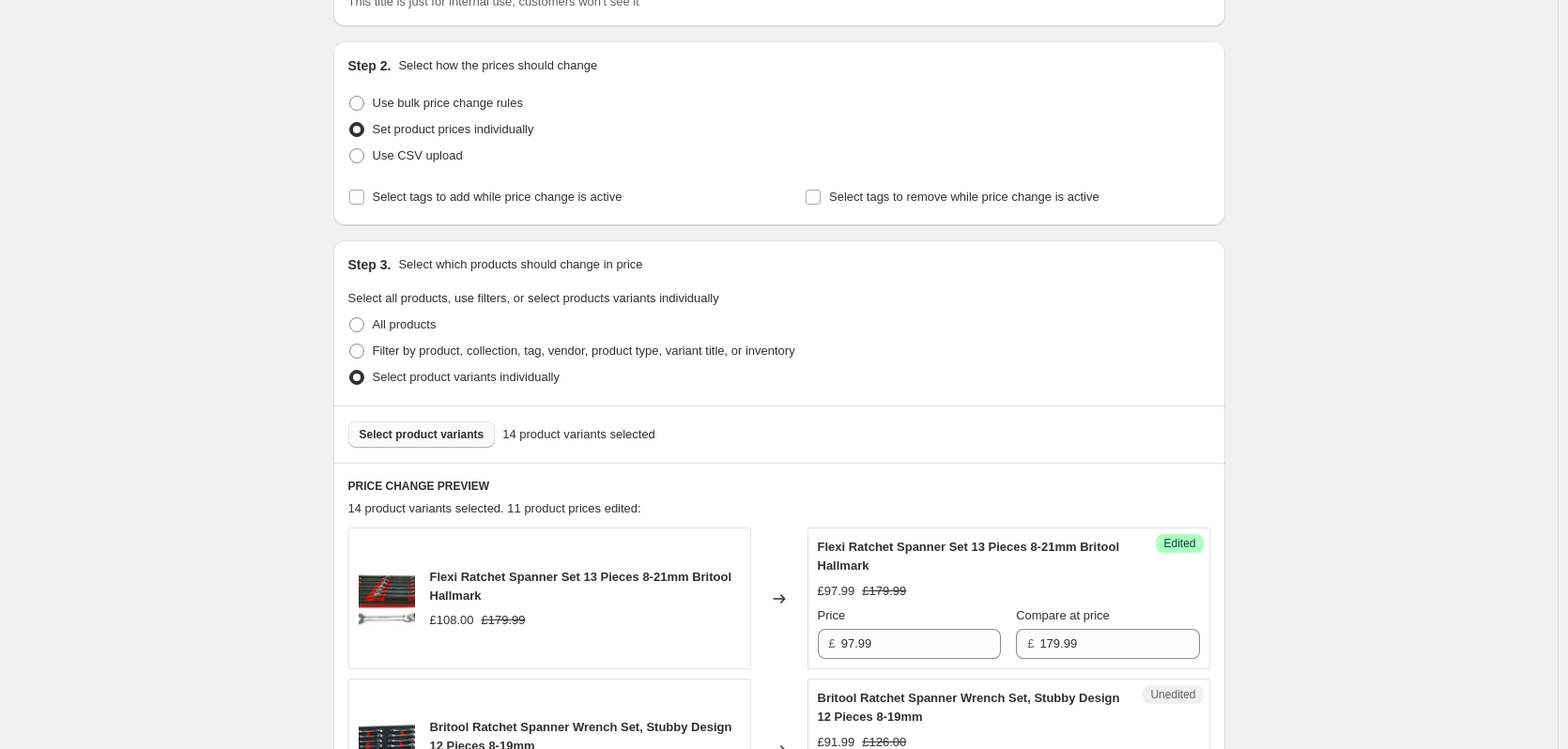
scroll to position [0, 0]
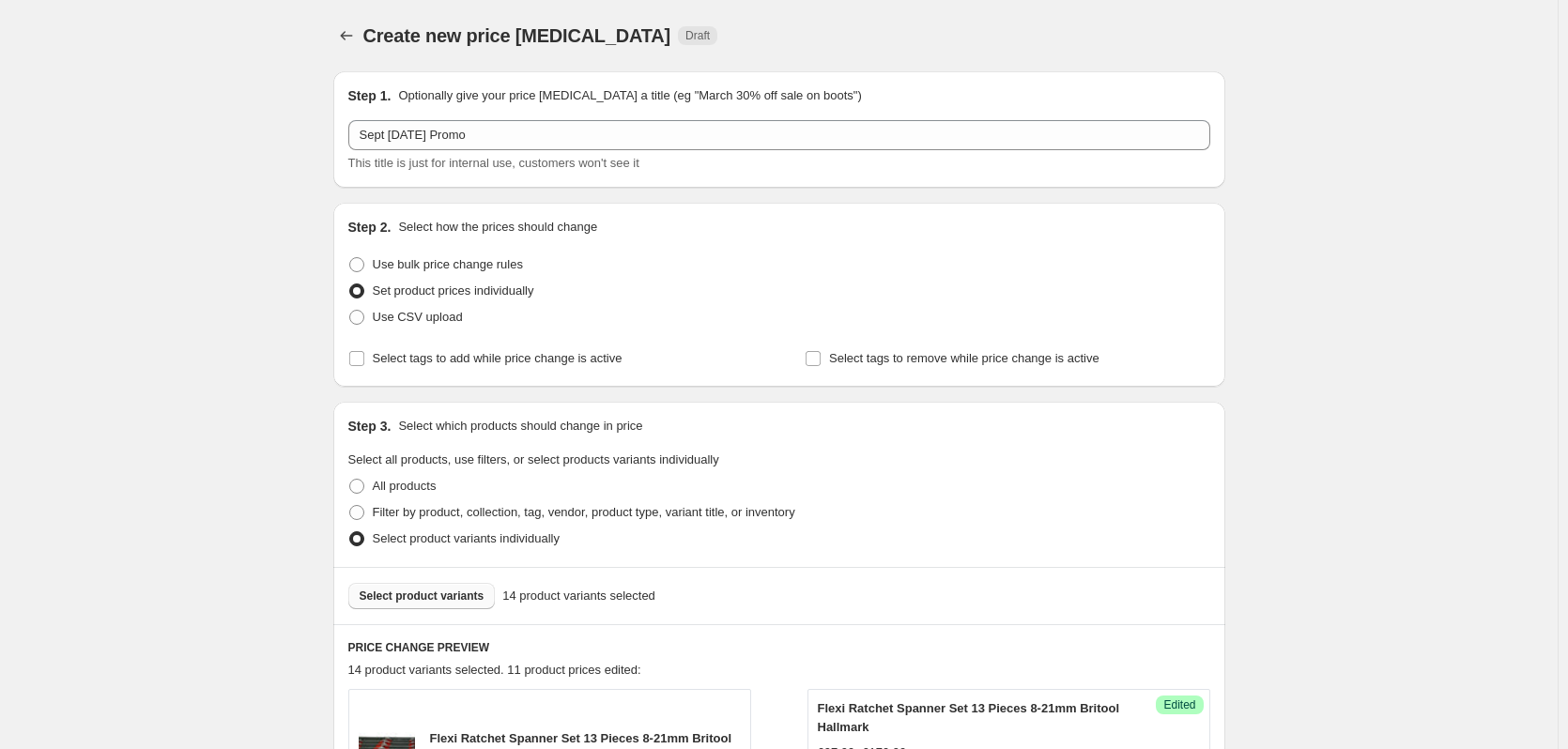
type input "69.00"
click at [424, 587] on button "Select product variants" at bounding box center [422, 597] width 147 height 27
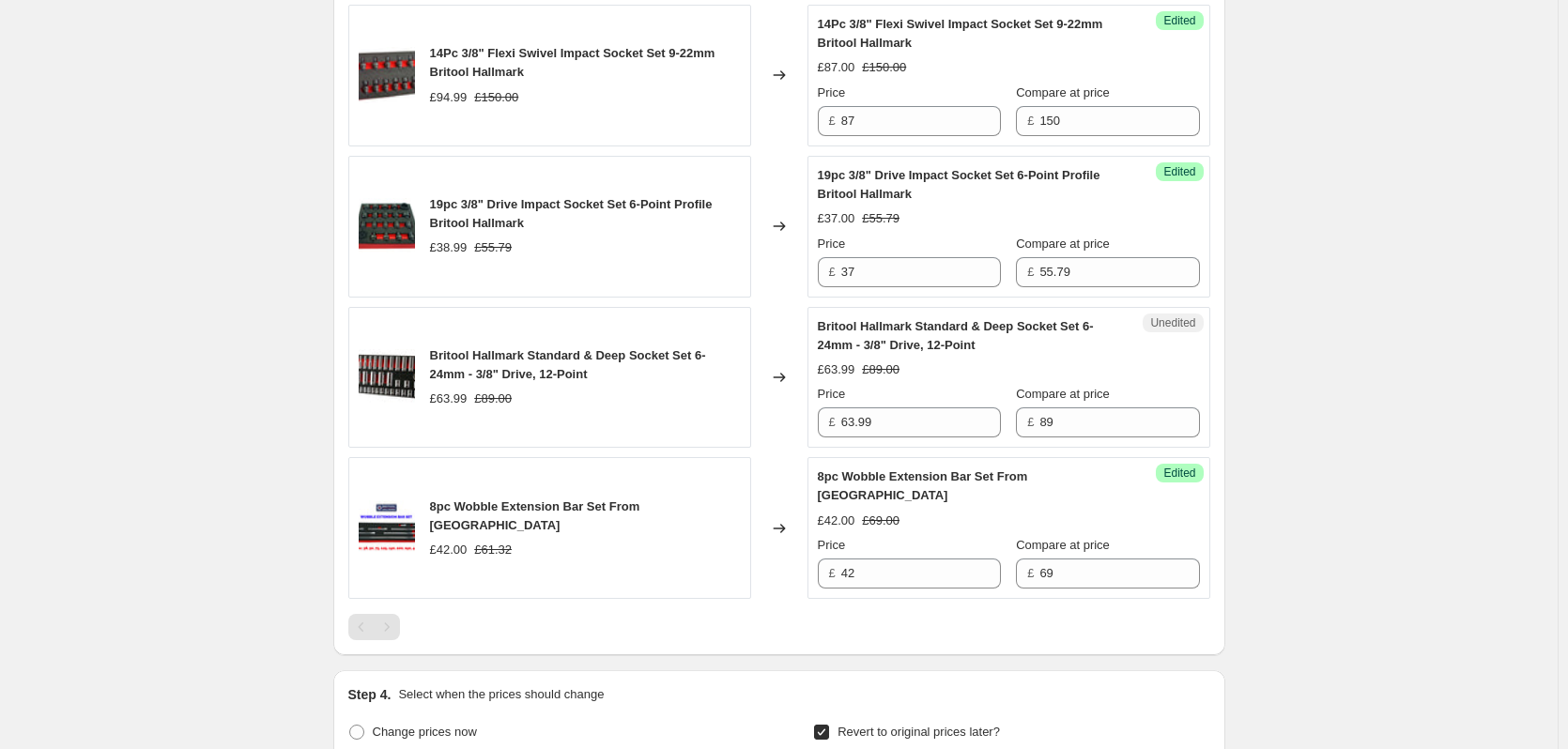
scroll to position [2348, 0]
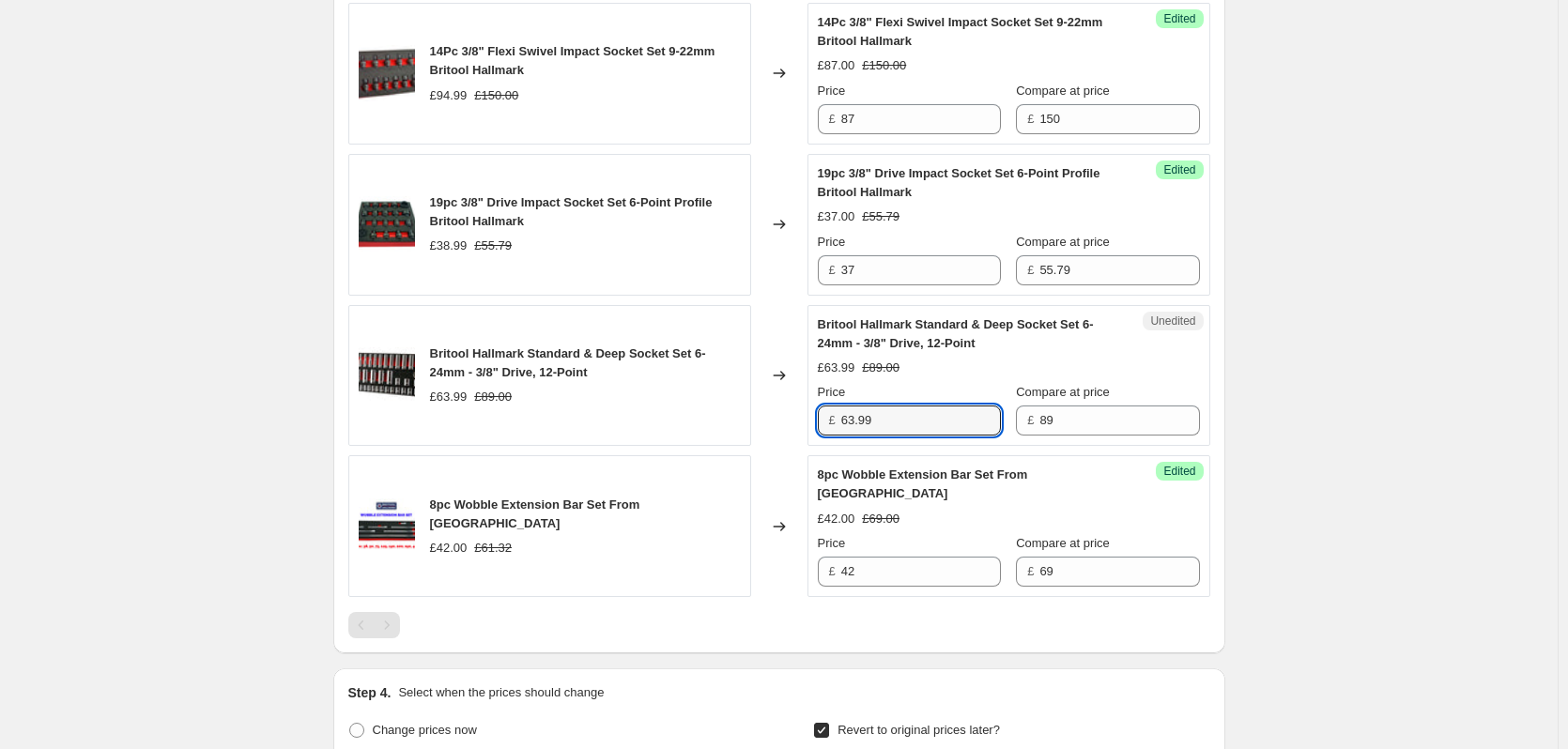
drag, startPoint x: 887, startPoint y: 424, endPoint x: 752, endPoint y: 424, distance: 135.0
click at [752, 424] on div "Britool Hallmark Standard & Deep Socket Set 6-24mm - 3/8" Drive, 12-Point £63.9…" at bounding box center [779, 375] width 862 height 142
type input "58.00"
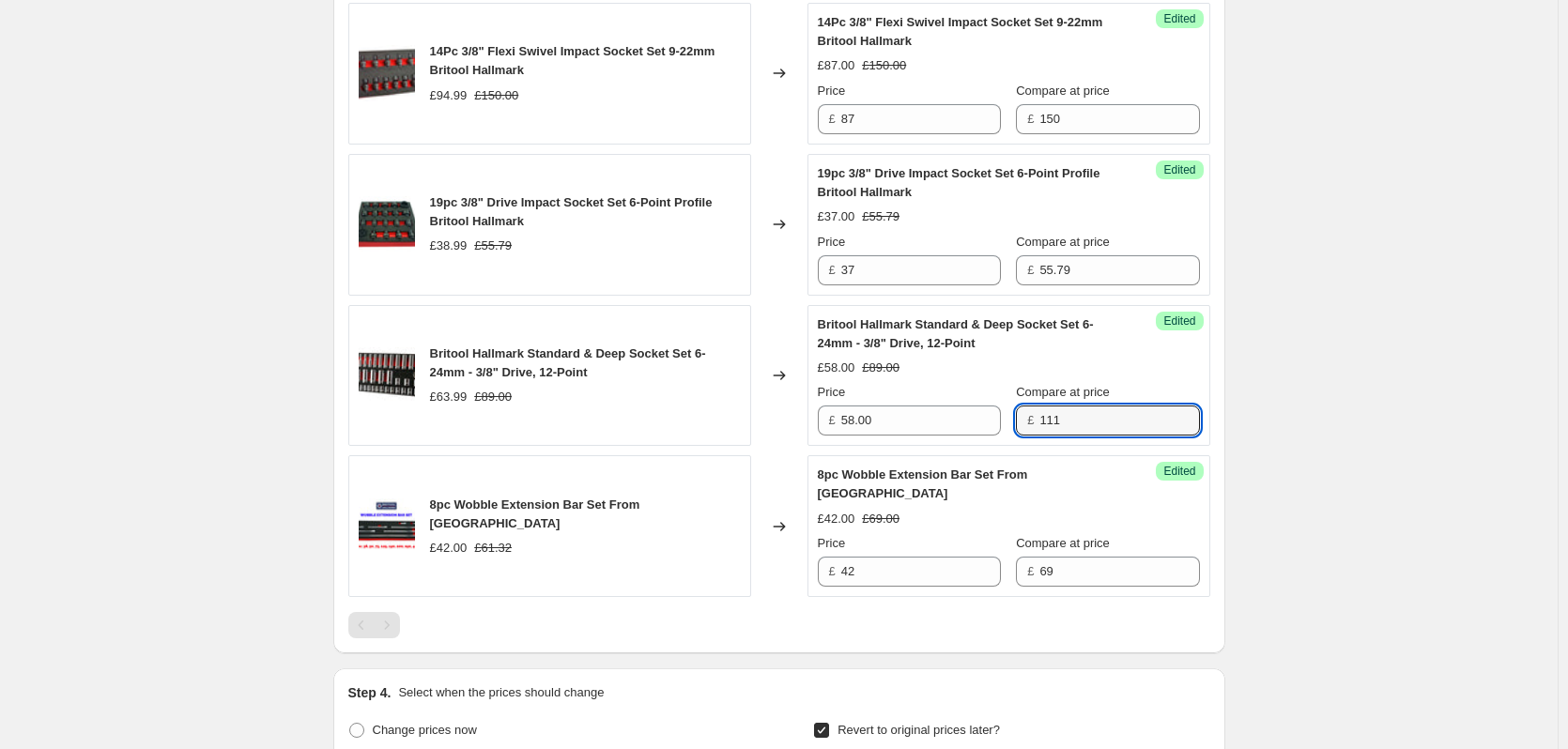
type input "111"
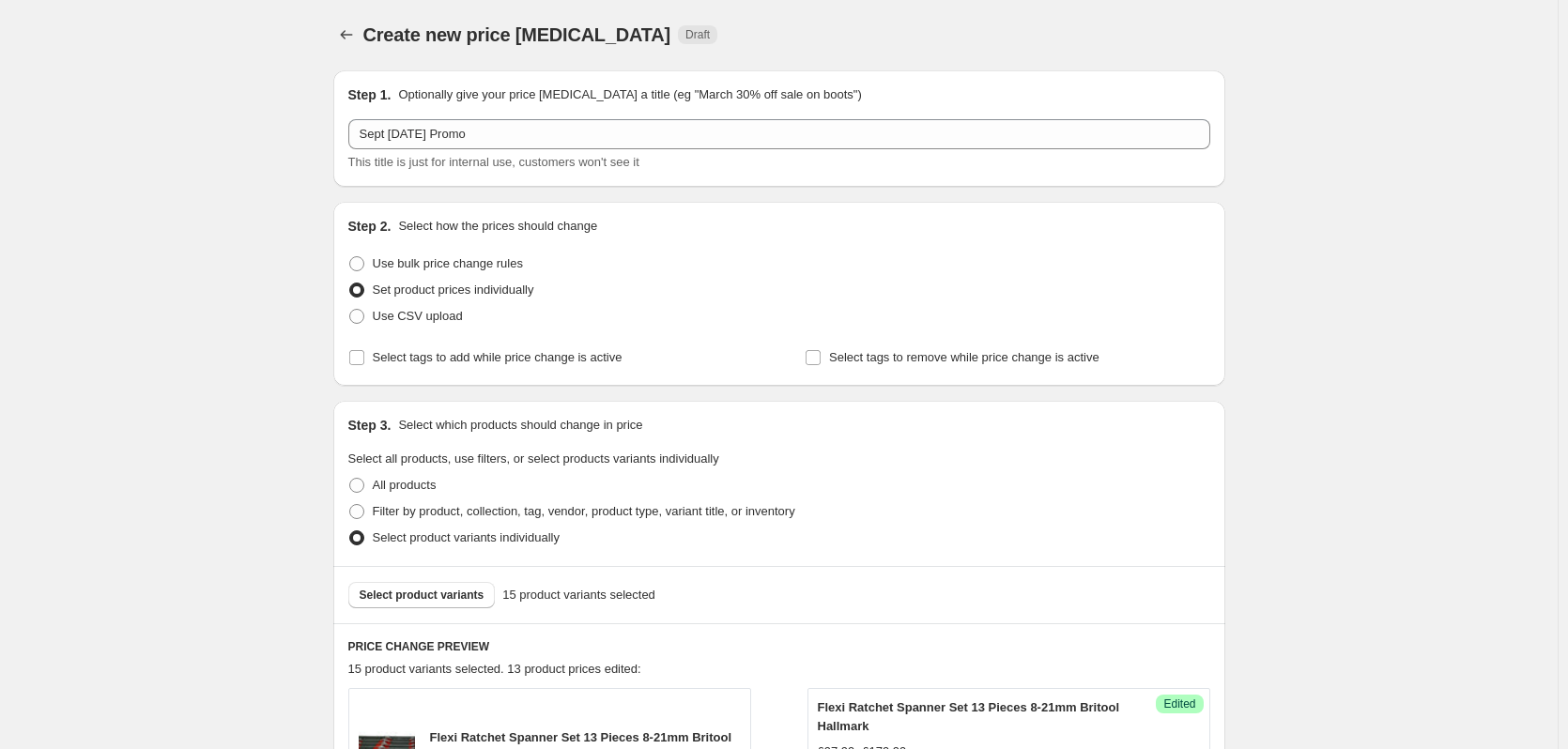
scroll to position [281, 0]
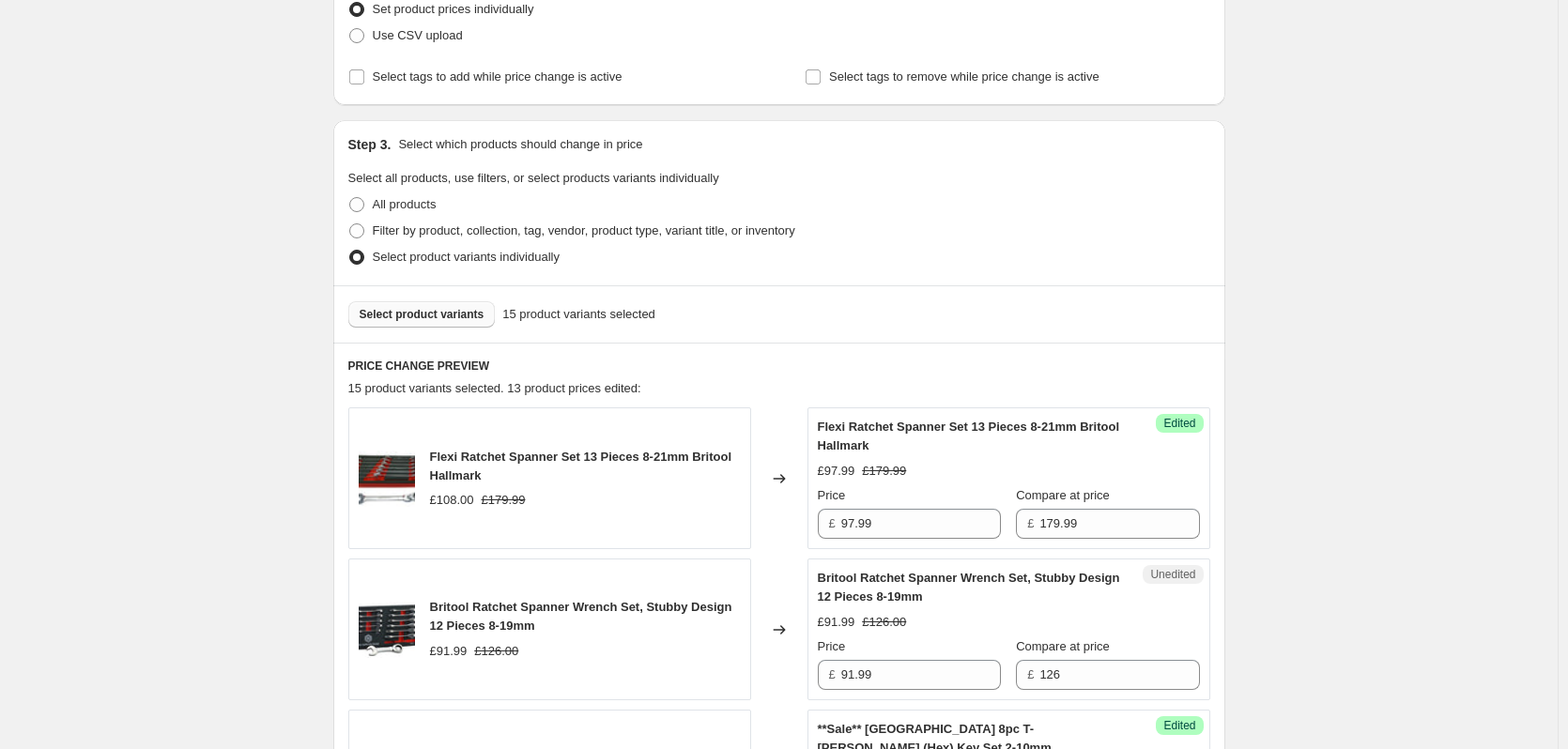
click at [434, 317] on span "Select product variants" at bounding box center [421, 315] width 124 height 15
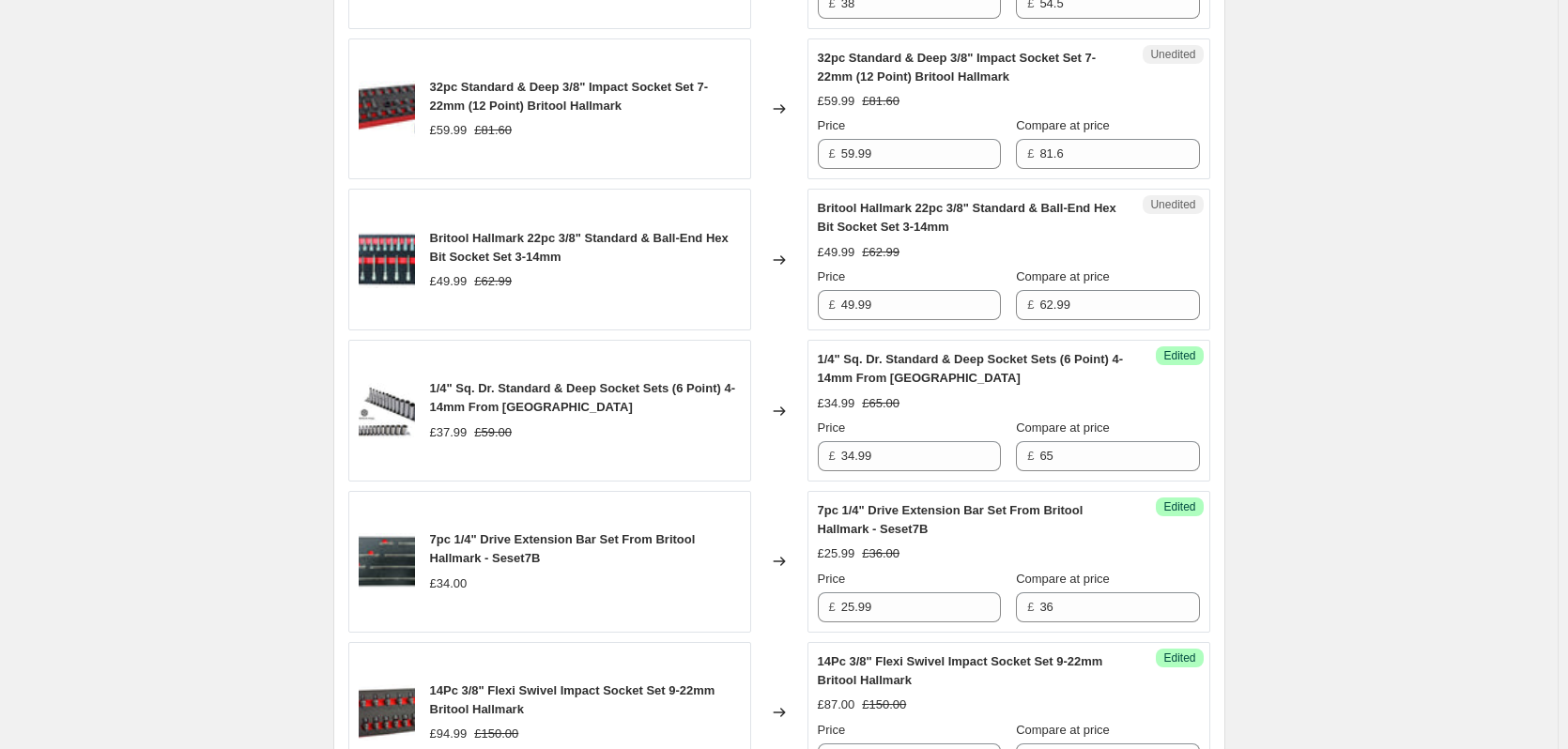
scroll to position [1878, 0]
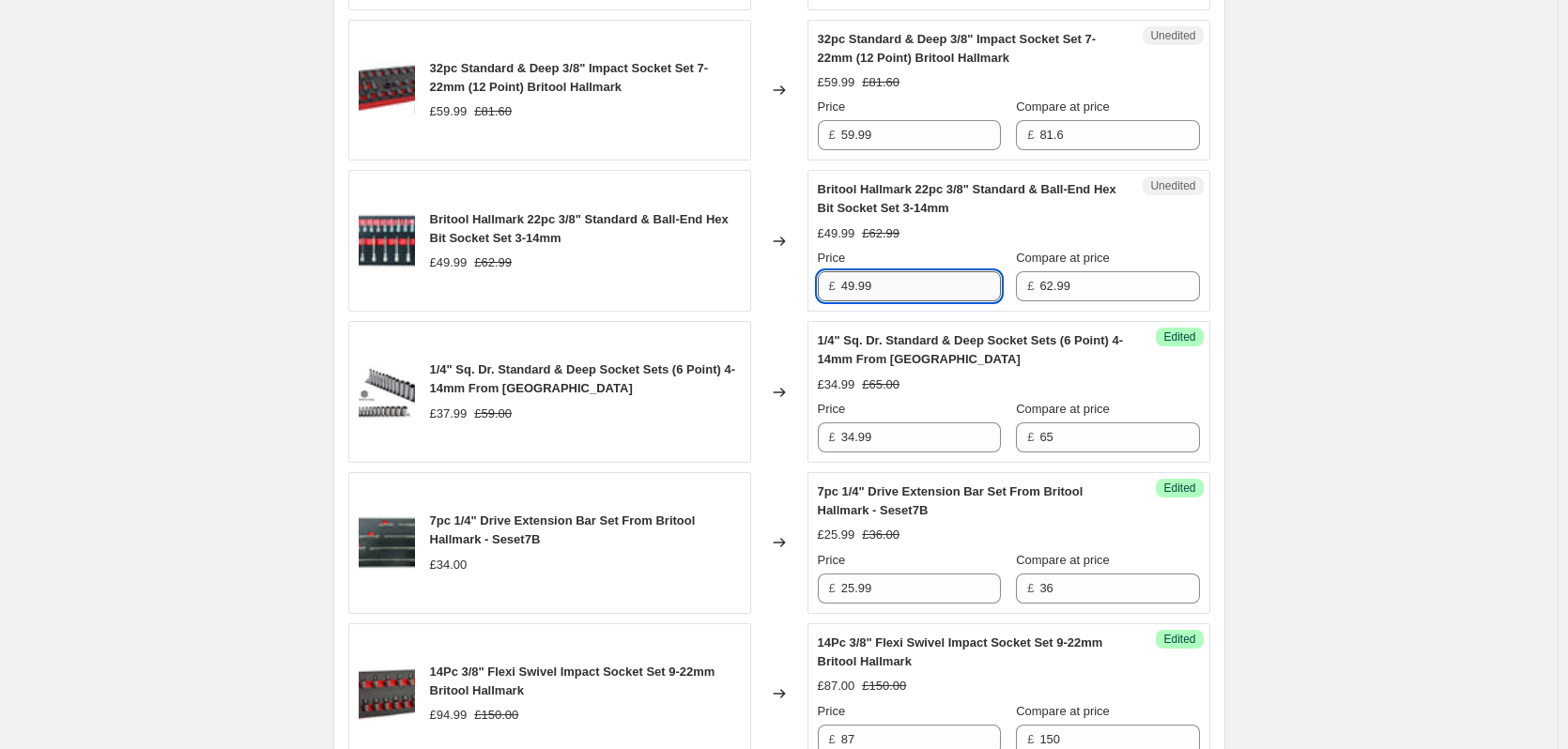
click at [895, 278] on input "49.99" at bounding box center [921, 287] width 160 height 30
drag, startPoint x: 897, startPoint y: 277, endPoint x: 792, endPoint y: 272, distance: 105.1
click at [794, 272] on div "Britool Hallmark 22pc 3/8" Standard & Ball-End Hex Bit Socket Set 3-14mm £49.99…" at bounding box center [779, 240] width 862 height 142
type input "45.00"
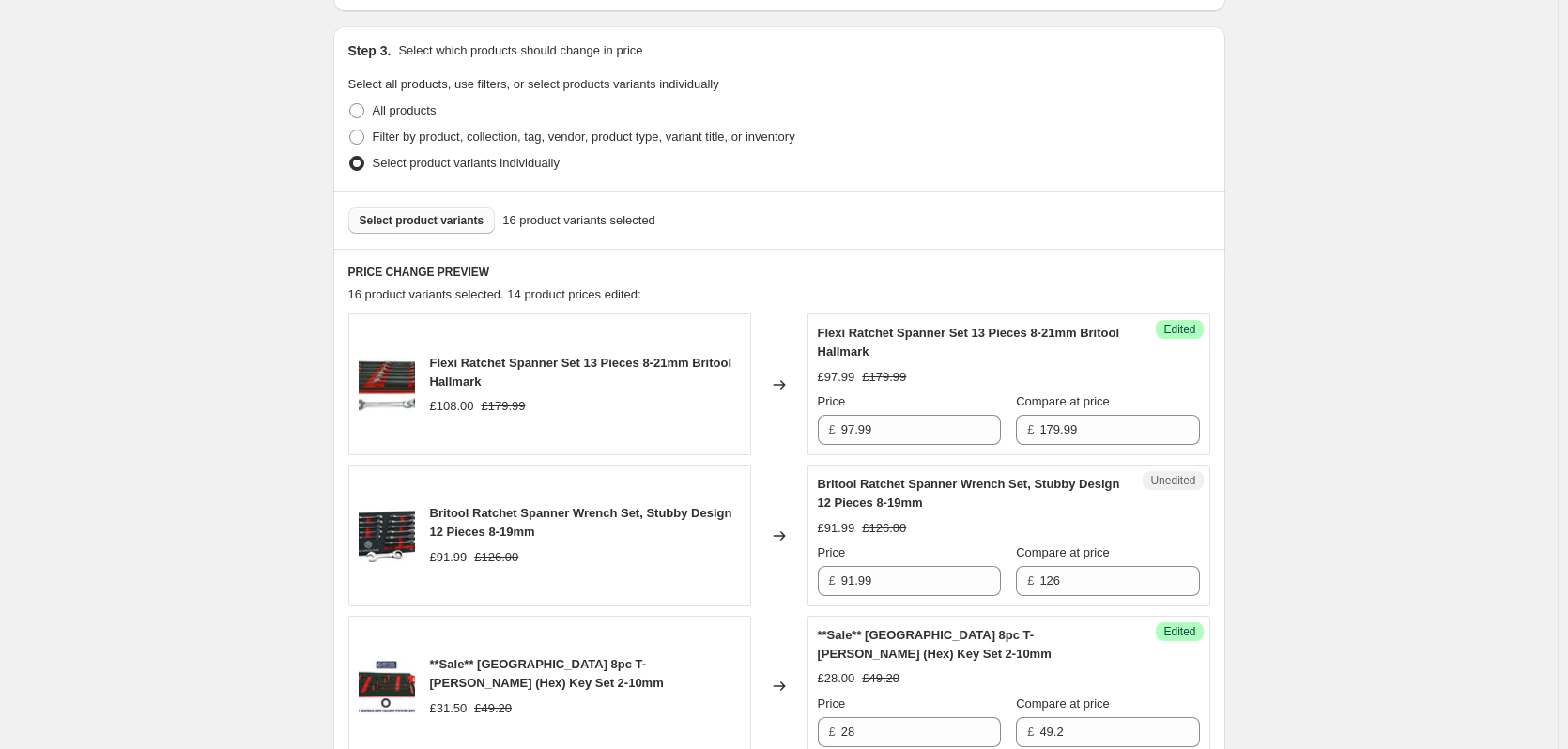
scroll to position [94, 0]
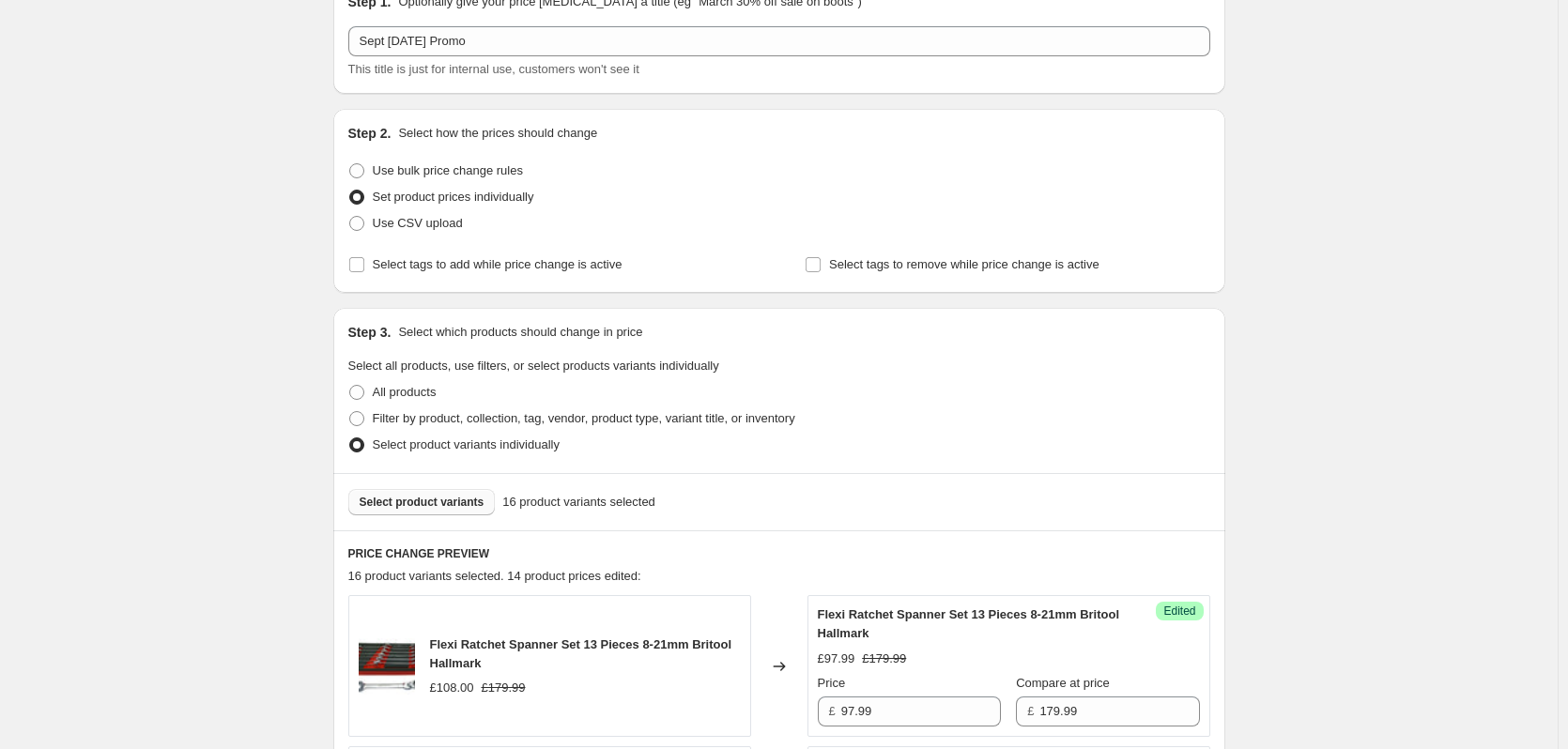
click at [423, 503] on span "Select product variants" at bounding box center [421, 503] width 124 height 15
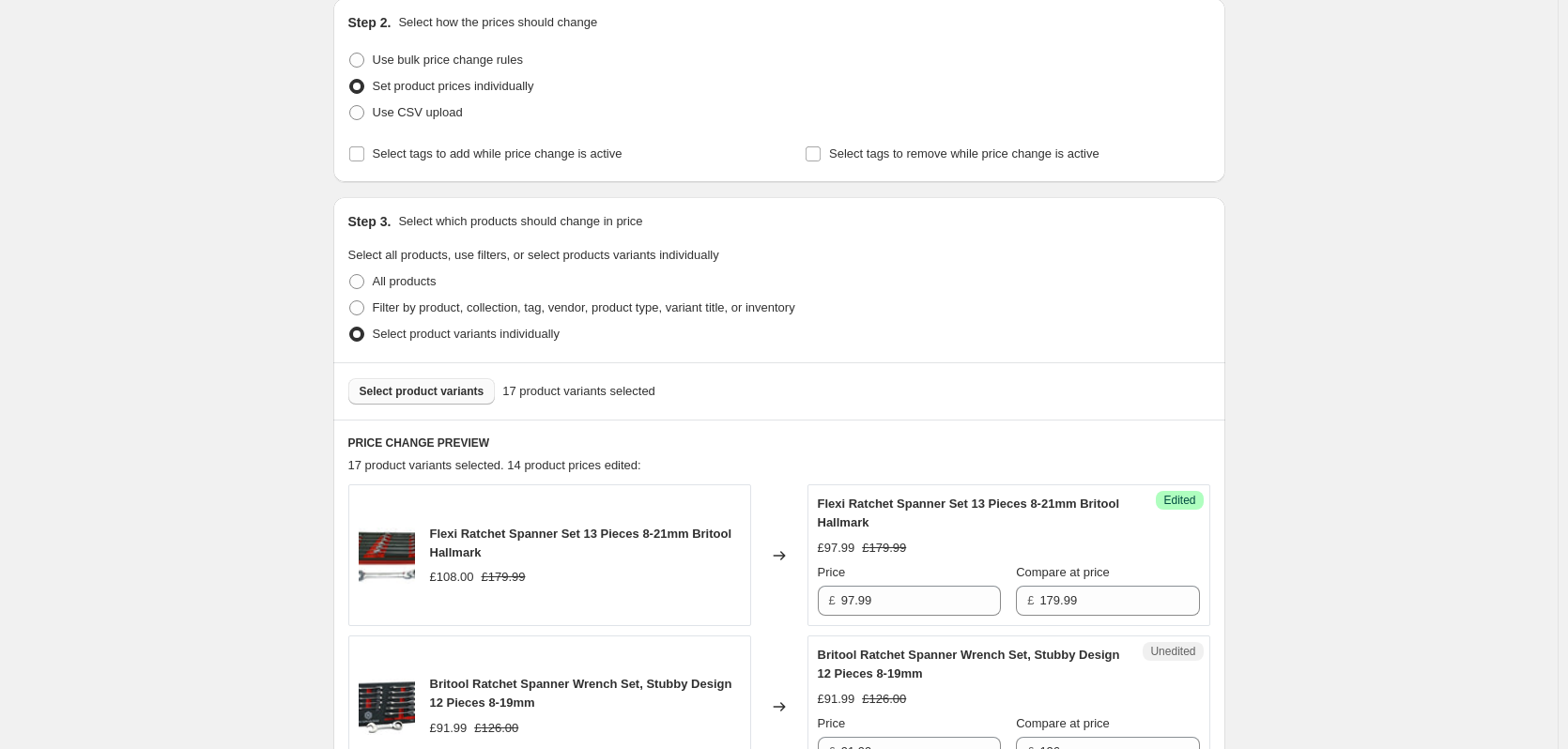
scroll to position [375, 0]
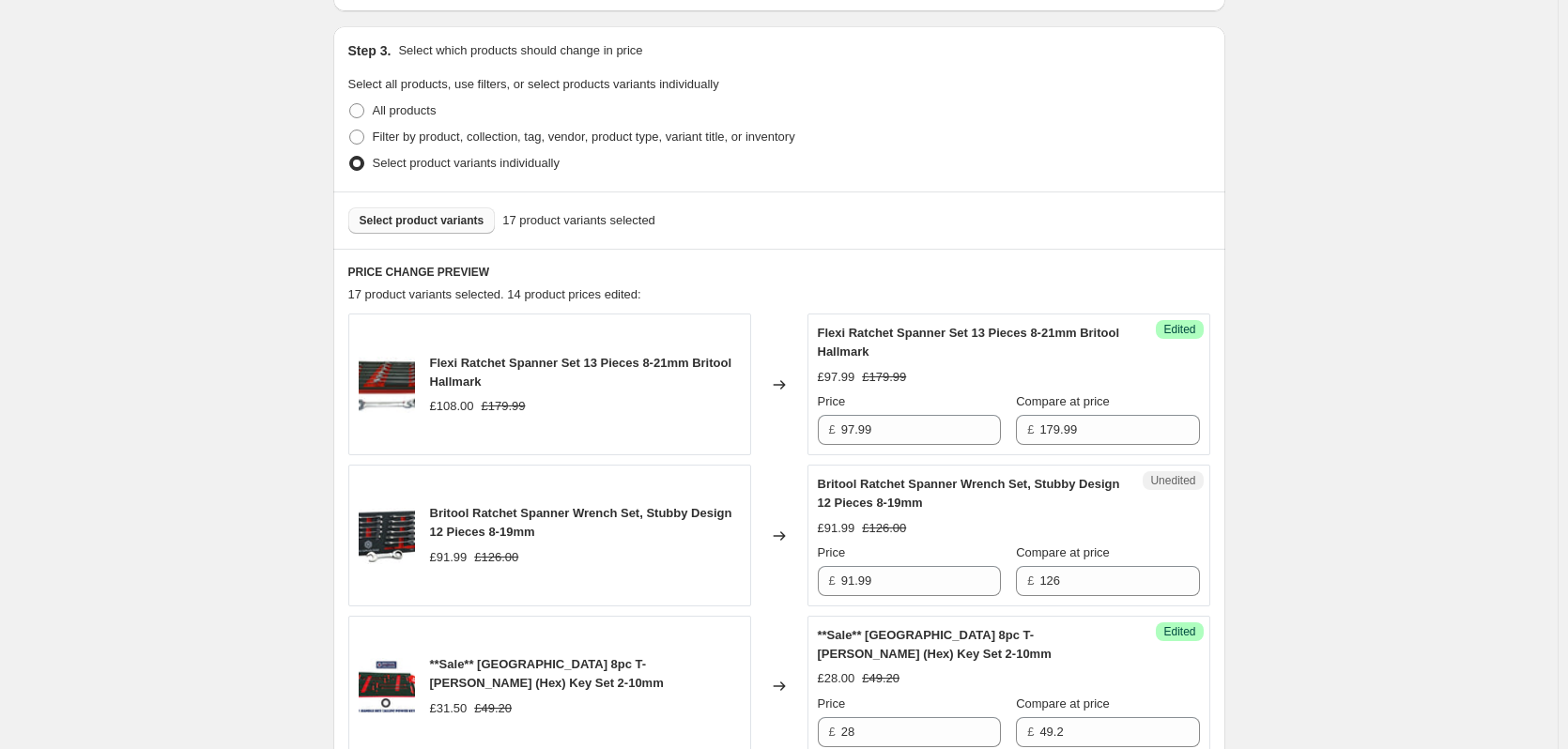
click at [426, 225] on span "Select product variants" at bounding box center [421, 221] width 124 height 15
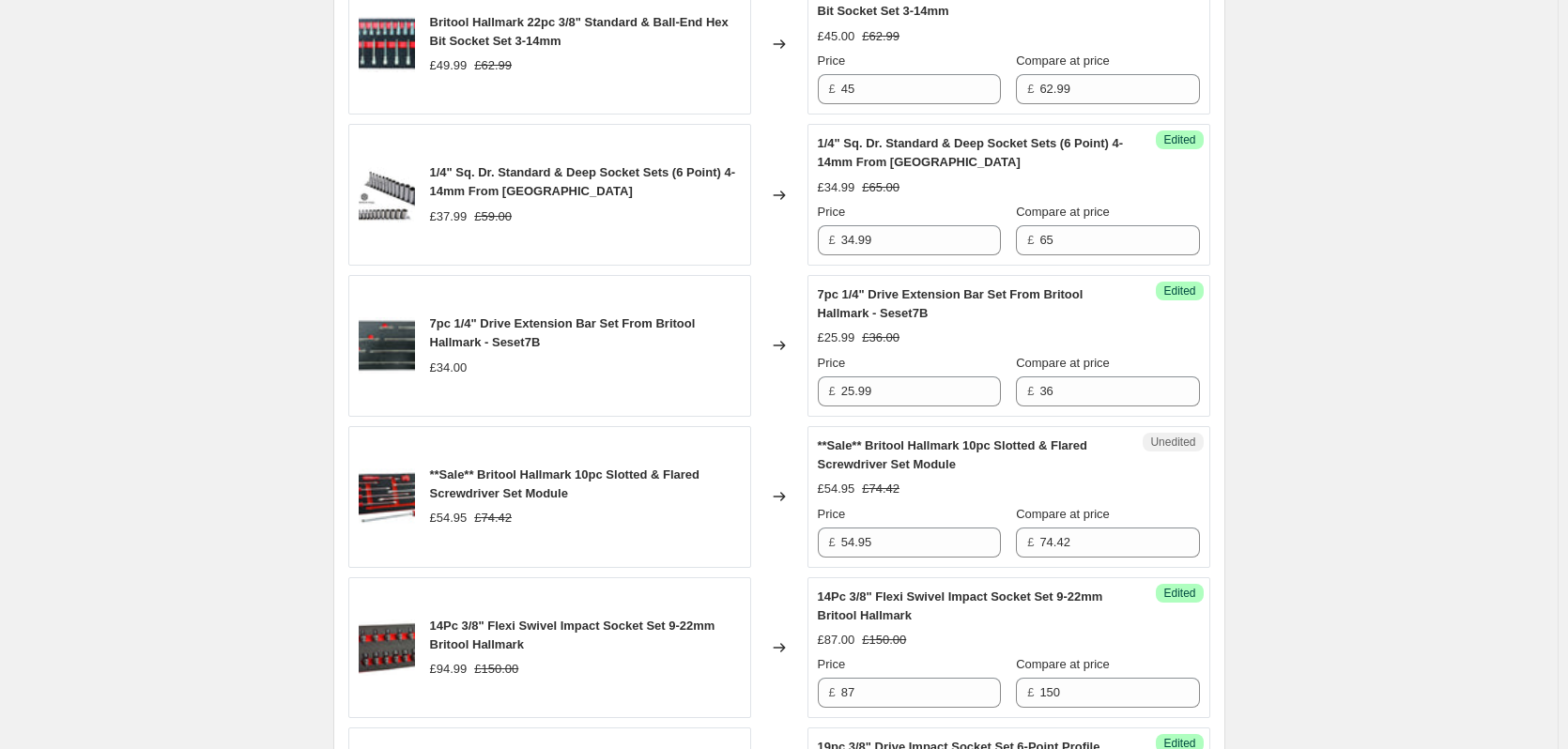
scroll to position [2065, 0]
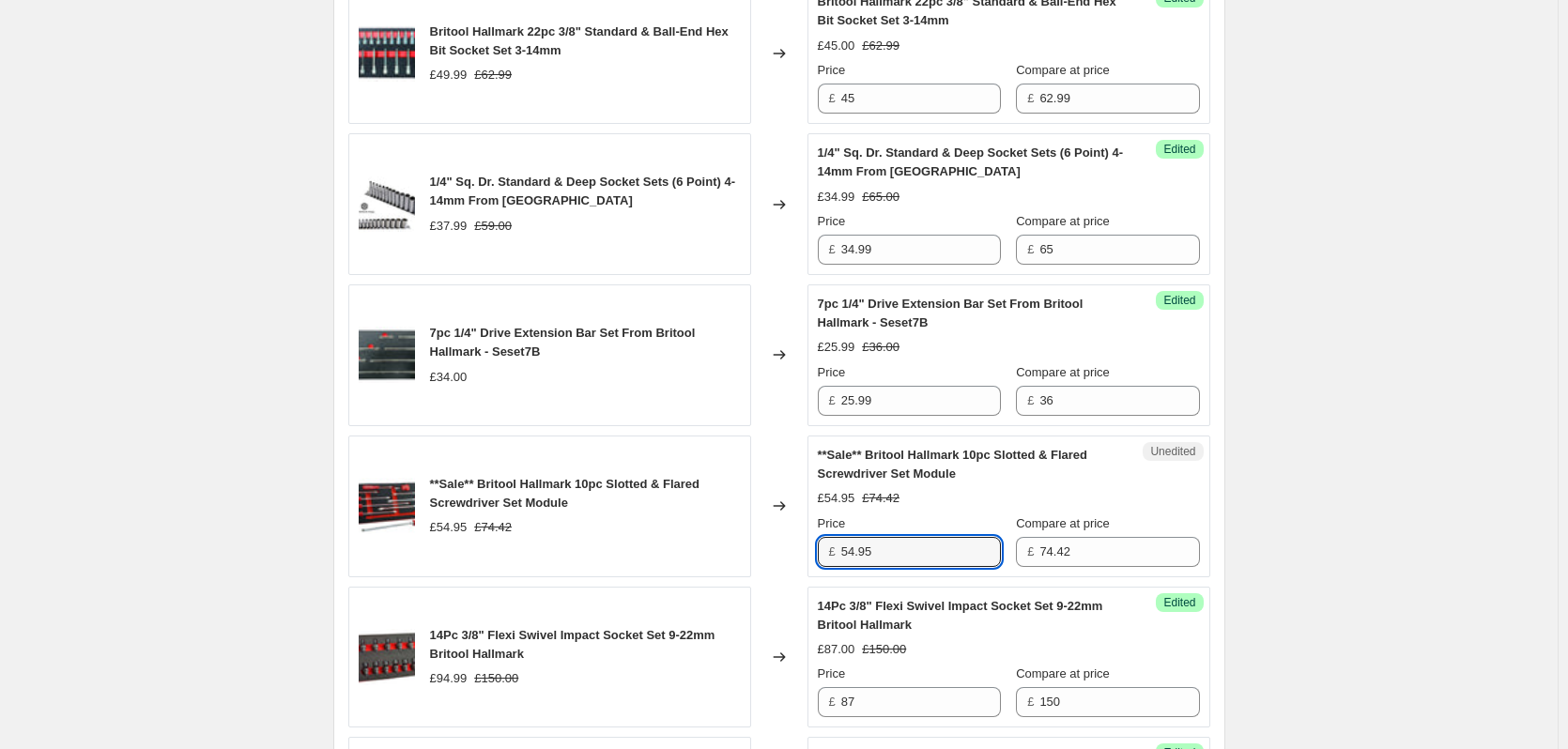
drag, startPoint x: 908, startPoint y: 549, endPoint x: 768, endPoint y: 549, distance: 140.0
click at [768, 549] on div "**Sale** Britool Hallmark 10pc Slotted & Flared Screwdriver Set Module £54.95 £…" at bounding box center [779, 506] width 862 height 142
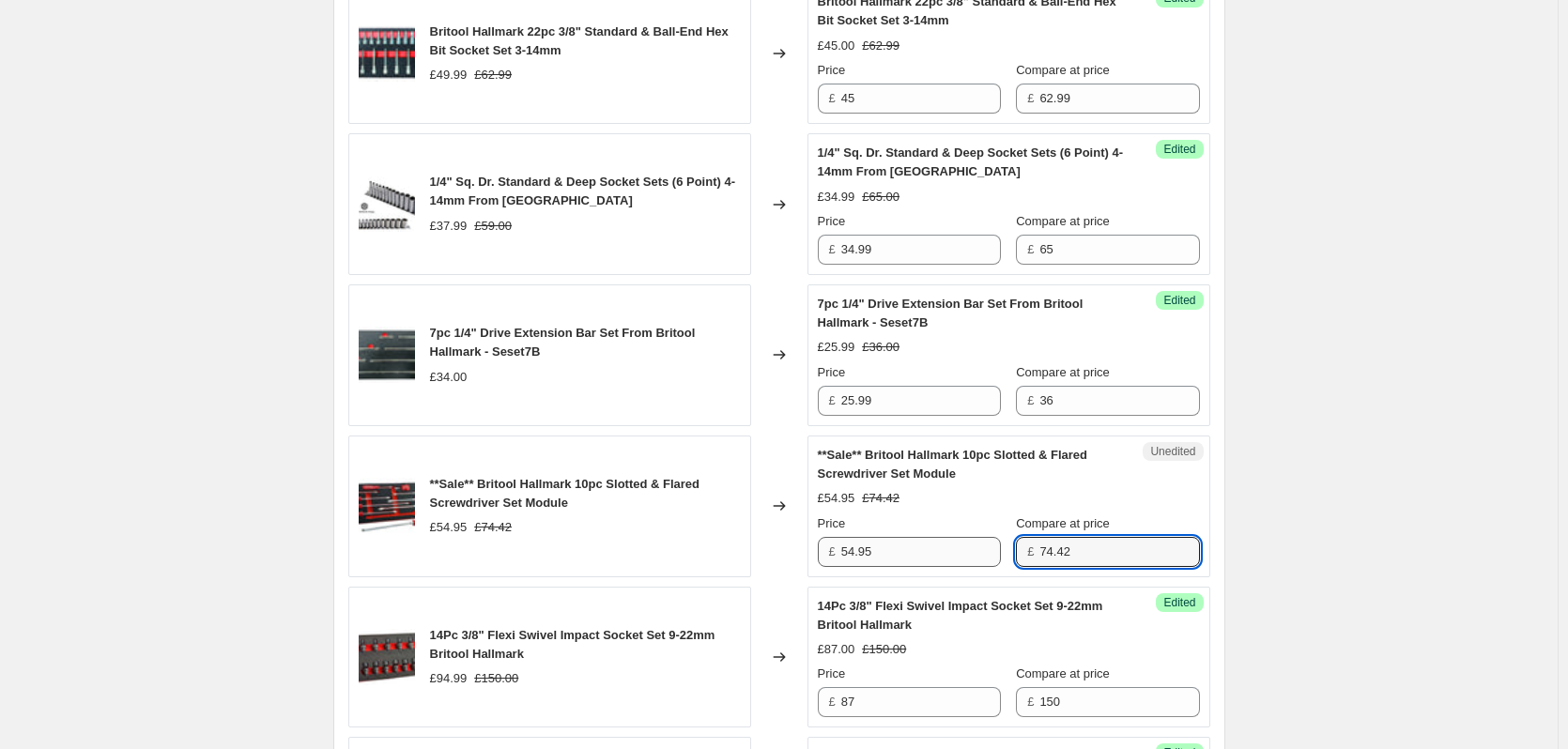
drag, startPoint x: 1122, startPoint y: 547, endPoint x: 973, endPoint y: 547, distance: 149.0
click at [973, 547] on div "Price £ 54.95 Compare at price £ 74.42" at bounding box center [1008, 540] width 382 height 52
type input "82.00"
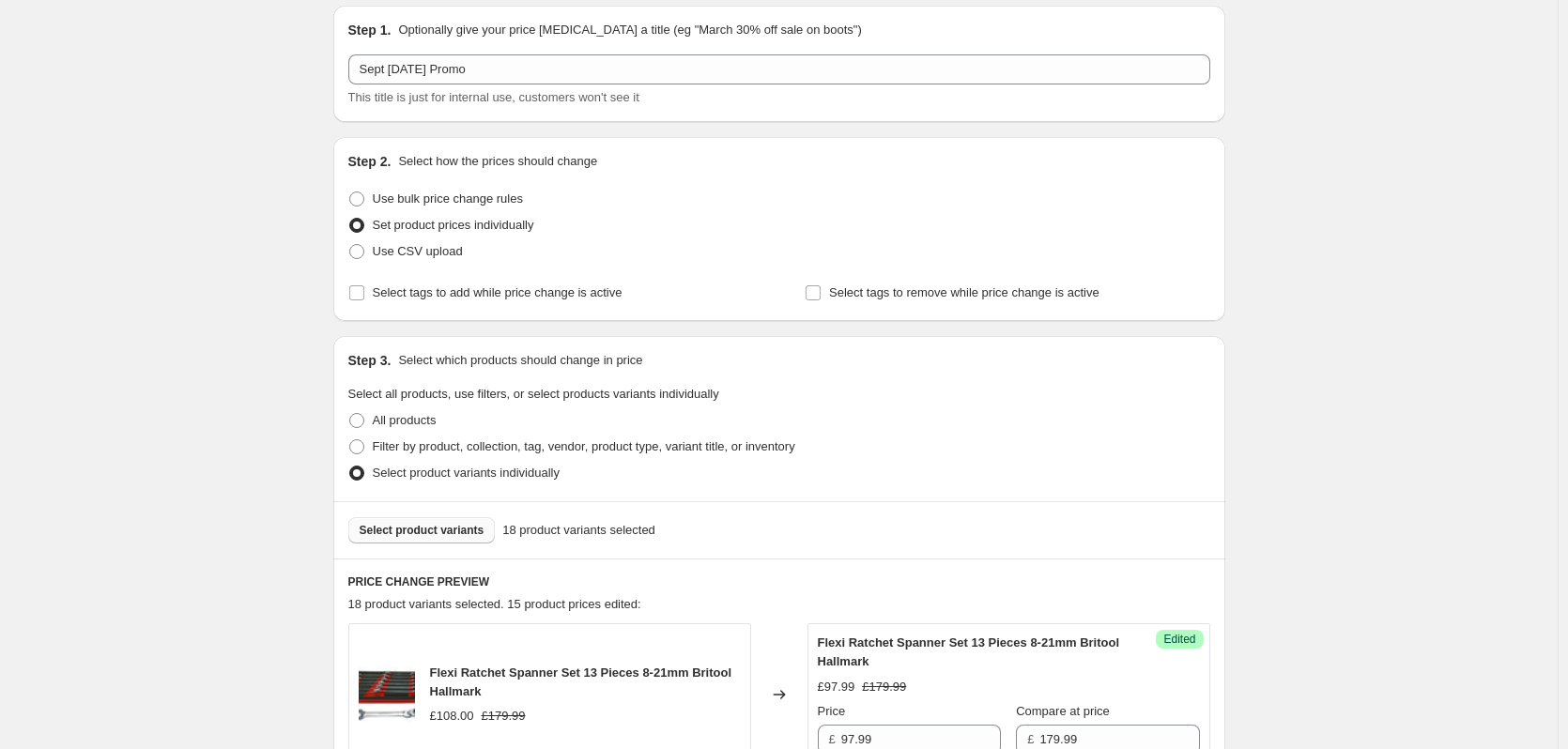
scroll to position [188, 0]
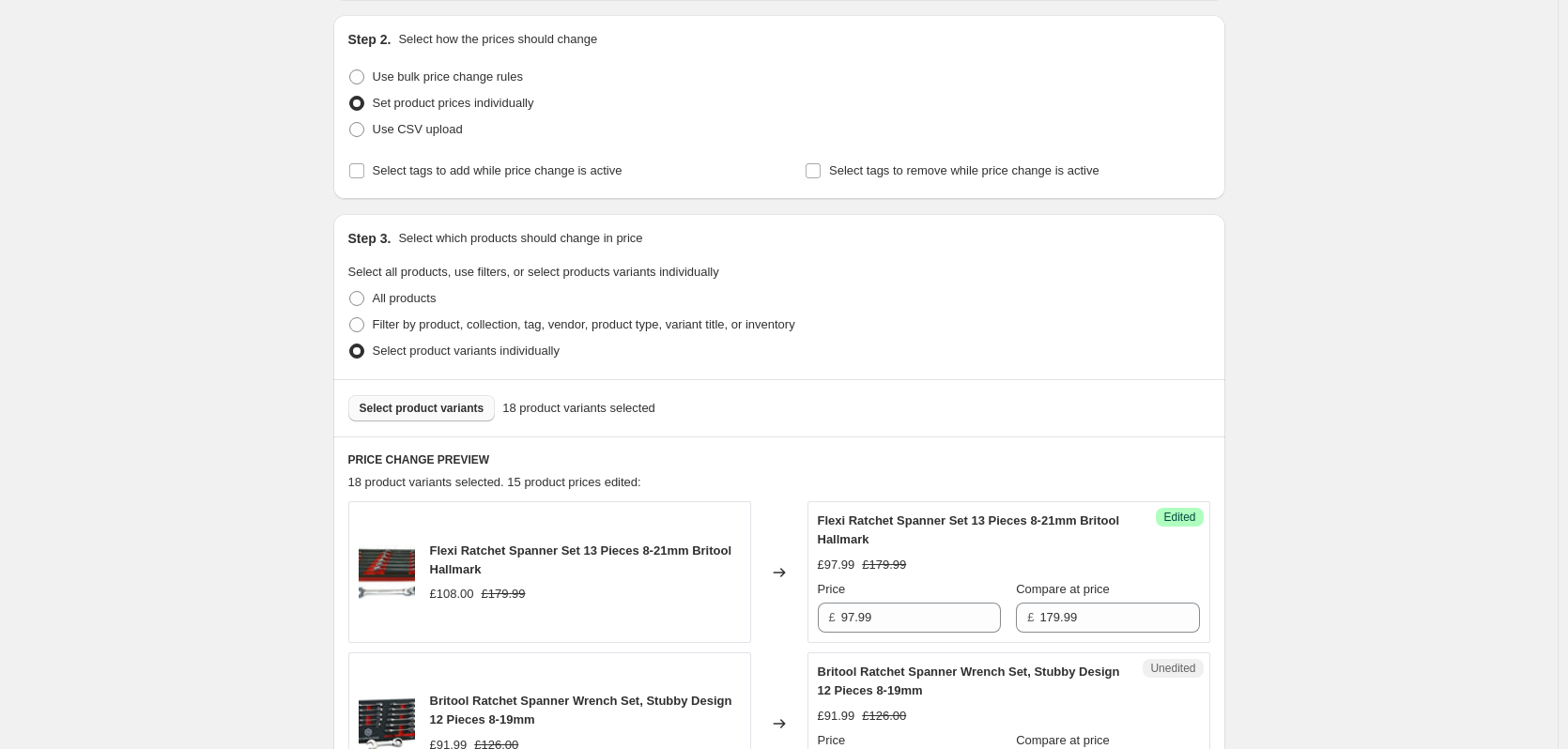
click at [395, 407] on span "Select product variants" at bounding box center [421, 409] width 124 height 15
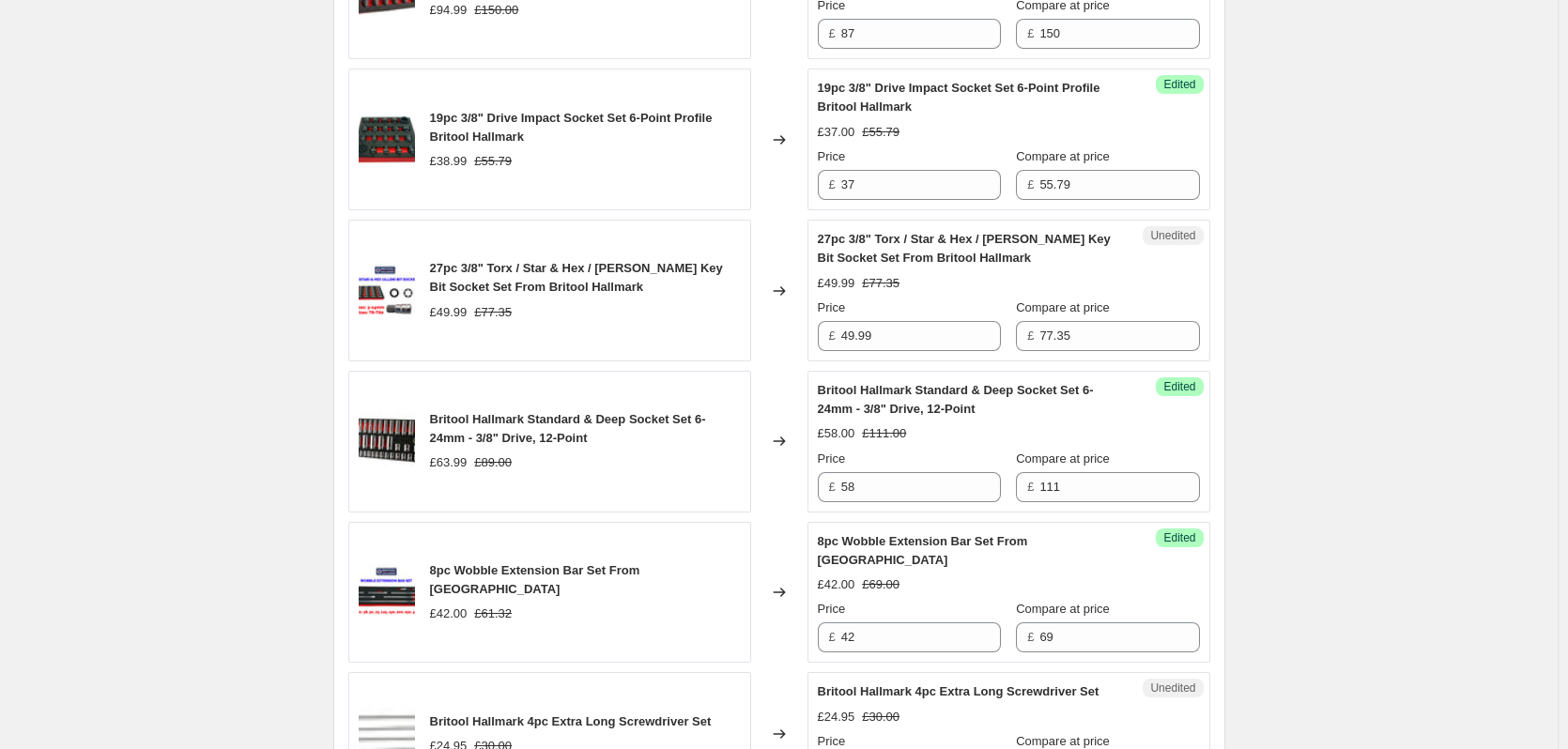
scroll to position [3005, 0]
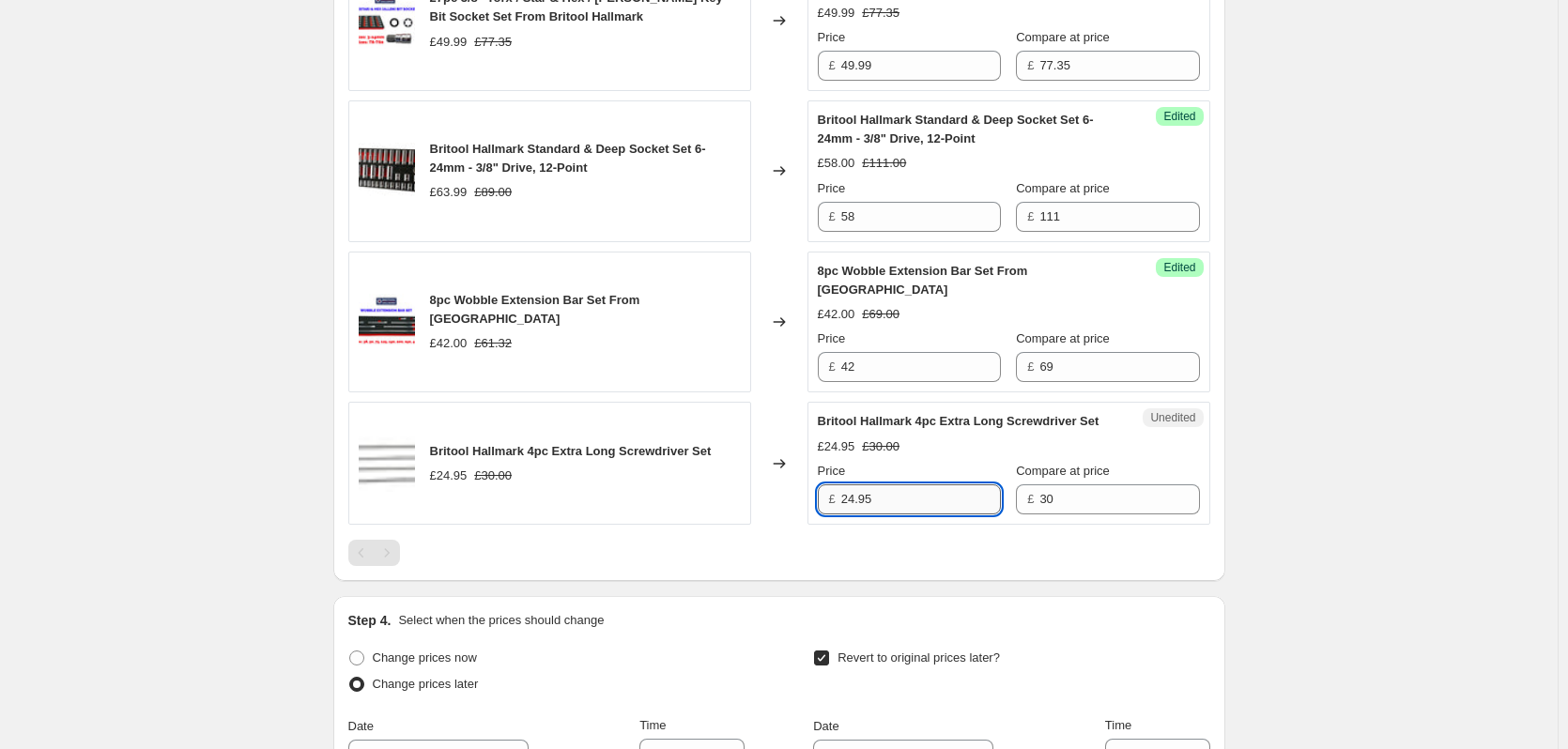
click at [917, 514] on input "24.95" at bounding box center [921, 500] width 160 height 30
drag, startPoint x: 917, startPoint y: 518, endPoint x: 776, endPoint y: 518, distance: 141.0
click at [776, 518] on div "Britool Hallmark 4pc Extra Long Screwdriver Set £24.95 £30.00 Changed to Unedit…" at bounding box center [779, 463] width 862 height 123
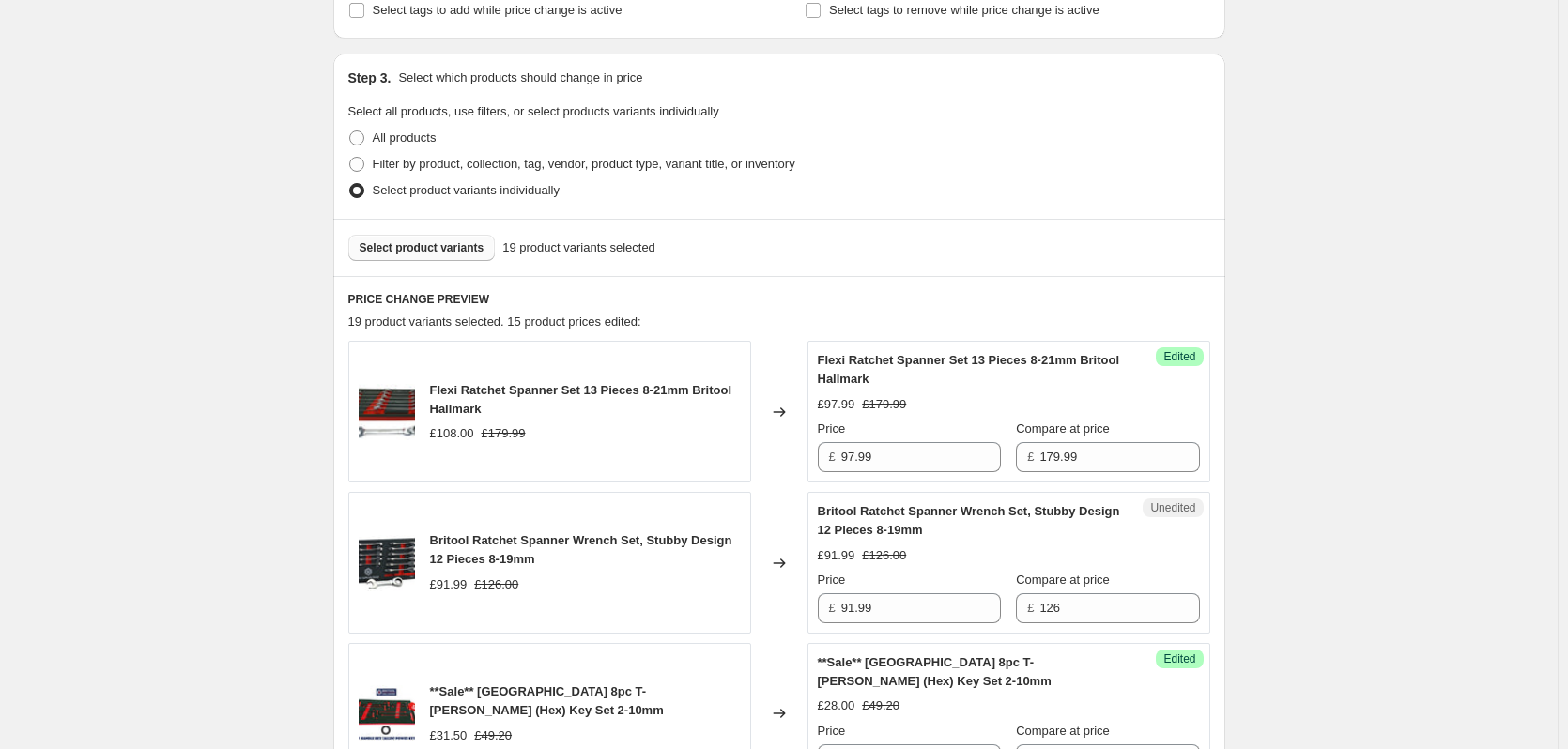
scroll to position [188, 0]
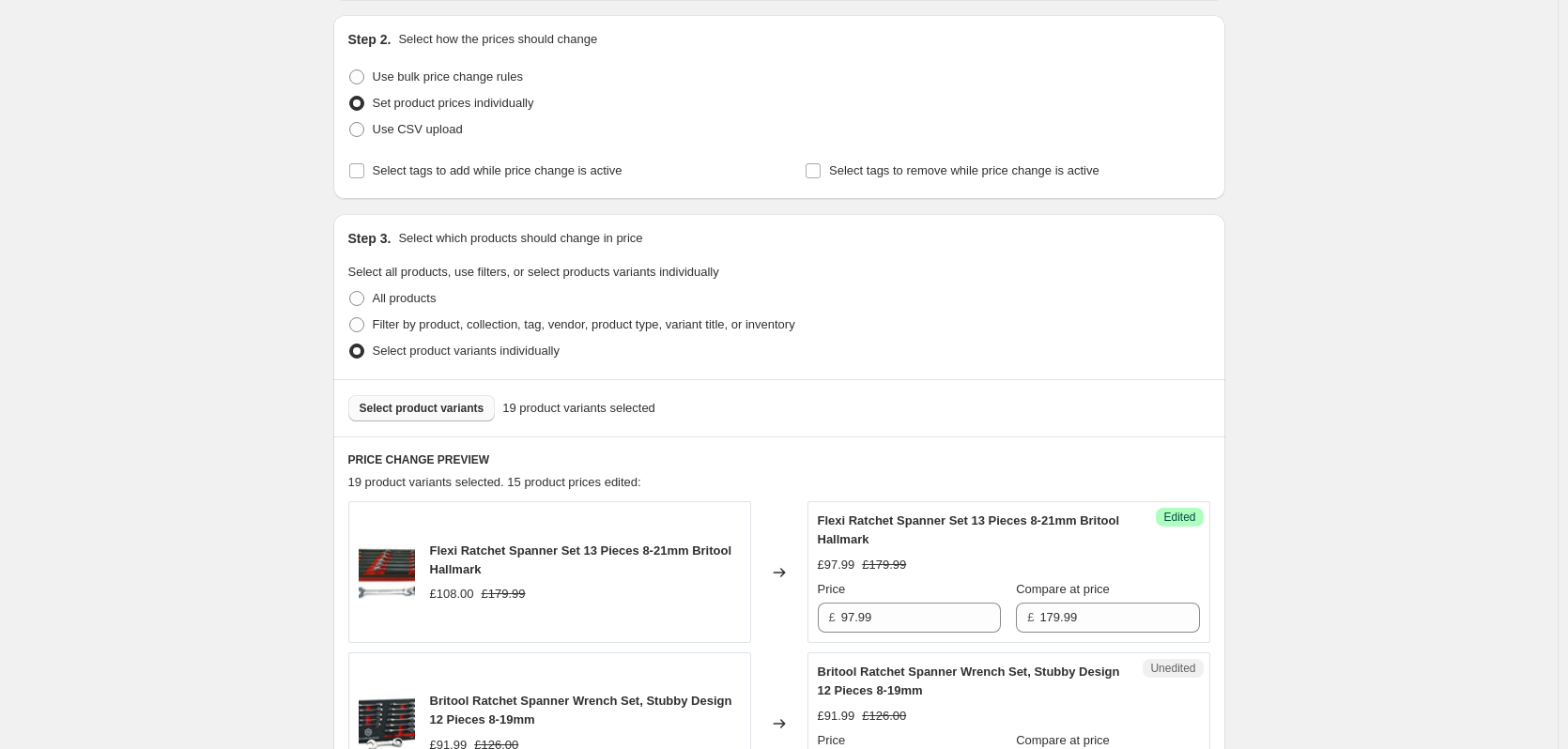
type input "19.99"
click at [427, 415] on span "Select product variants" at bounding box center [421, 409] width 124 height 15
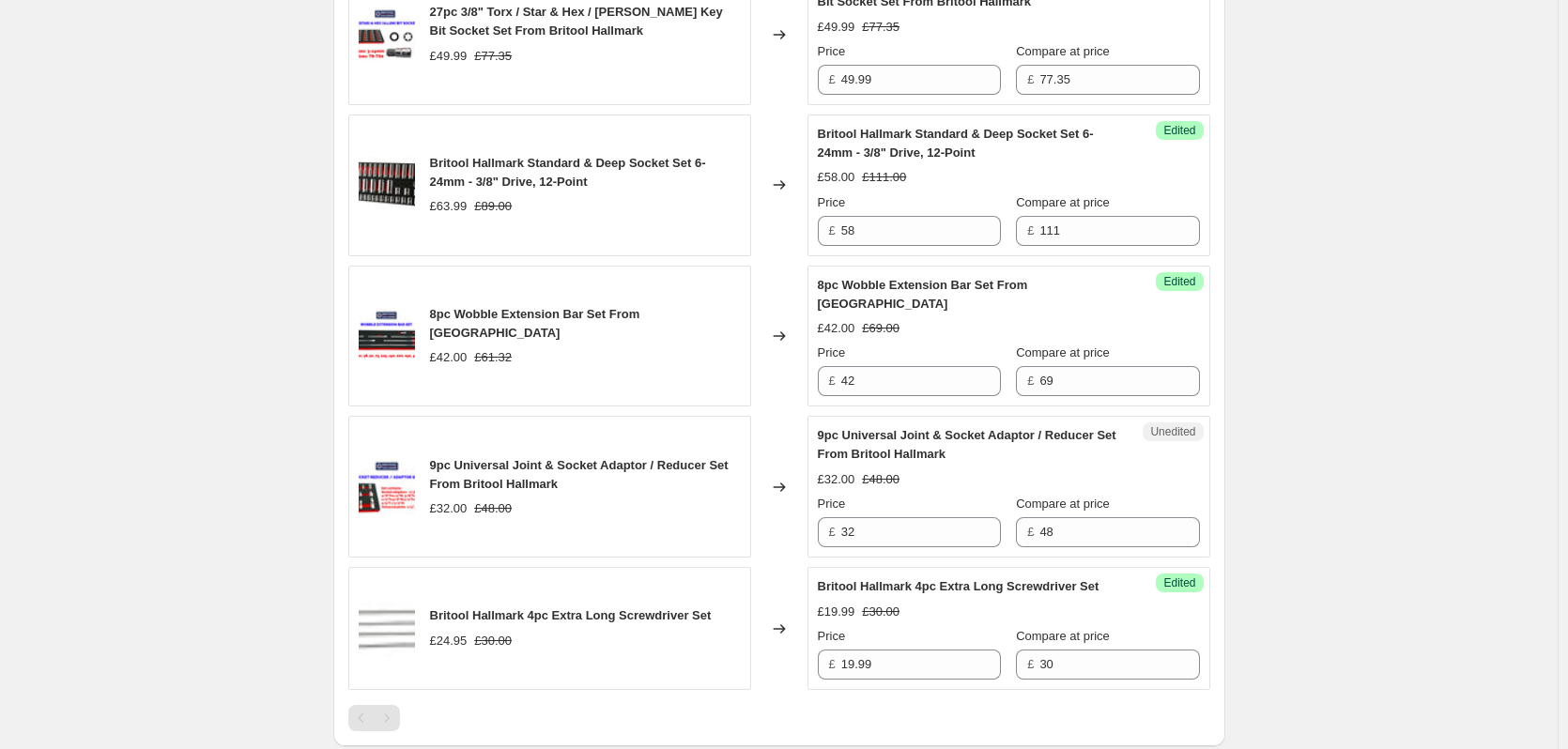
scroll to position [3099, 0]
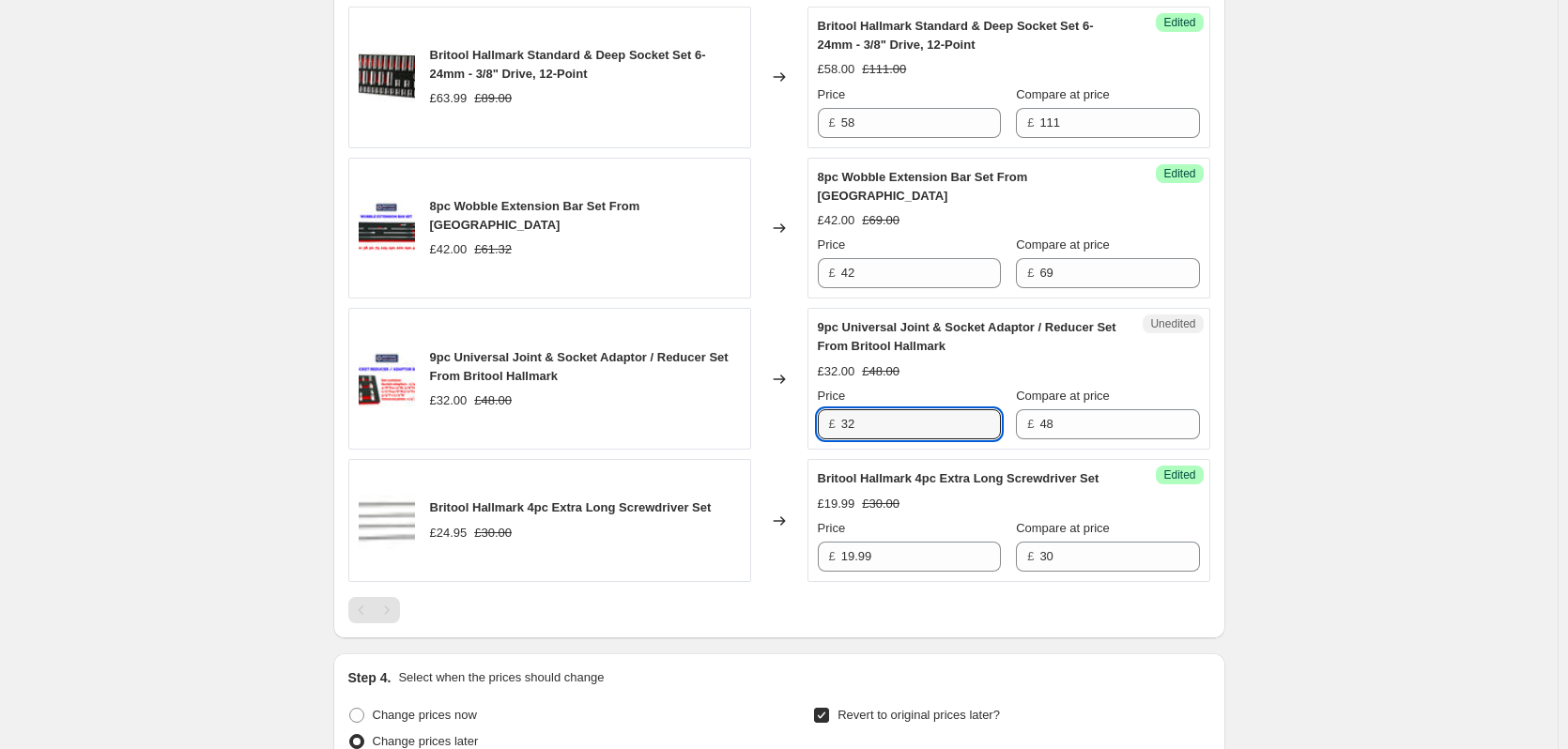
drag, startPoint x: 887, startPoint y: 421, endPoint x: 736, endPoint y: 425, distance: 151.1
click at [736, 425] on div "9pc Universal Joint & Socket Adaptor / Reducer Set From Britool Hallmark £32.00…" at bounding box center [779, 378] width 862 height 142
type input "26.00"
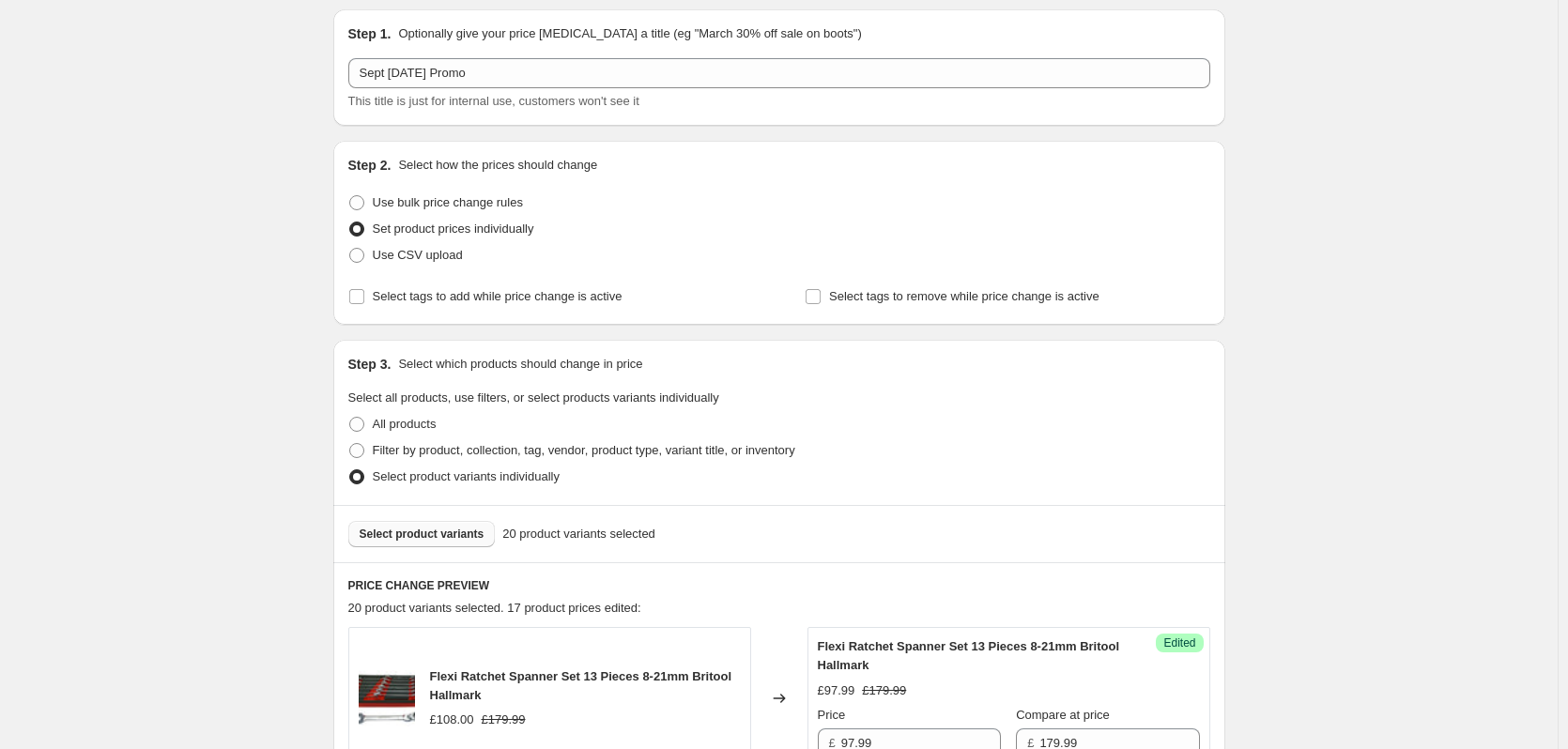
scroll to position [281, 0]
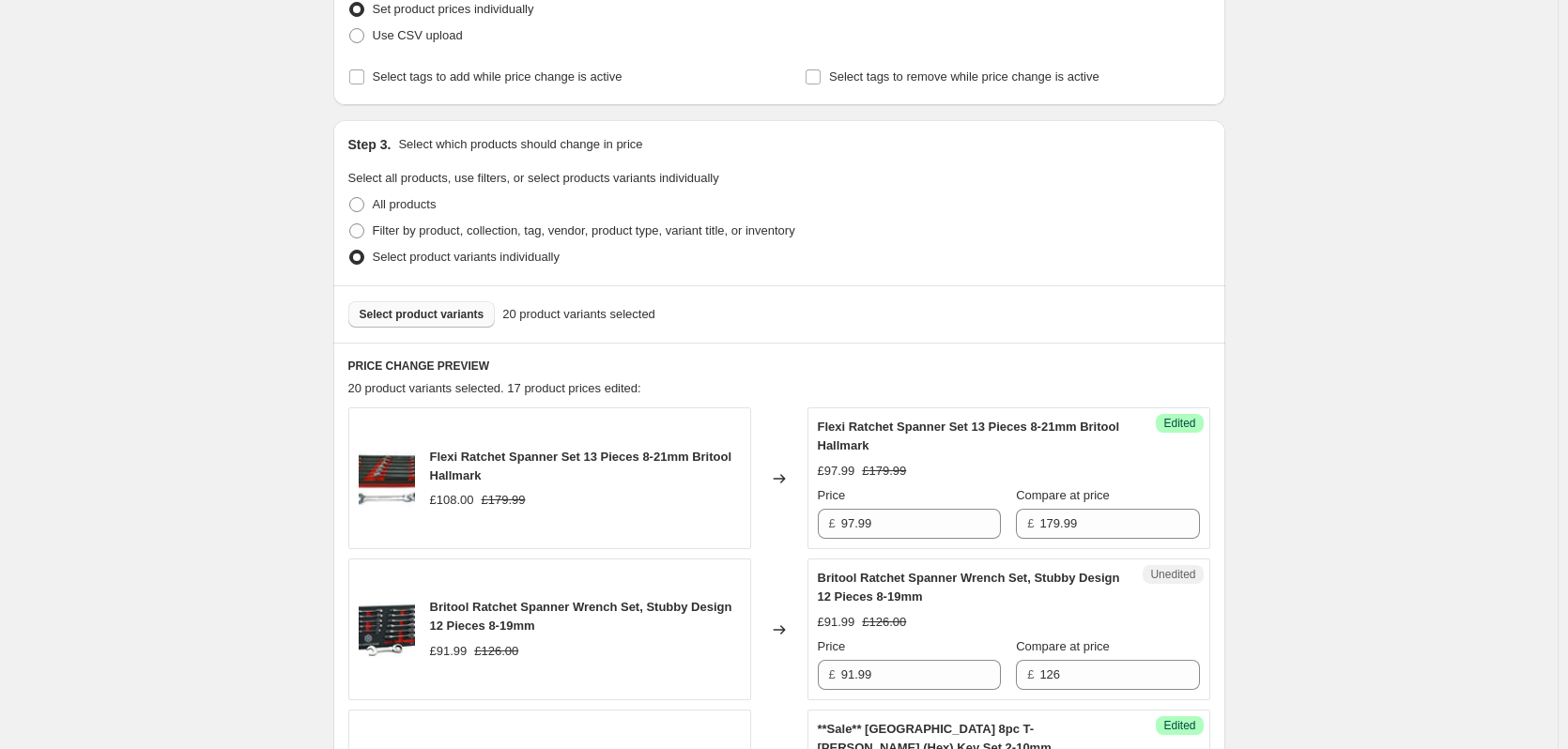
click at [411, 316] on span "Select product variants" at bounding box center [421, 315] width 124 height 15
click at [405, 307] on button "Select product variants" at bounding box center [422, 315] width 147 height 27
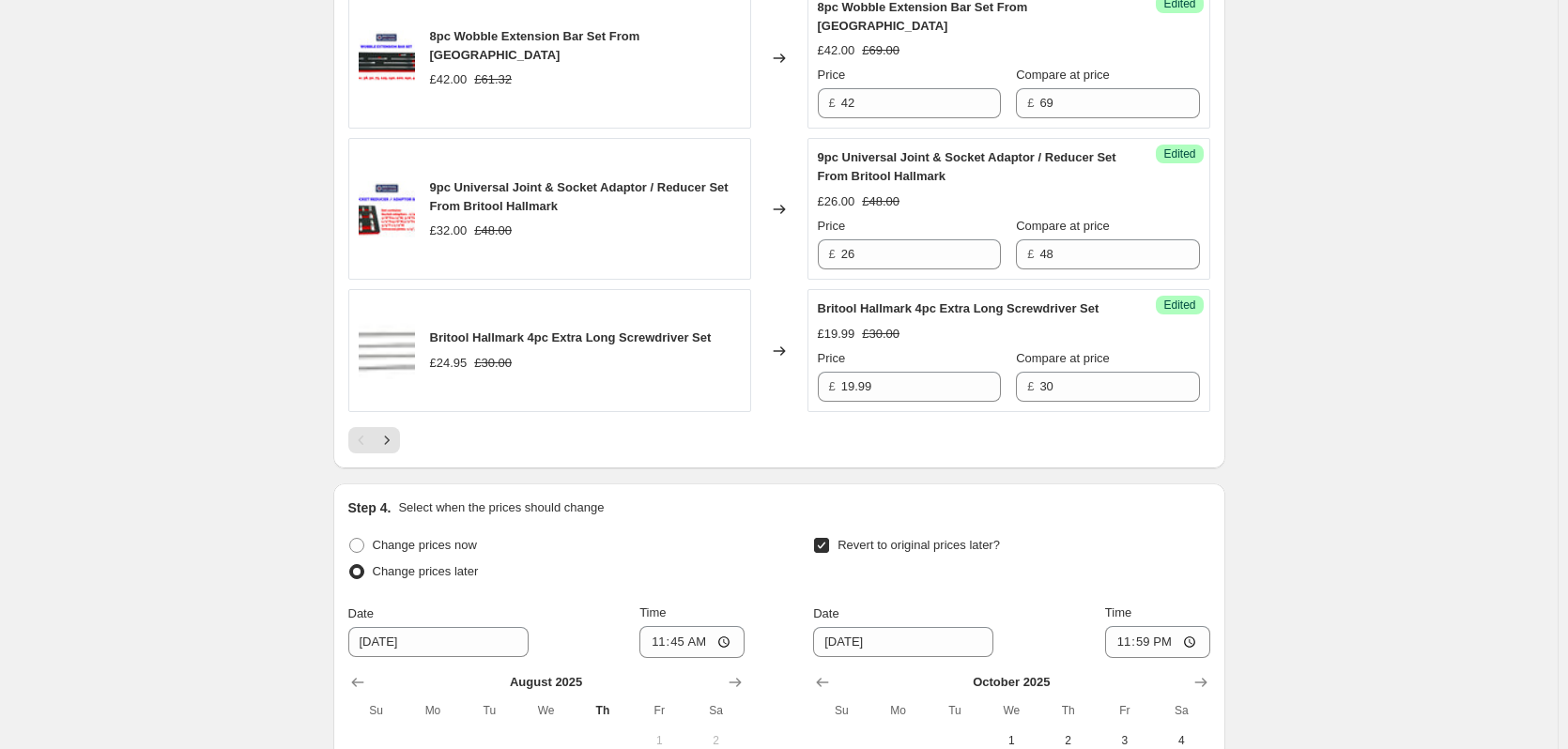
scroll to position [3287, 0]
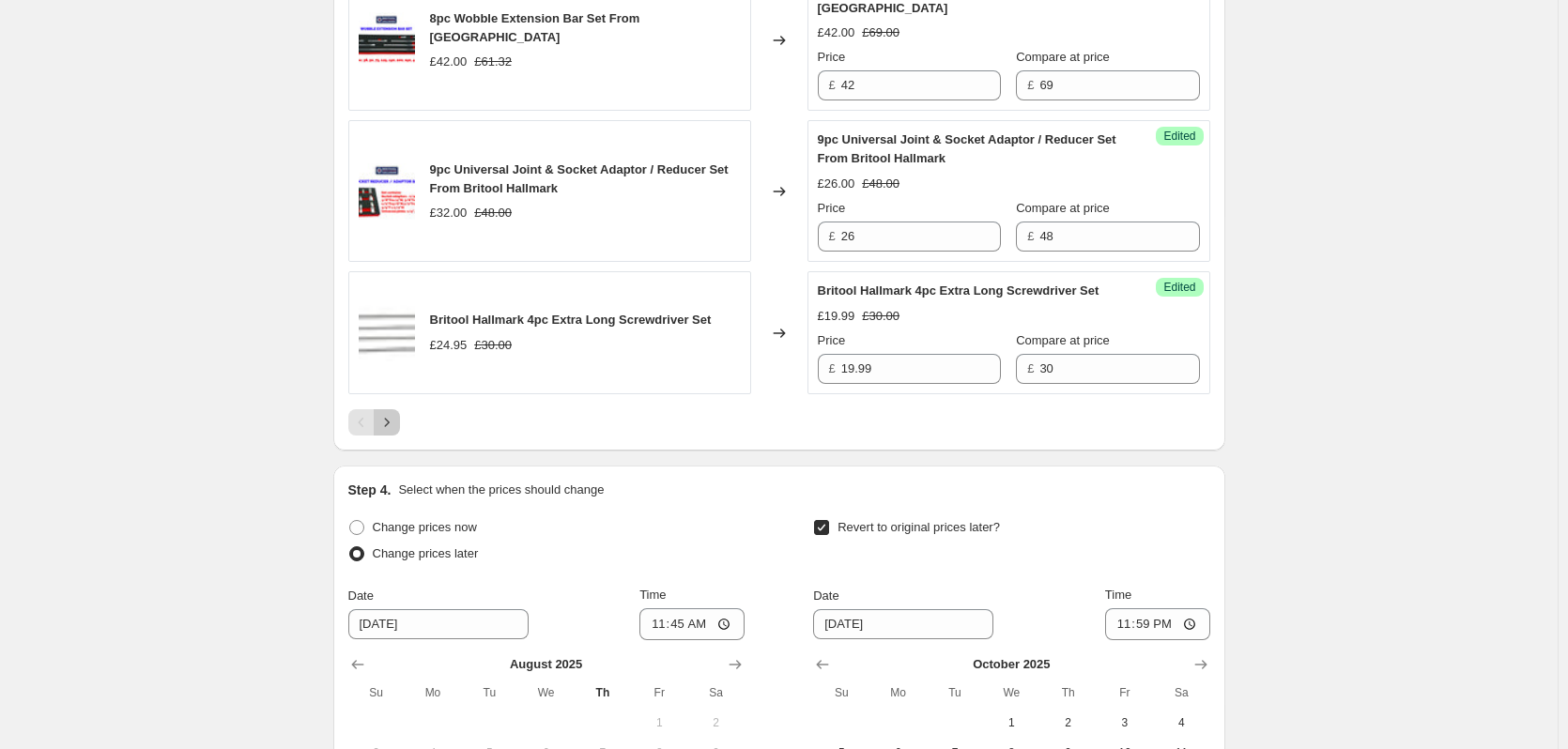
click at [395, 432] on icon "Next" at bounding box center [387, 423] width 19 height 19
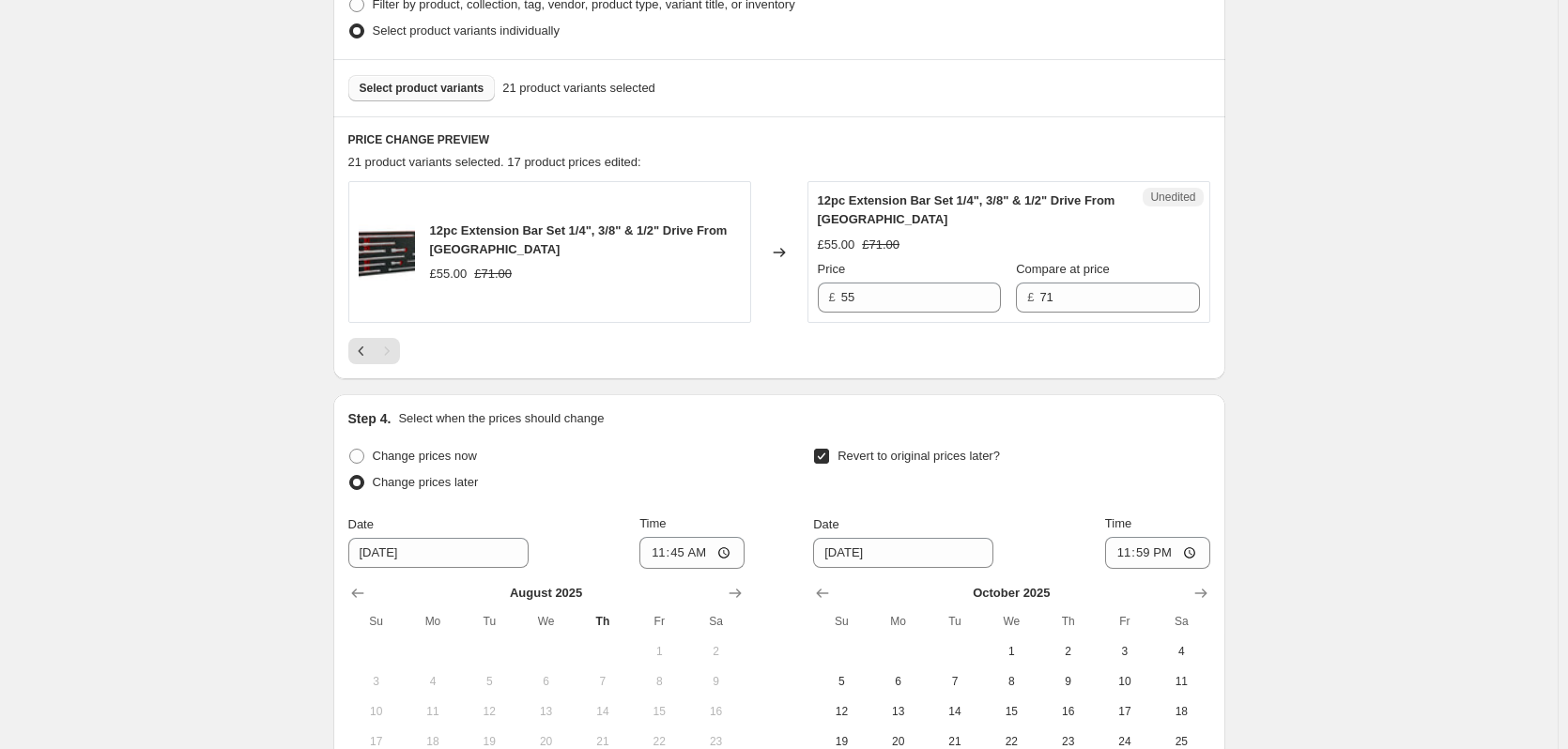
scroll to position [405, 0]
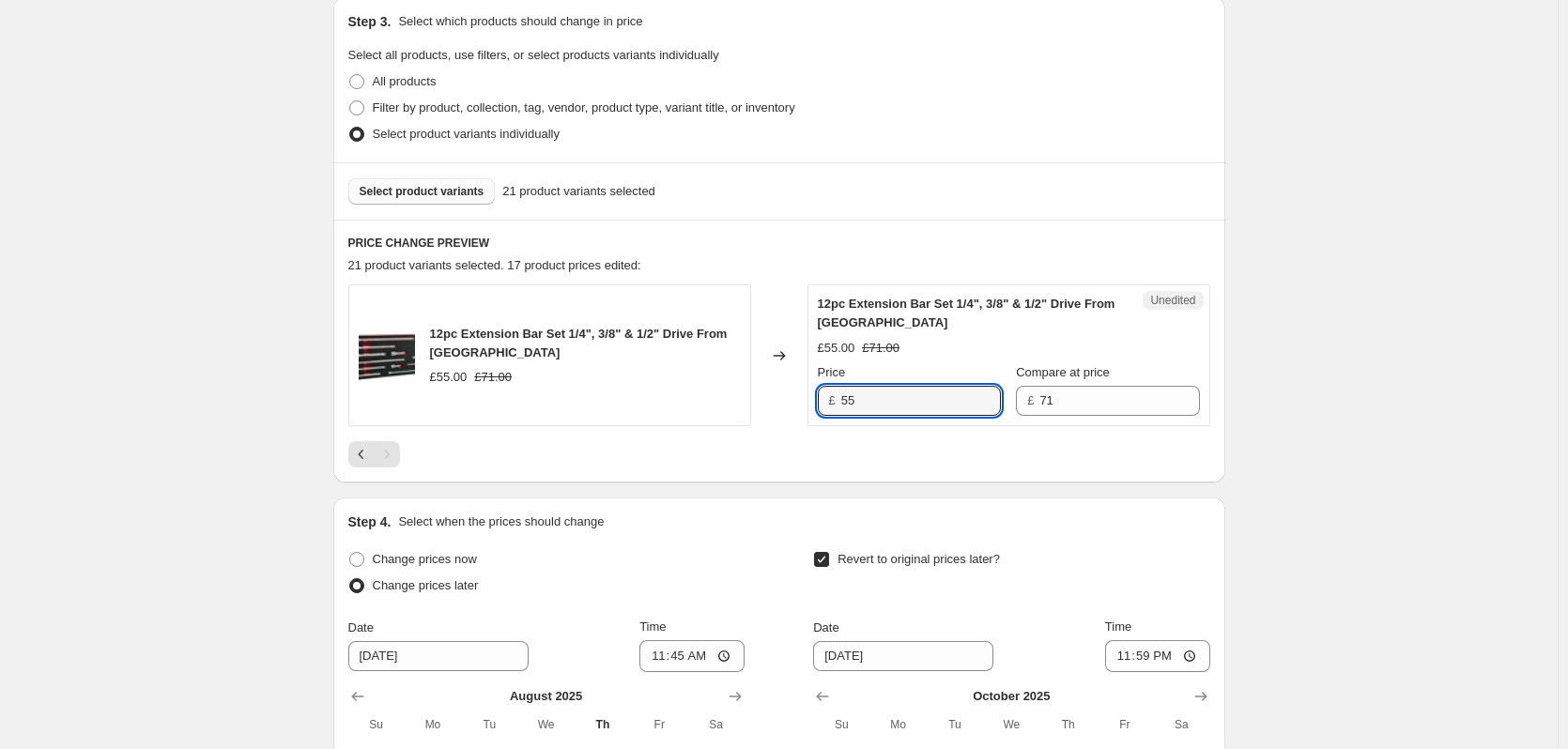
drag, startPoint x: 878, startPoint y: 404, endPoint x: 777, endPoint y: 409, distance: 101.1
click at [777, 409] on div "12pc Extension Bar Set 1/4", 3/8" & 1/2" Drive From Britool Hallmark £55.00 £71…" at bounding box center [779, 355] width 862 height 142
type input "49.99"
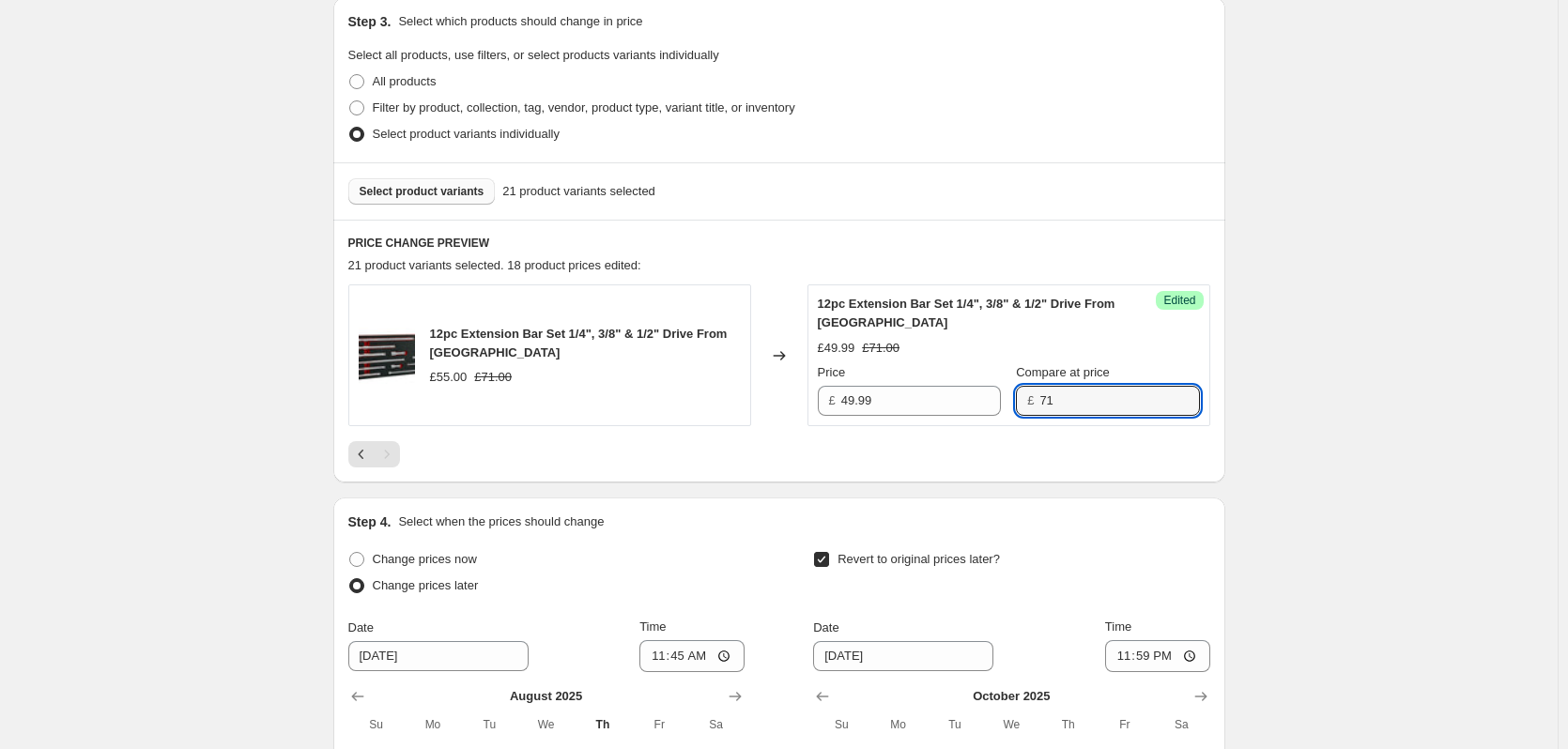
click at [427, 182] on button "Select product variants" at bounding box center [422, 192] width 147 height 27
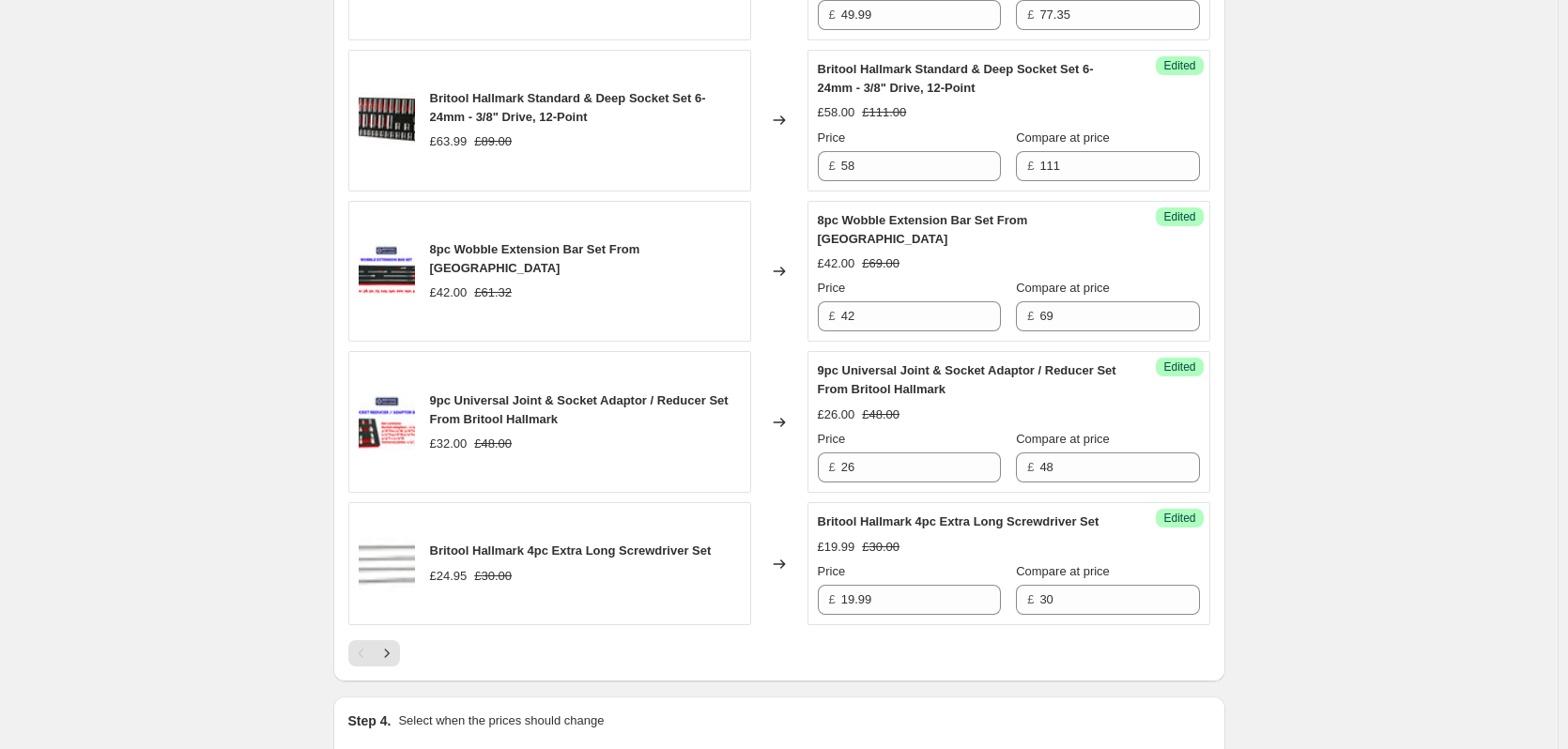
scroll to position [3128, 0]
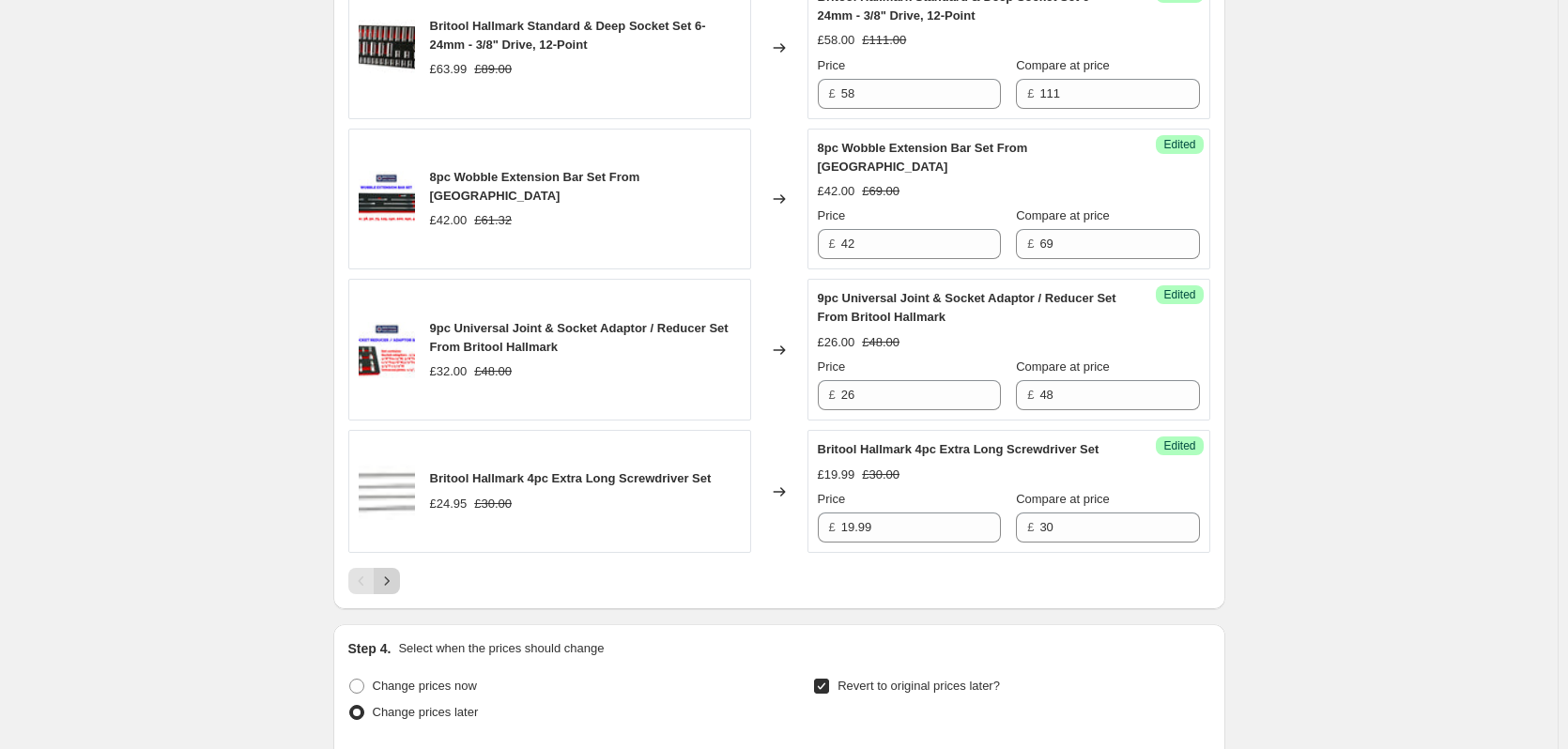
click at [391, 590] on icon "Next" at bounding box center [387, 582] width 19 height 19
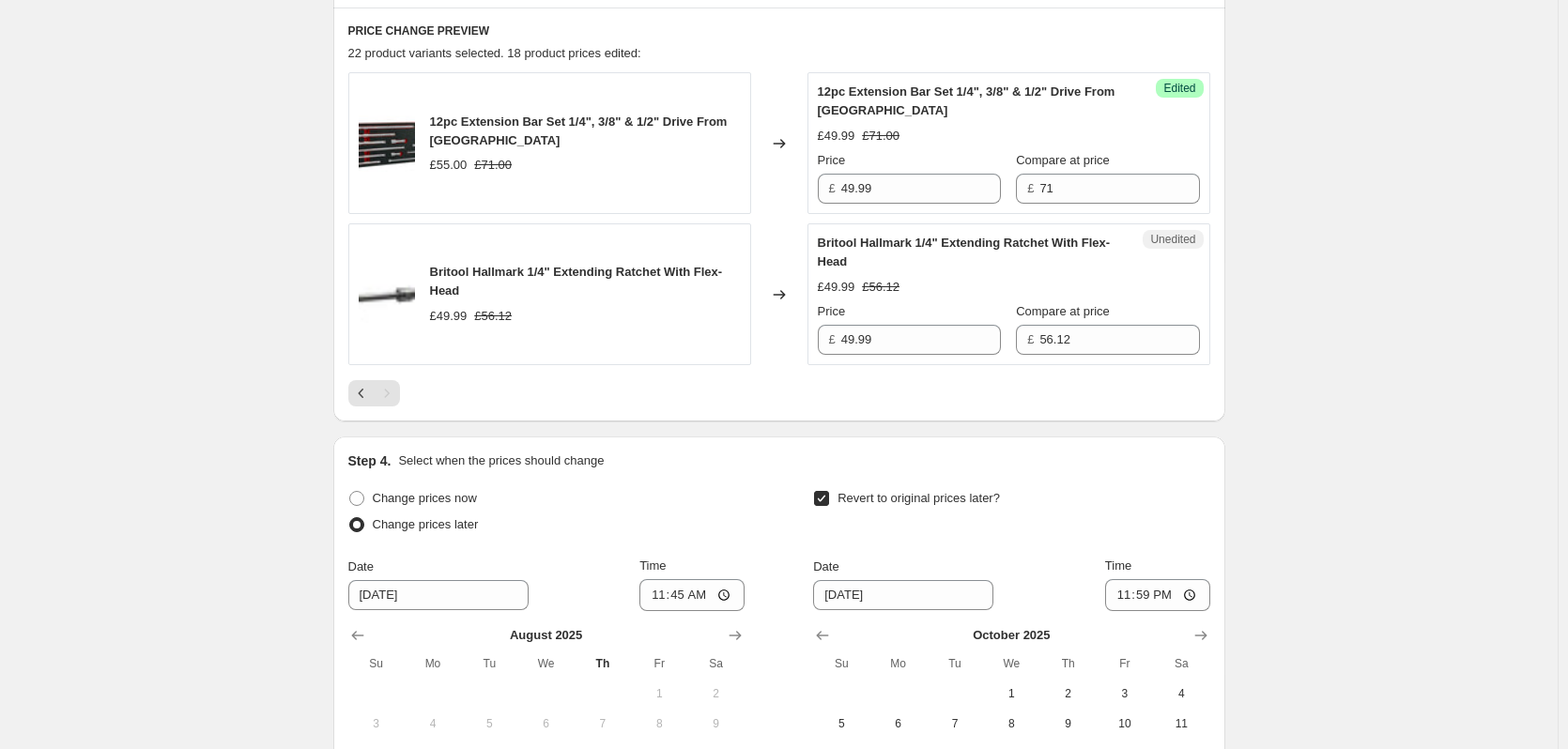
scroll to position [650, 0]
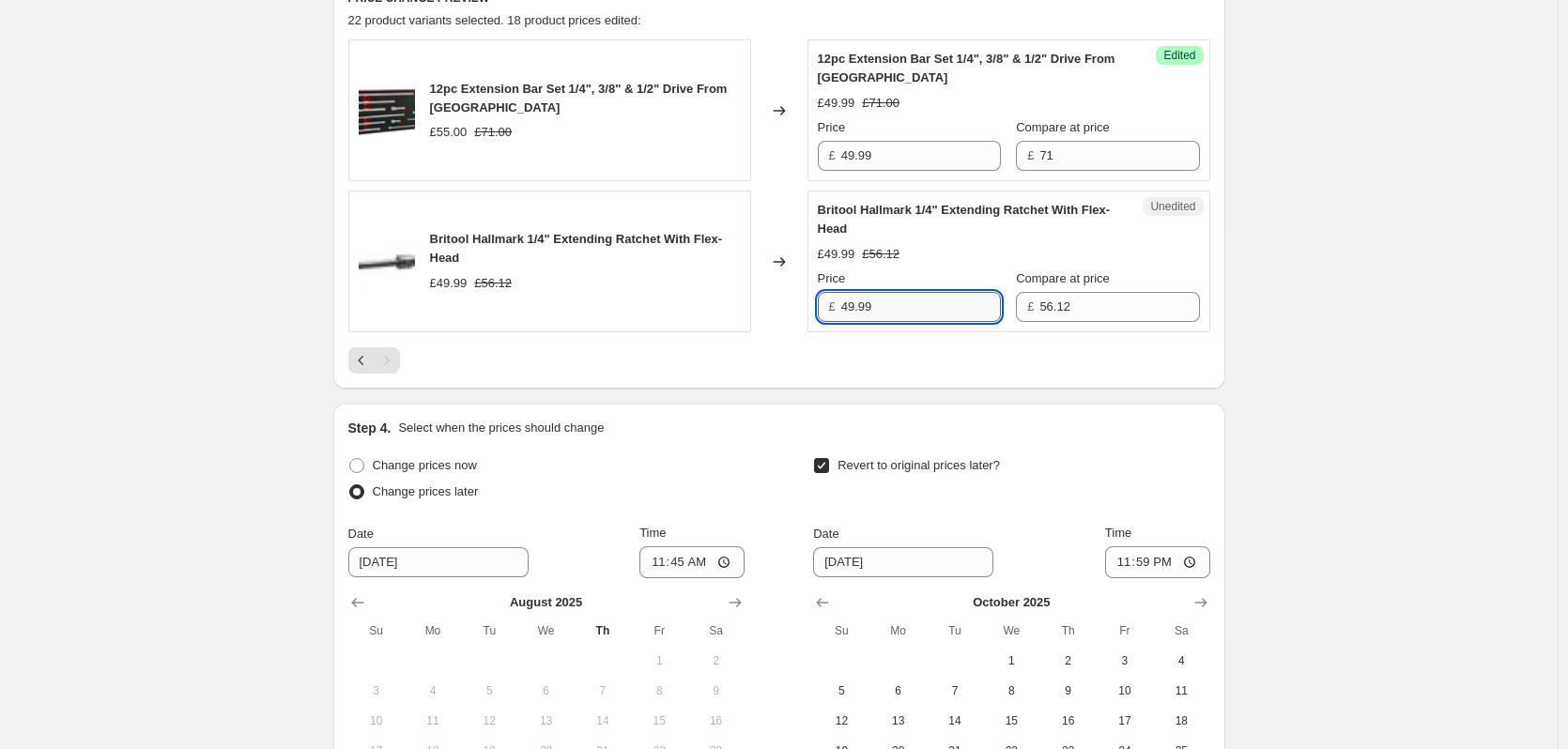
click at [912, 305] on input "49.99" at bounding box center [921, 307] width 160 height 30
drag, startPoint x: 912, startPoint y: 305, endPoint x: 755, endPoint y: 313, distance: 157.2
click at [755, 313] on div "Britool Hallmark 1/4" Extending Ratchet With Flex-Head £49.99 £56.12 Changed to…" at bounding box center [779, 261] width 862 height 142
type input "34.99"
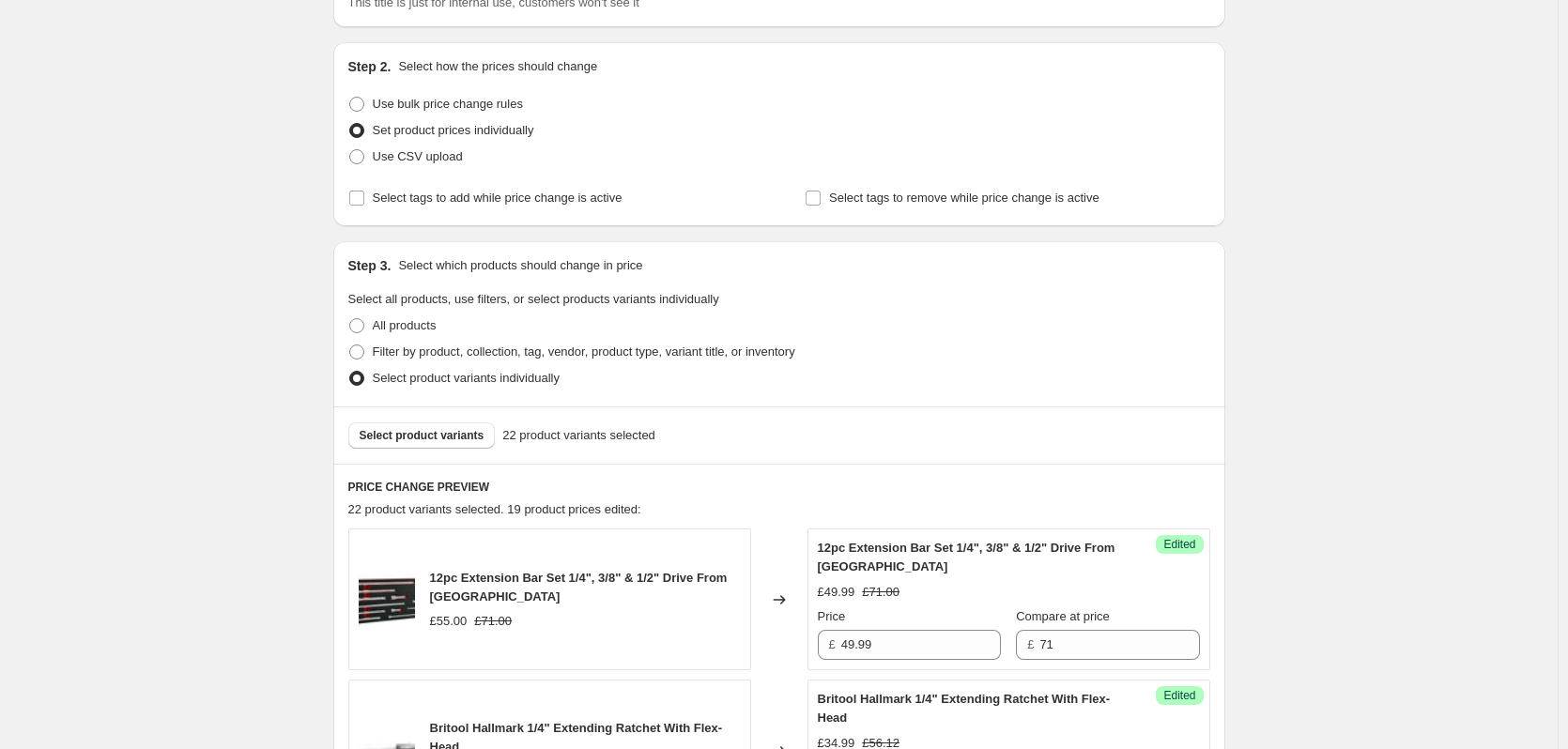
scroll to position [188, 0]
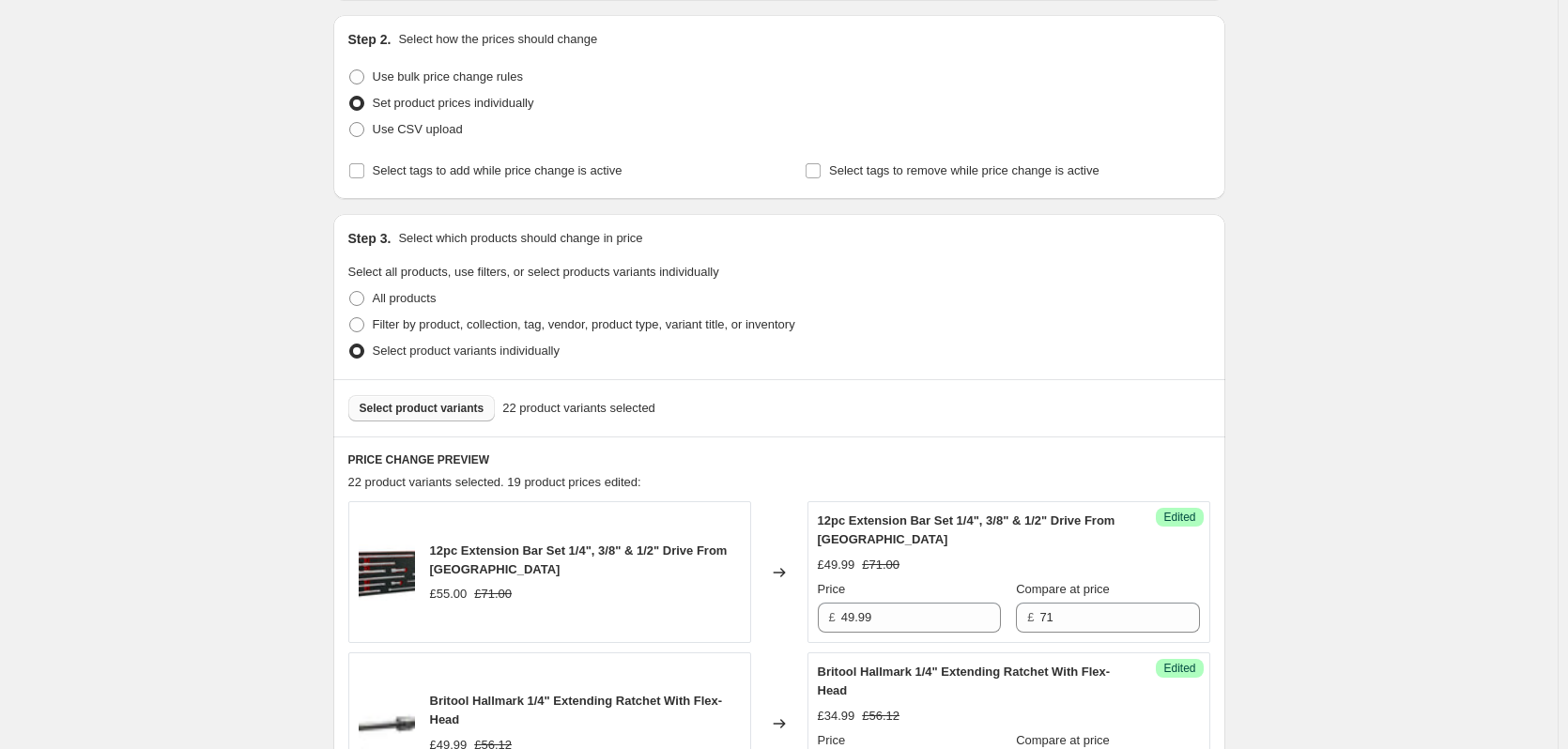
click at [401, 408] on span "Select product variants" at bounding box center [421, 409] width 124 height 15
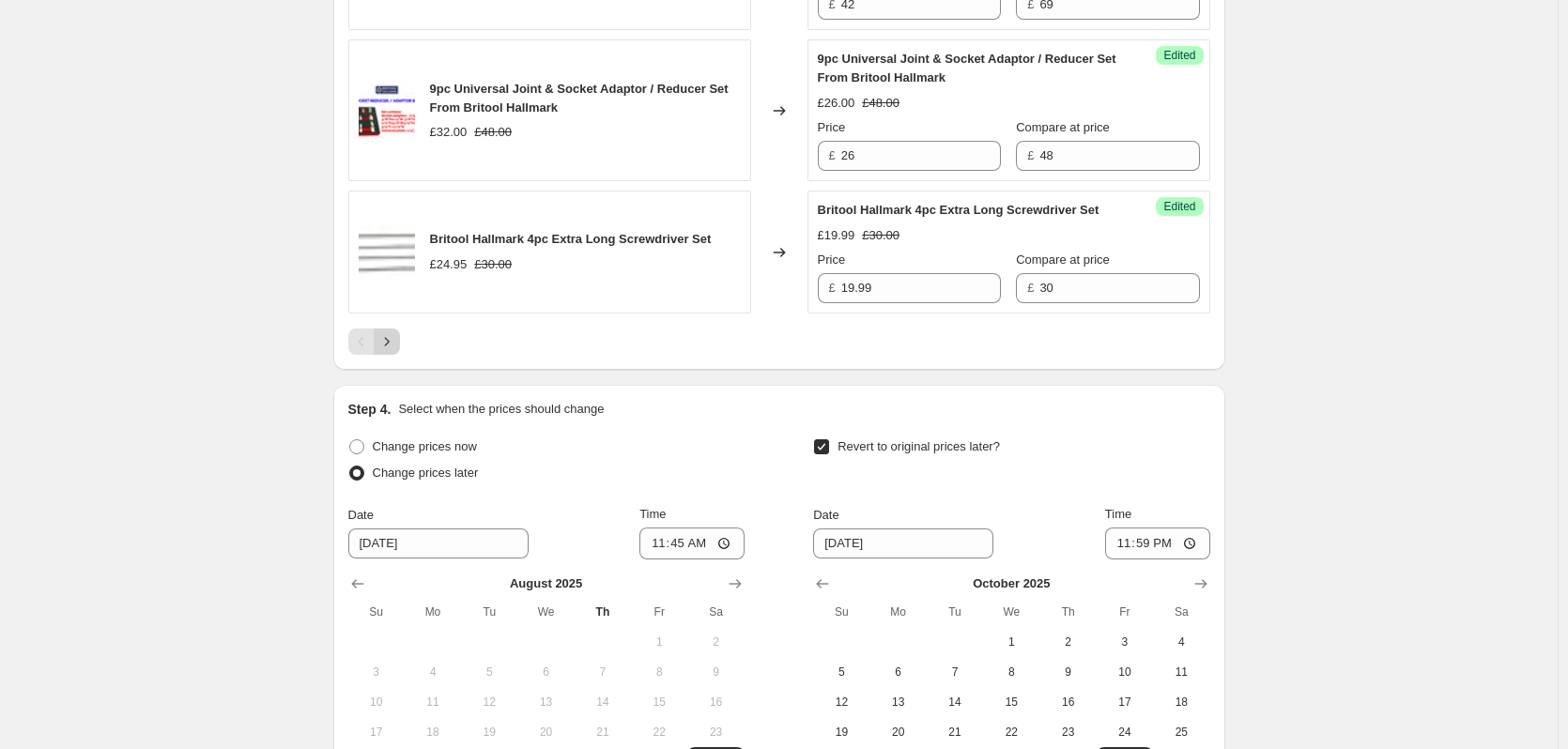
click at [393, 351] on icon "Next" at bounding box center [387, 342] width 19 height 19
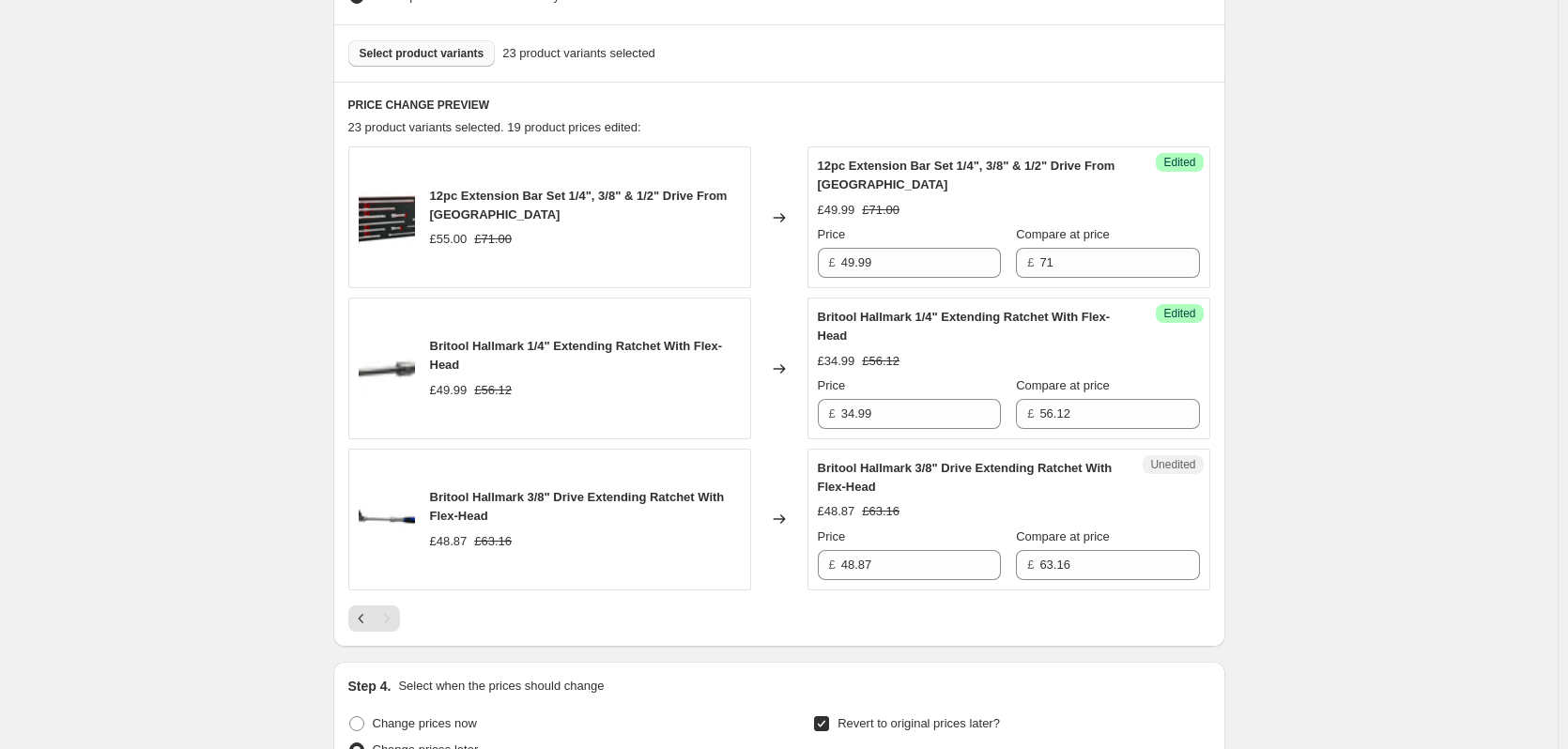
scroll to position [707, 0]
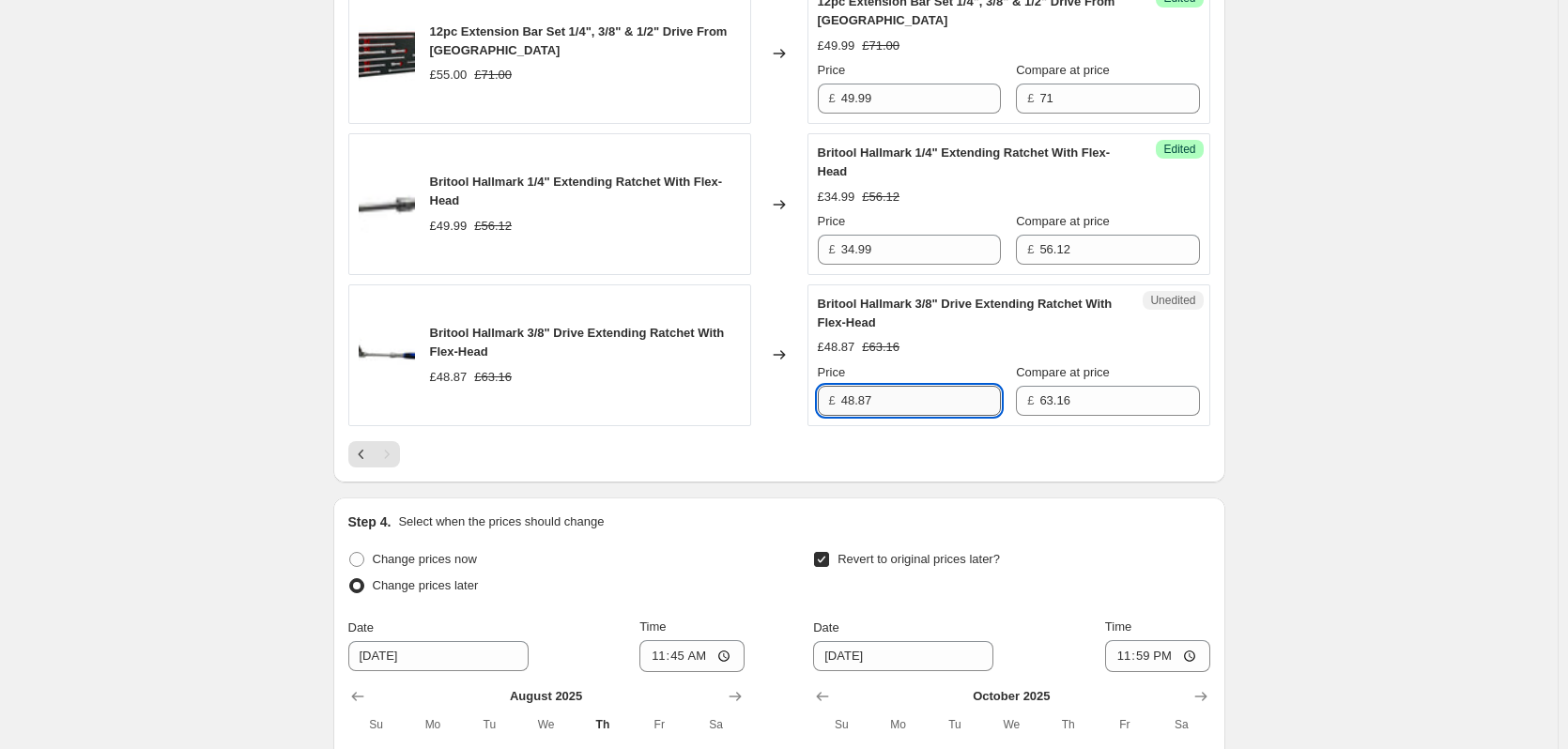
click at [898, 402] on input "48.87" at bounding box center [921, 401] width 160 height 30
drag, startPoint x: 894, startPoint y: 396, endPoint x: 743, endPoint y: 402, distance: 151.1
click at [743, 402] on div "Britool Hallmark 3/8" Drive Extending Ratchet With Flex-Head £48.87 £63.16 Chan…" at bounding box center [779, 355] width 862 height 142
type input "39.99"
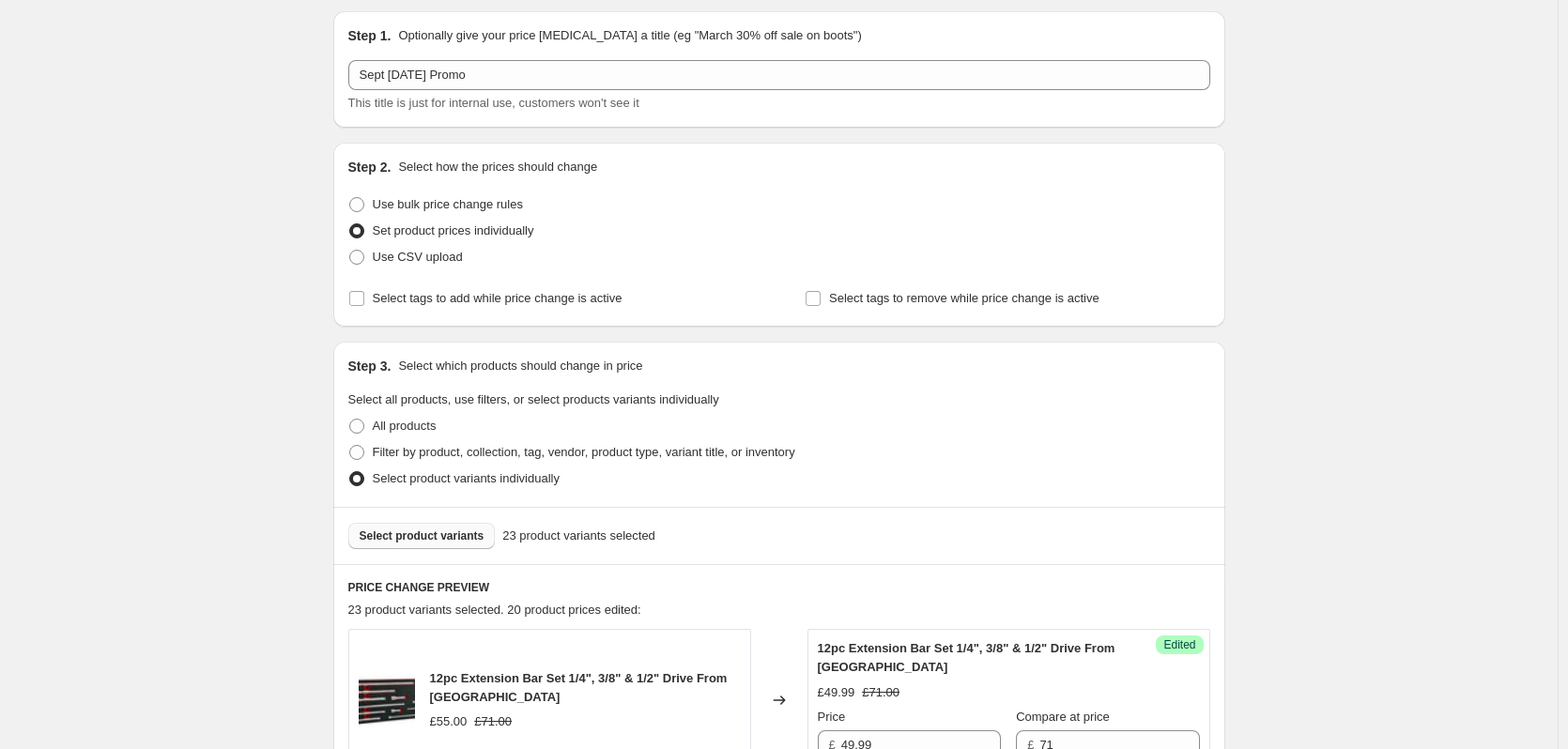
scroll to position [94, 0]
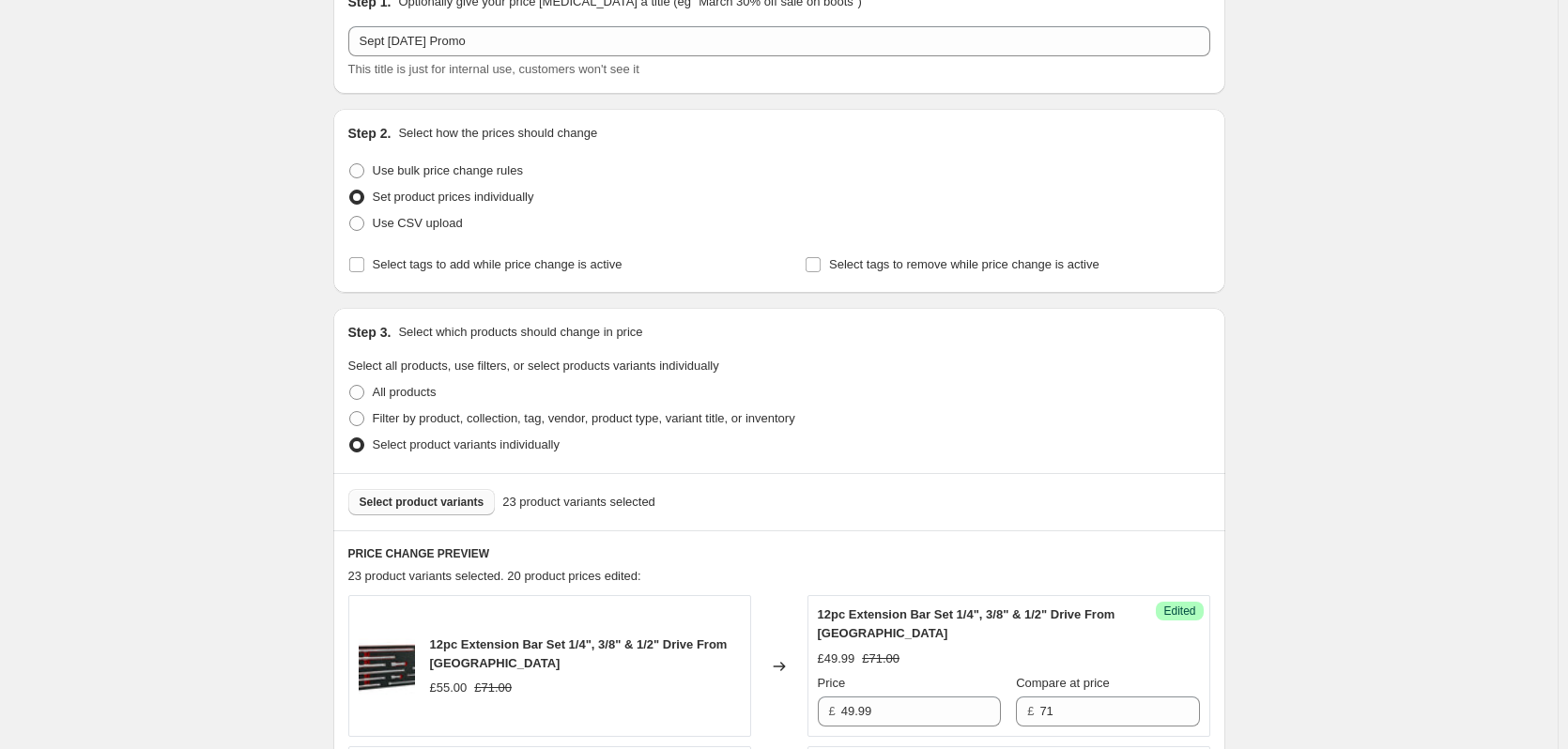
click at [441, 498] on span "Select product variants" at bounding box center [421, 503] width 124 height 15
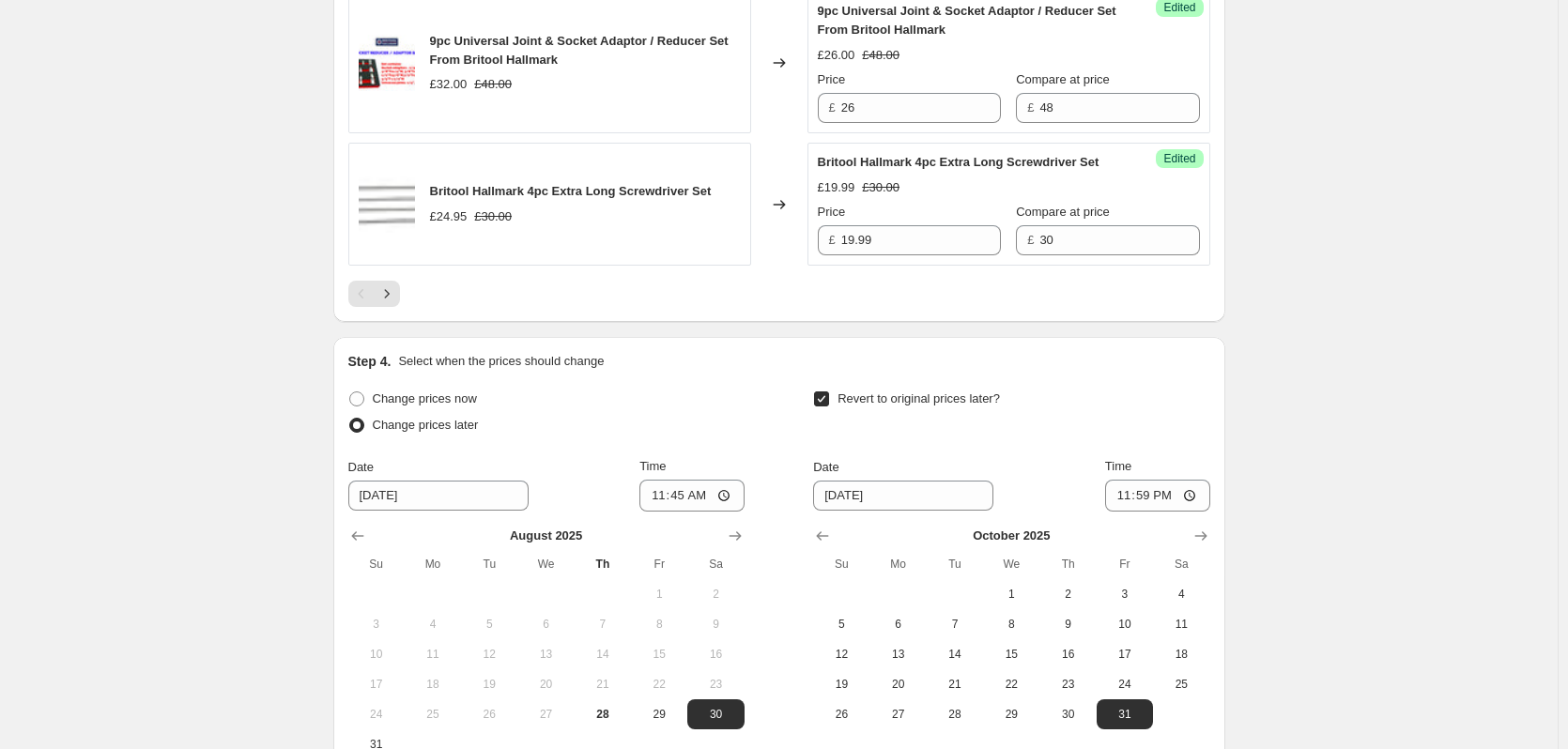
scroll to position [3274, 0]
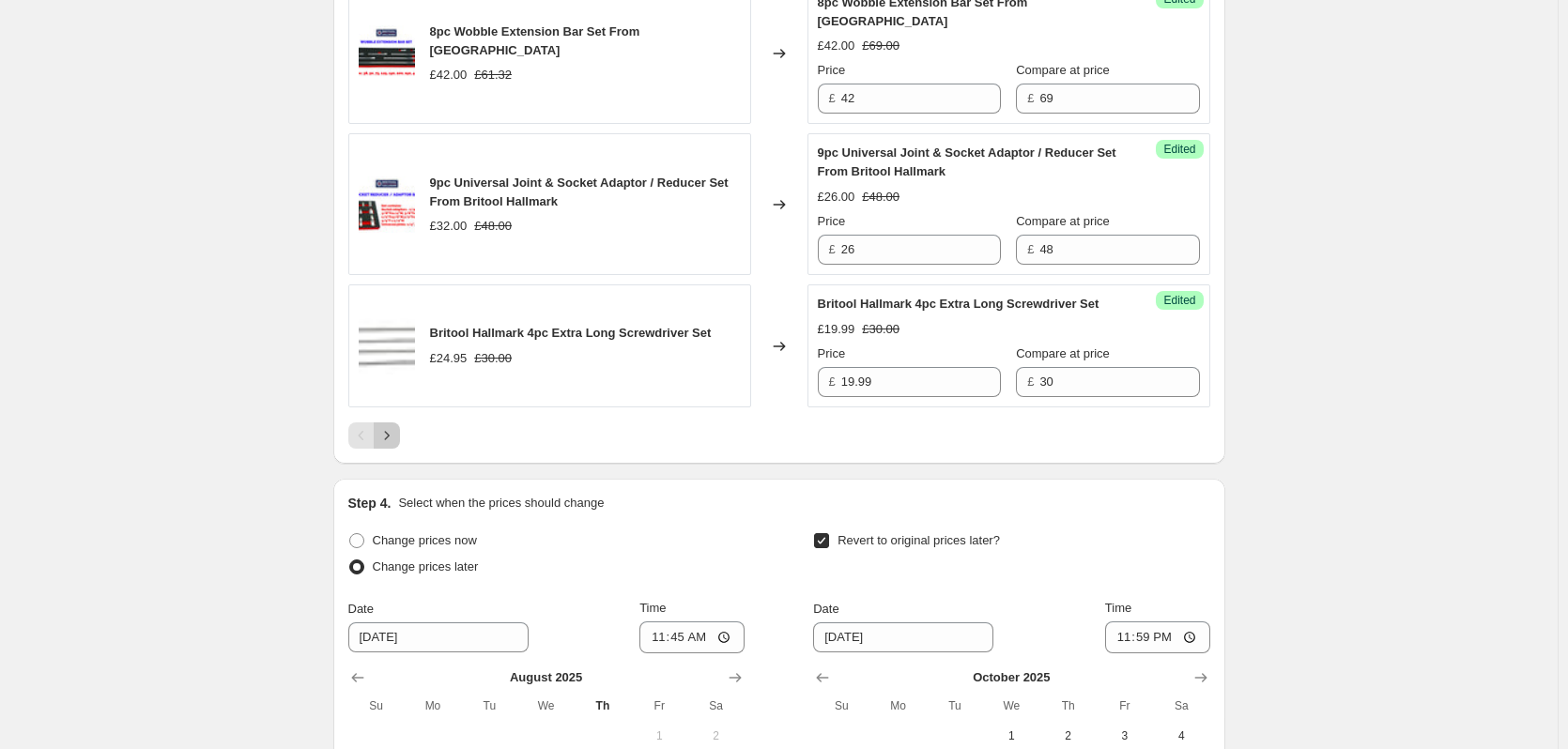
click at [393, 445] on icon "Next" at bounding box center [387, 436] width 19 height 19
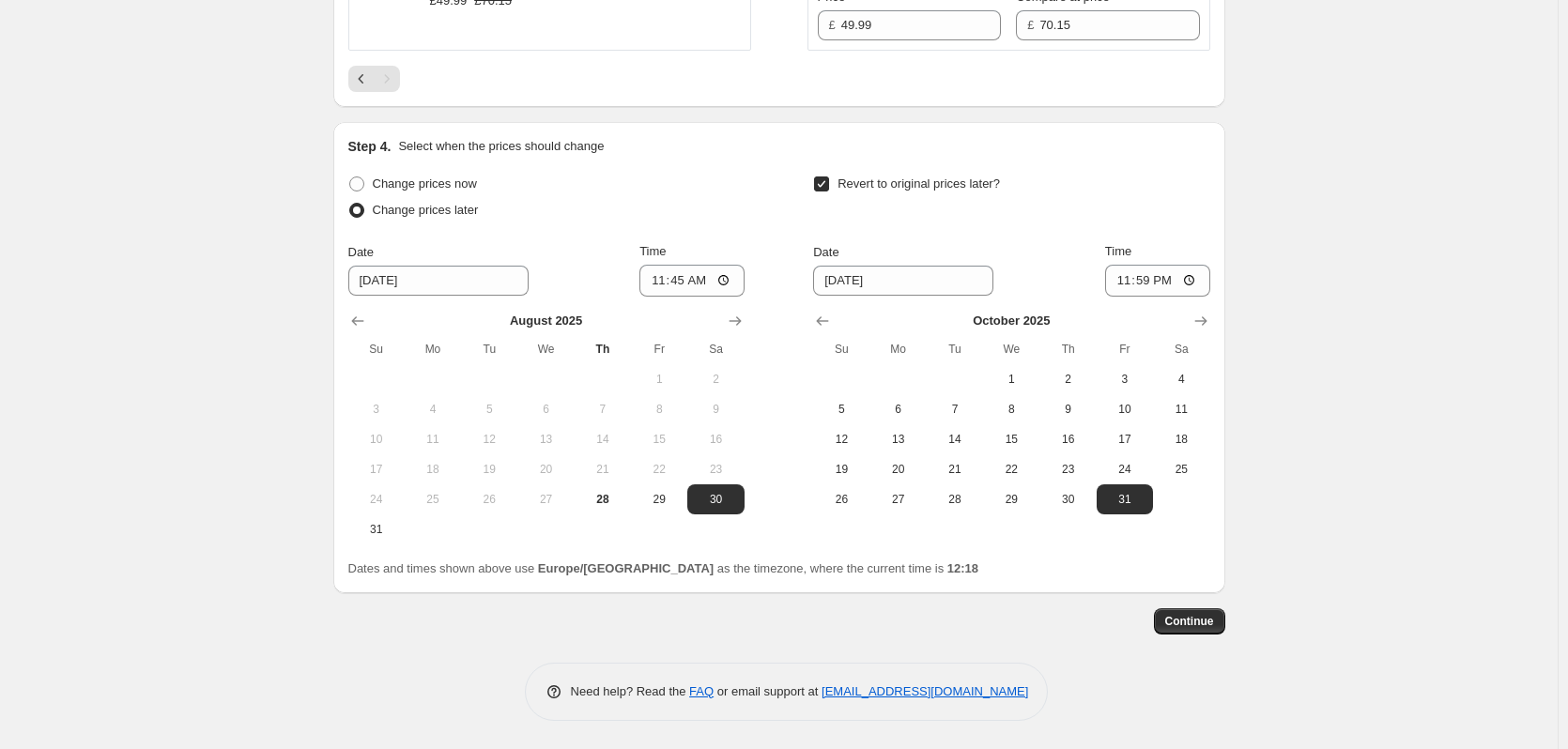
scroll to position [858, 0]
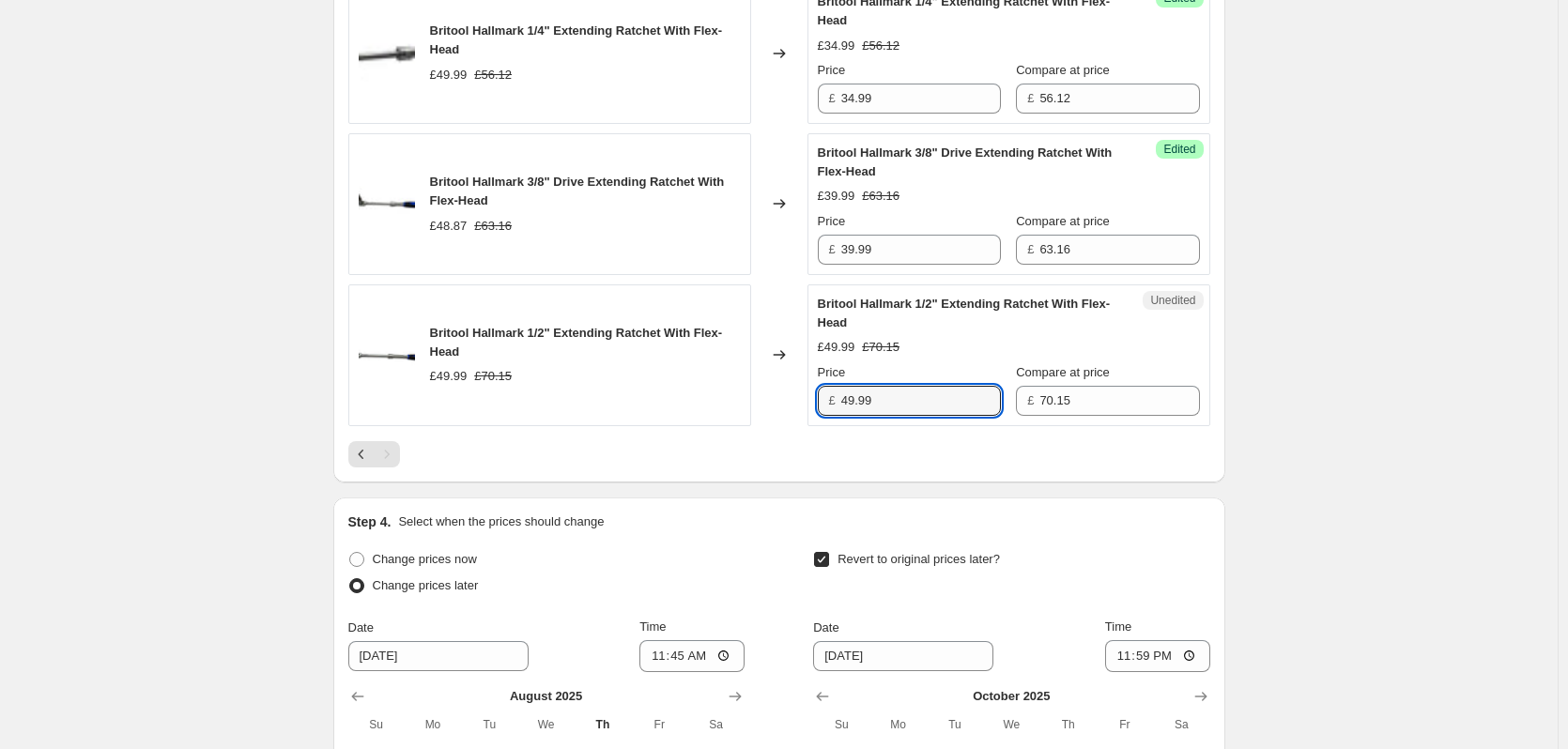
drag, startPoint x: 911, startPoint y: 402, endPoint x: 737, endPoint y: 402, distance: 174.0
click at [737, 402] on div "Britool Hallmark 1/2" Extending Ratchet With Flex-Head £49.99 £70.15 Changed to…" at bounding box center [779, 355] width 862 height 142
type input "45.00"
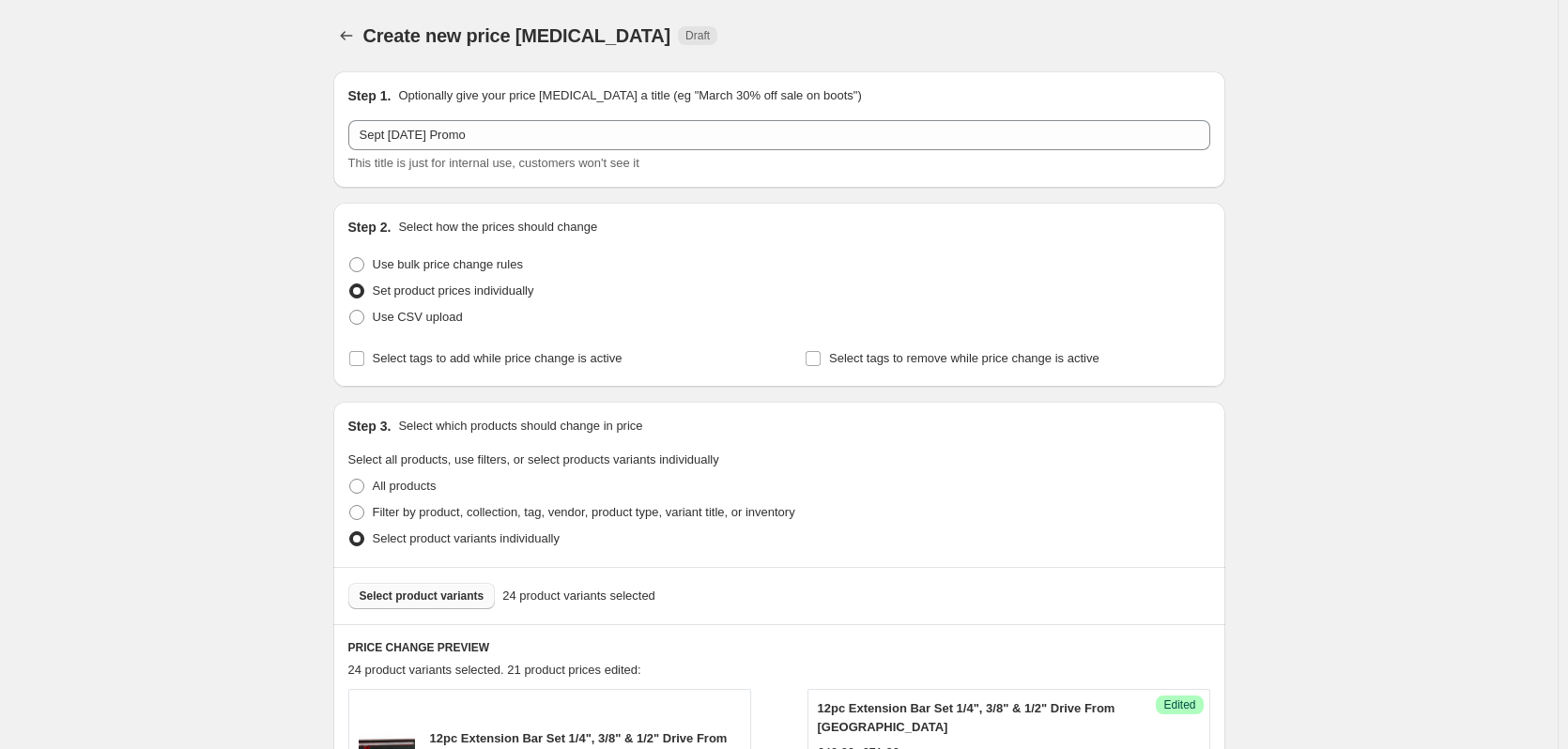
scroll to position [188, 0]
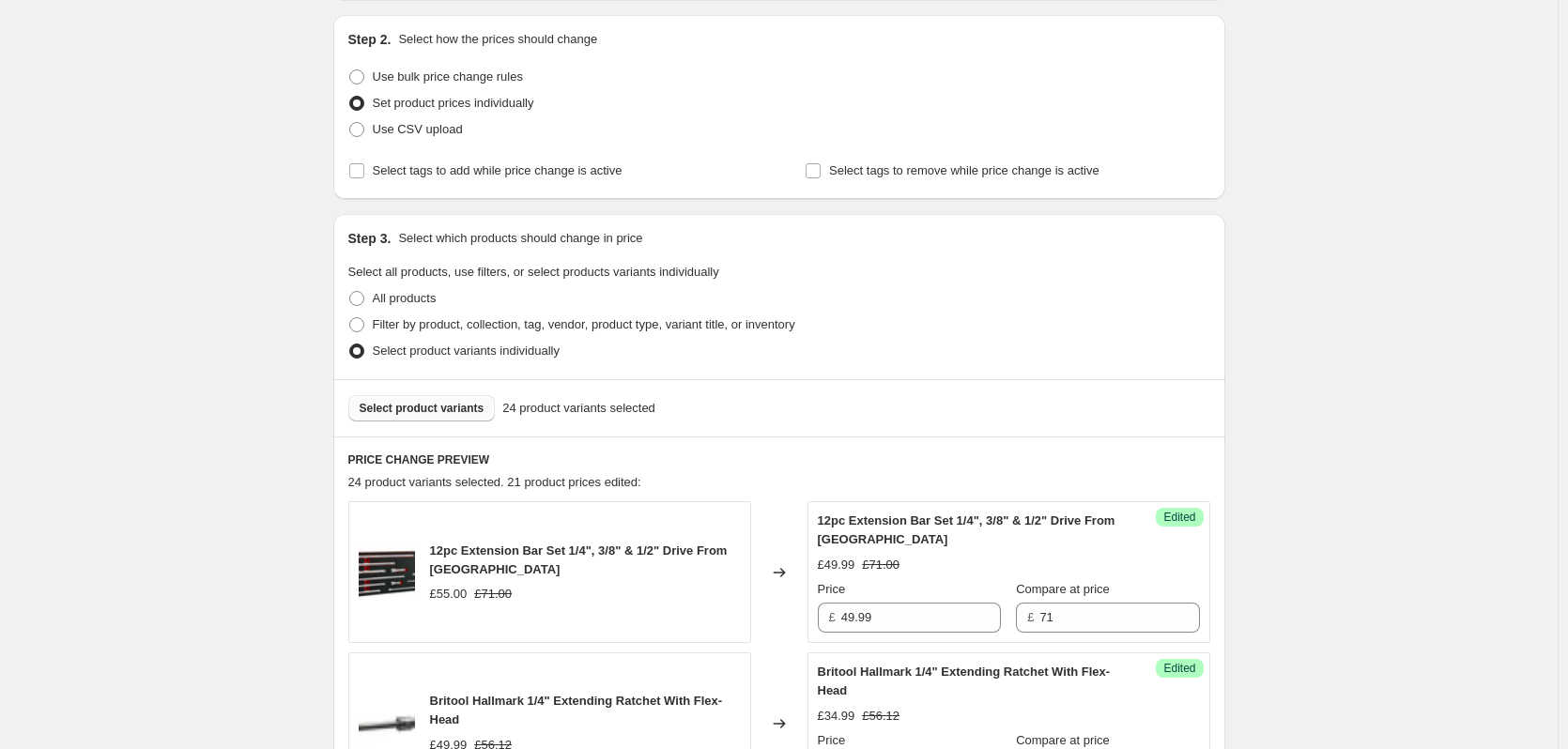
click at [427, 409] on span "Select product variants" at bounding box center [421, 409] width 124 height 15
click at [409, 406] on span "Select product variants" at bounding box center [421, 409] width 124 height 15
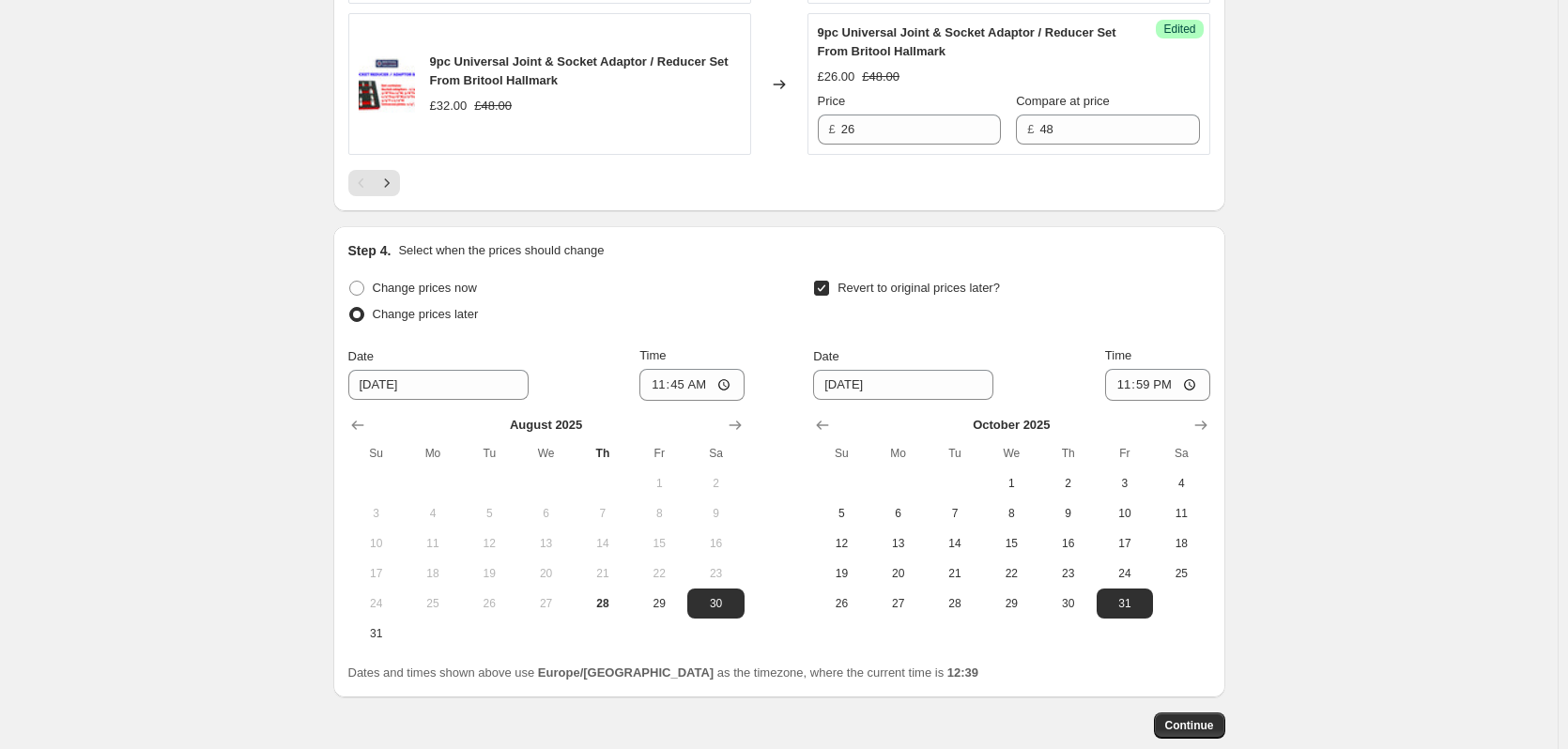
scroll to position [3568, 0]
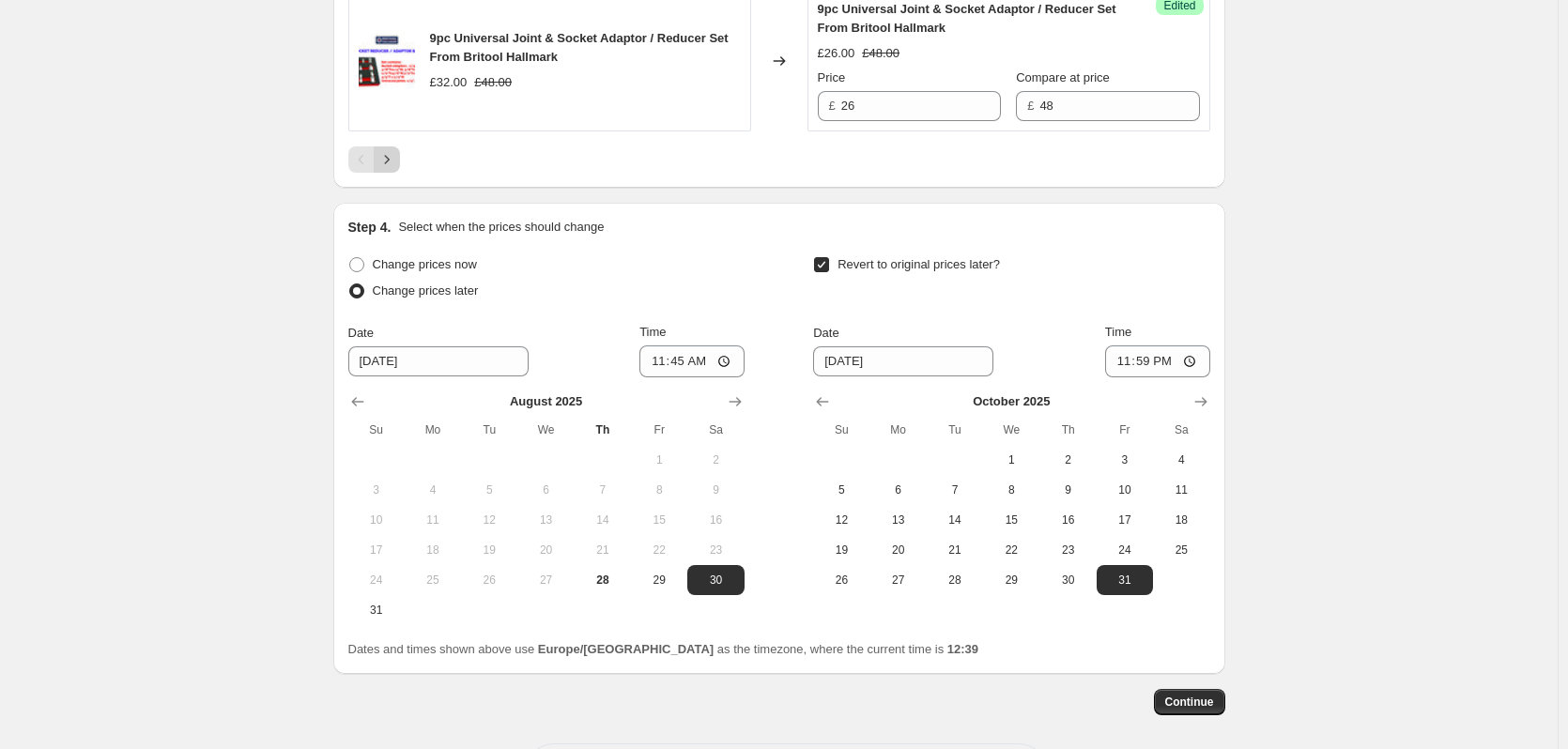
click at [393, 162] on icon "Next" at bounding box center [387, 160] width 19 height 19
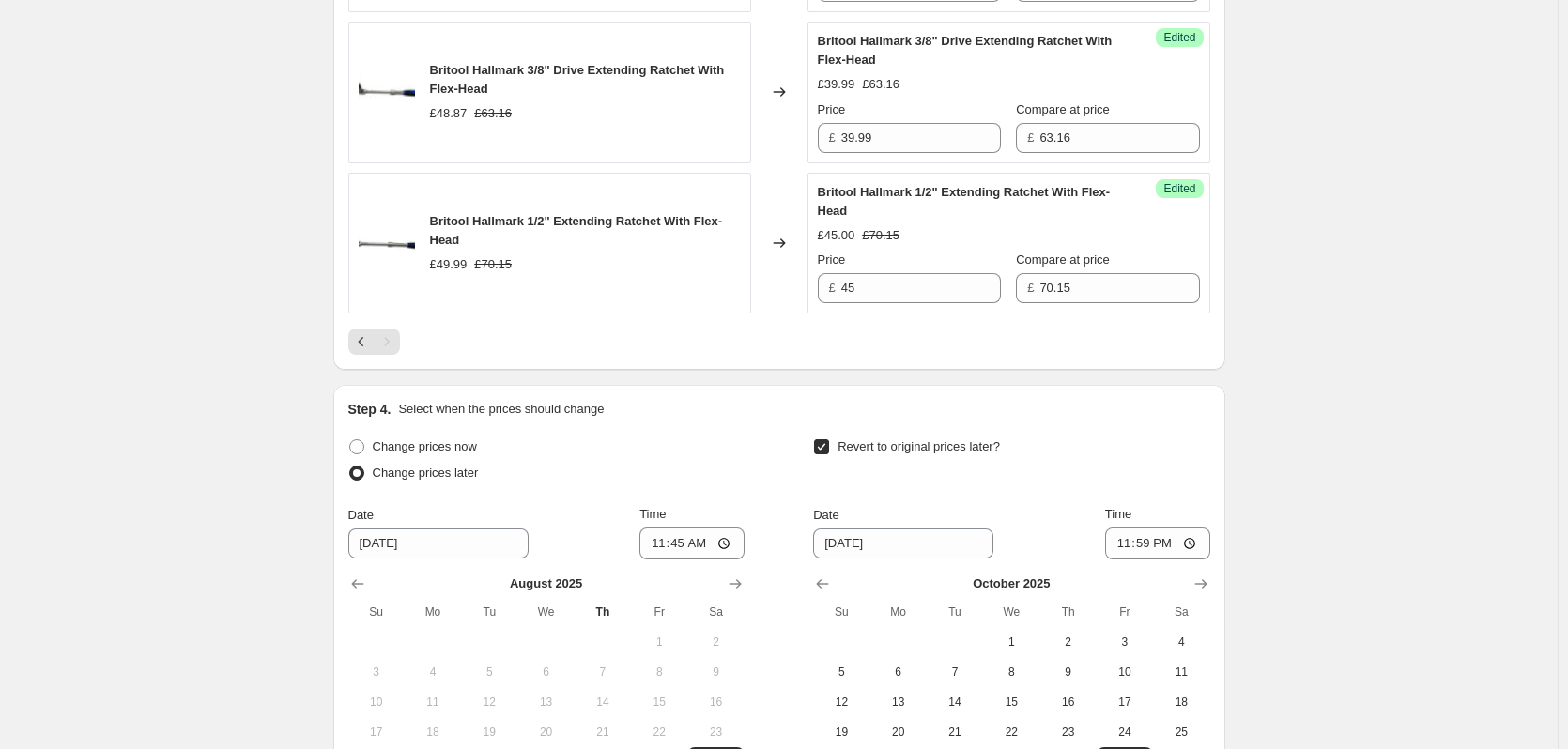
scroll to position [1197, 0]
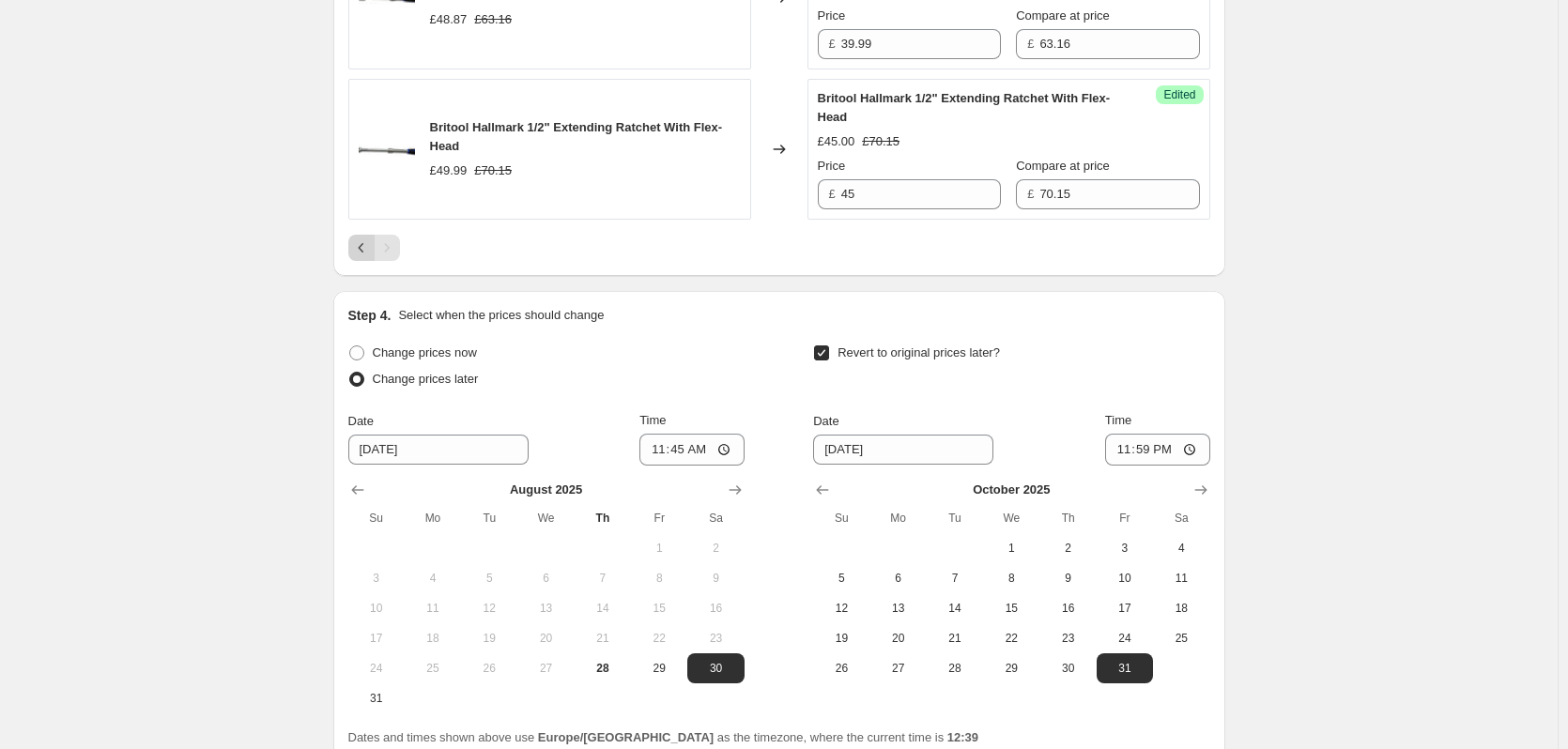
click at [361, 258] on icon "Previous" at bounding box center [361, 248] width 19 height 19
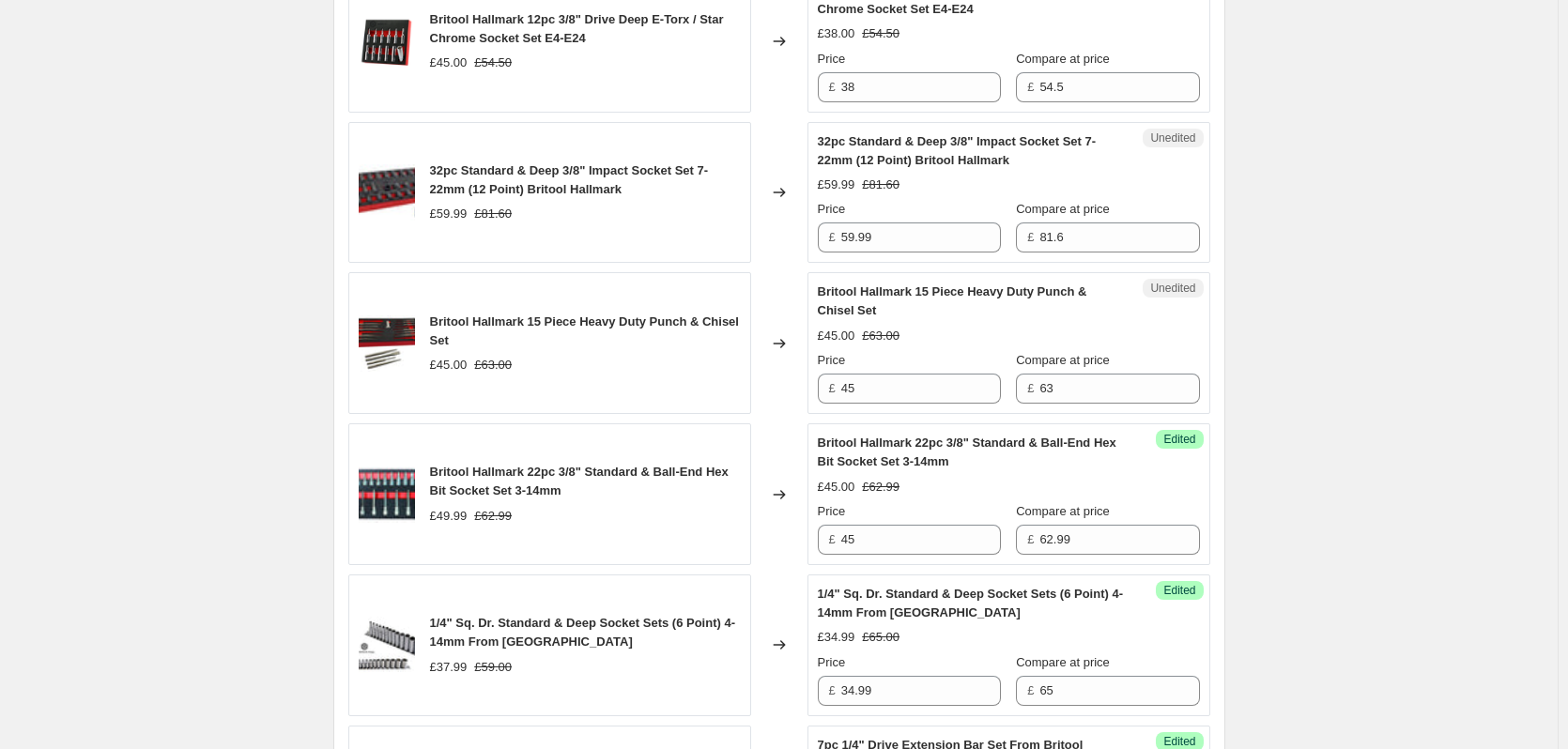
scroll to position [1759, 0]
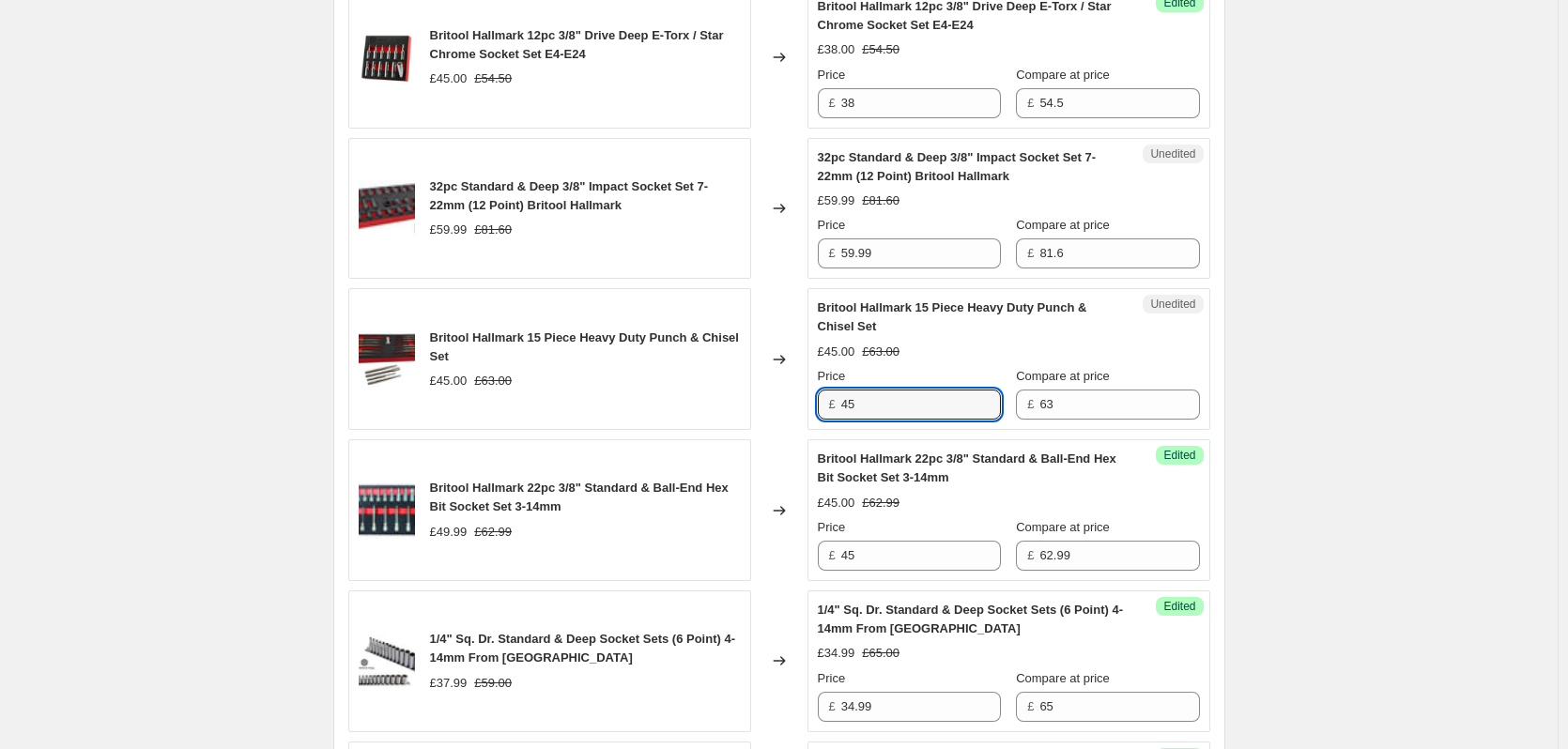
drag, startPoint x: 903, startPoint y: 402, endPoint x: 794, endPoint y: 407, distance: 109.1
click at [794, 407] on div "Britool Hallmark 15 Piece Heavy Duty Punch & Chisel Set £45.00 £63.00 Changed t…" at bounding box center [779, 358] width 862 height 142
type input "36.00"
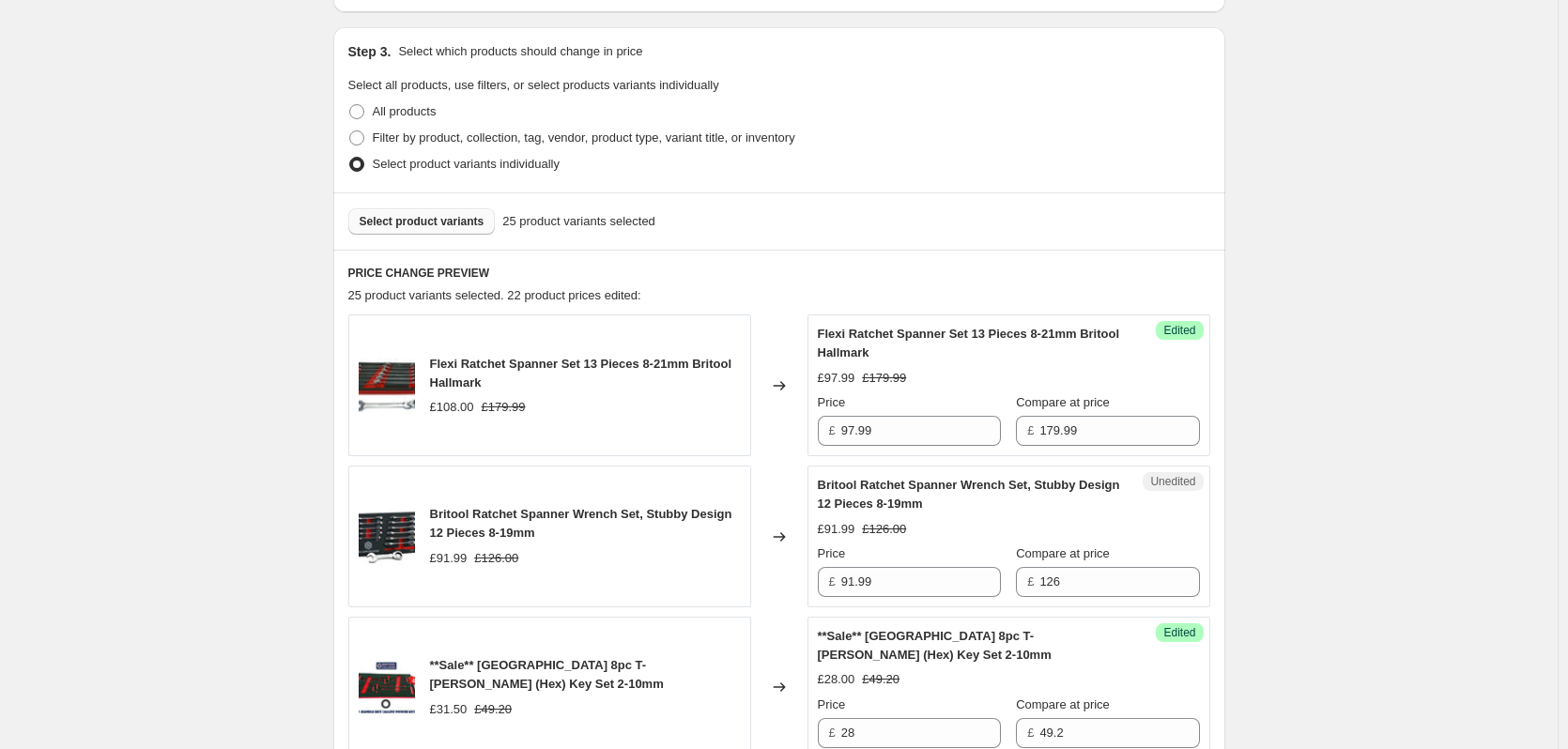
scroll to position [375, 0]
click at [430, 213] on button "Select product variants" at bounding box center [422, 221] width 147 height 27
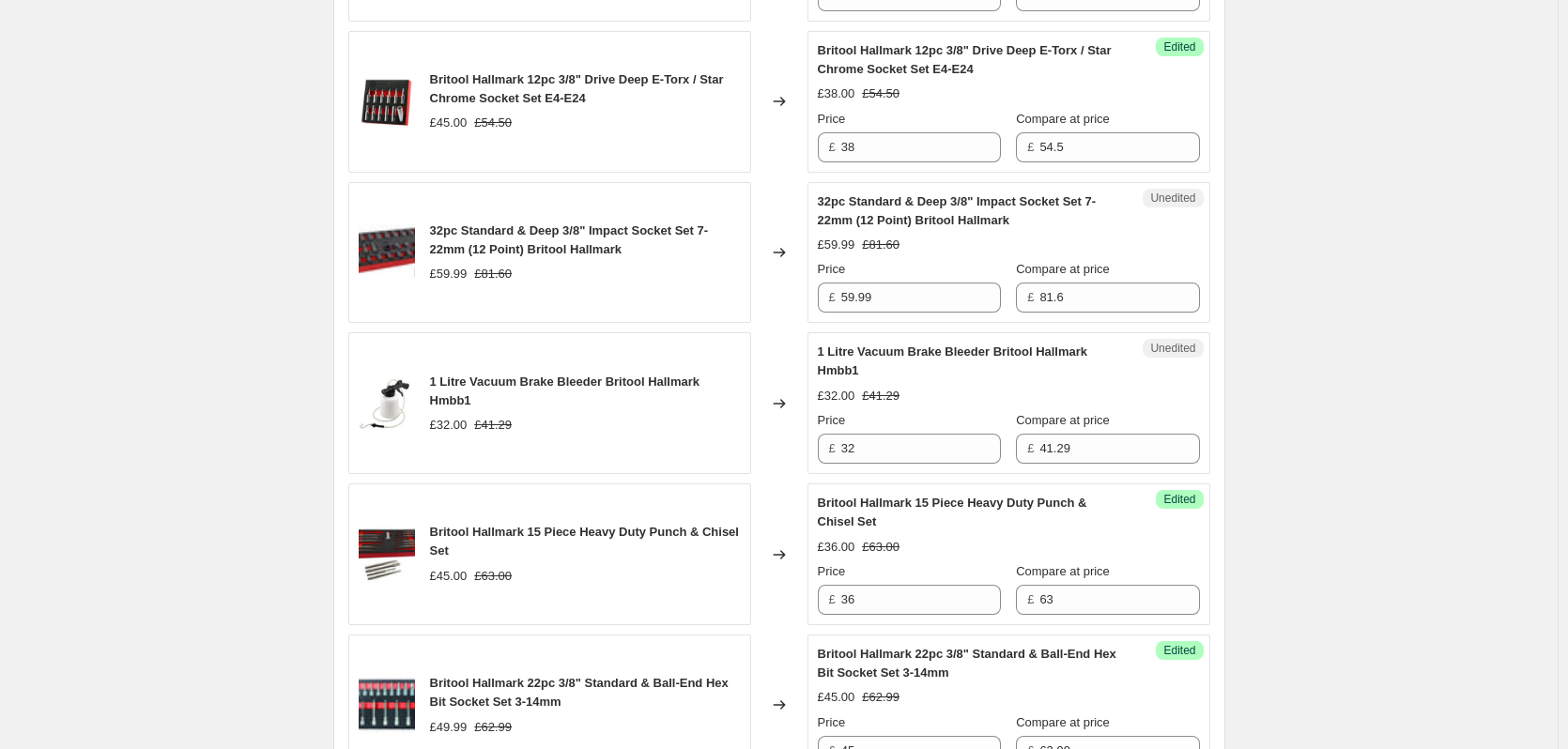
scroll to position [1784, 0]
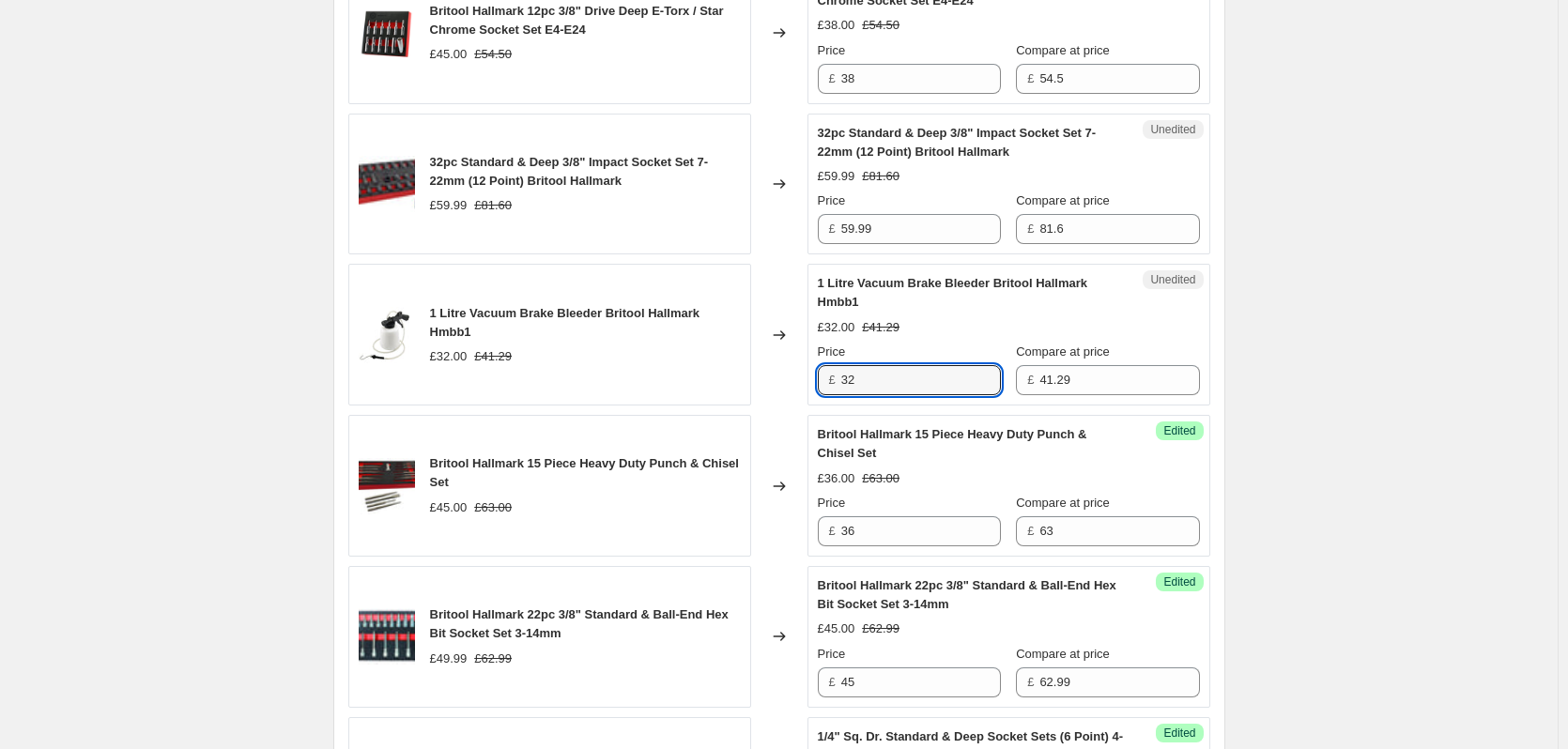
drag, startPoint x: 937, startPoint y: 383, endPoint x: 735, endPoint y: 395, distance: 202.4
click at [735, 395] on div "1 Litre Vacuum Brake Bleeder Britool Hallmark Hmbb1 £32.00 £41.29 Changed to Un…" at bounding box center [779, 335] width 862 height 142
type input "29.99"
